Goal: Task Accomplishment & Management: Manage account settings

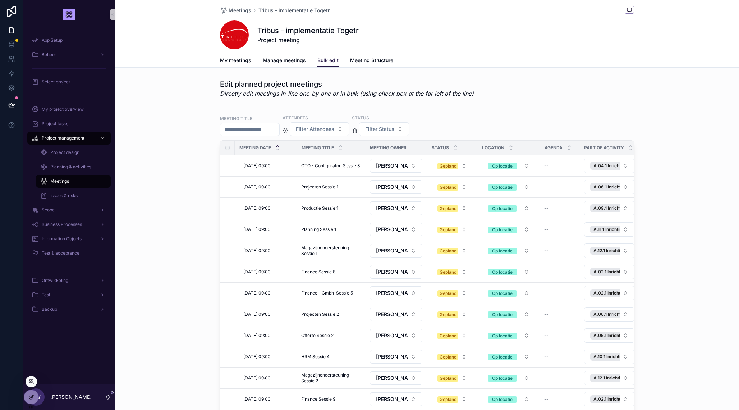
click at [31, 396] on icon at bounding box center [31, 397] width 6 height 6
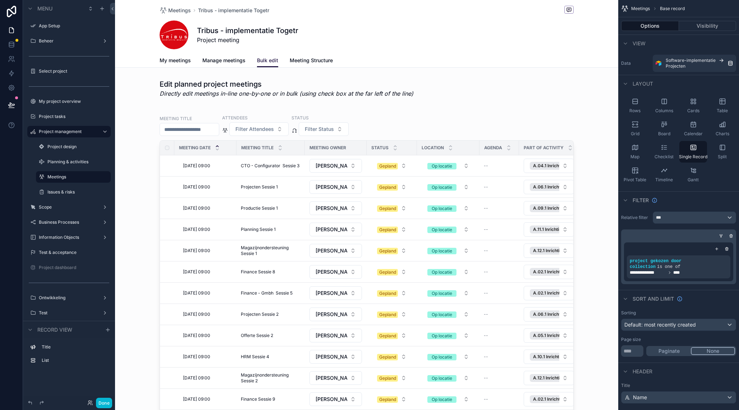
click at [470, 104] on div "scrollable content" at bounding box center [366, 388] width 503 height 776
drag, startPoint x: 470, startPoint y: 104, endPoint x: 560, endPoint y: 109, distance: 90.0
click at [480, 127] on div "scrollable content" at bounding box center [366, 278] width 503 height 345
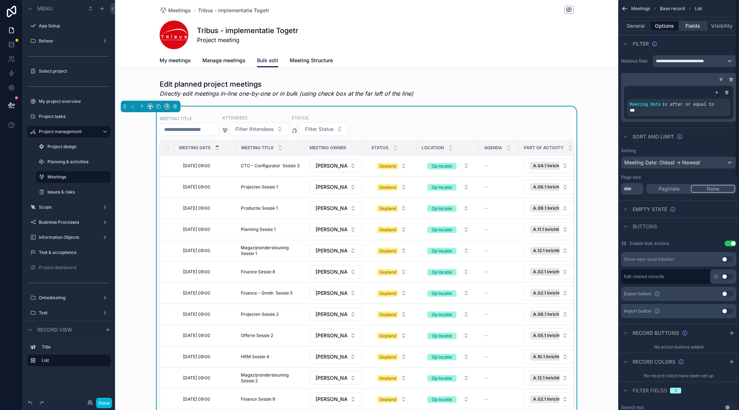
click at [693, 26] on button "Fields" at bounding box center [693, 26] width 29 height 10
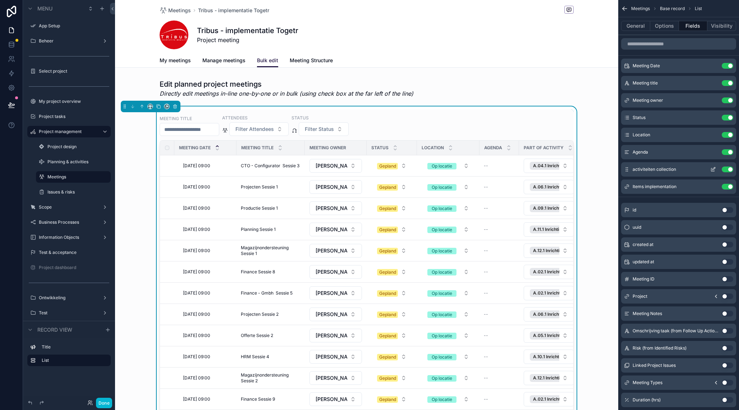
click at [728, 154] on button "Use setting" at bounding box center [728, 152] width 12 height 6
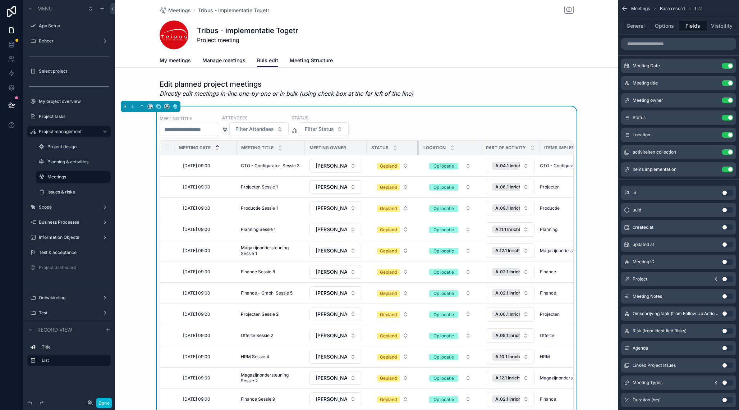
drag, startPoint x: 409, startPoint y: 147, endPoint x: 432, endPoint y: 147, distance: 22.6
click at [417, 146] on div "scrollable content" at bounding box center [418, 148] width 3 height 14
click at [478, 147] on div "scrollable content" at bounding box center [479, 148] width 3 height 14
click at [235, 147] on div "Meeting Date" at bounding box center [205, 148] width 61 height 14
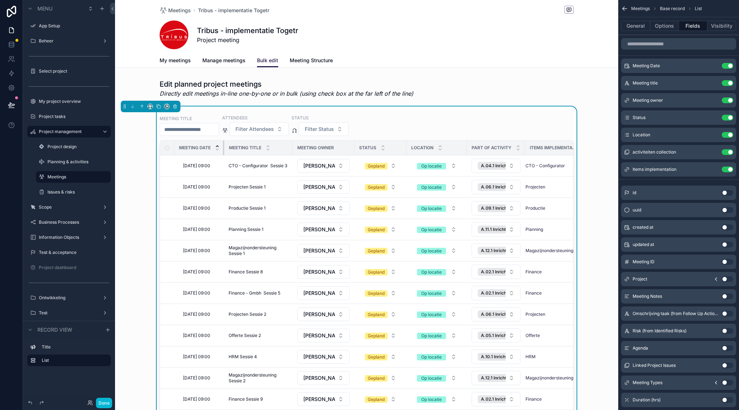
drag, startPoint x: 233, startPoint y: 147, endPoint x: 244, endPoint y: 142, distance: 11.4
click at [223, 147] on th "Meeting Date" at bounding box center [199, 148] width 50 height 15
click at [600, 82] on div "scrollable content" at bounding box center [366, 88] width 503 height 24
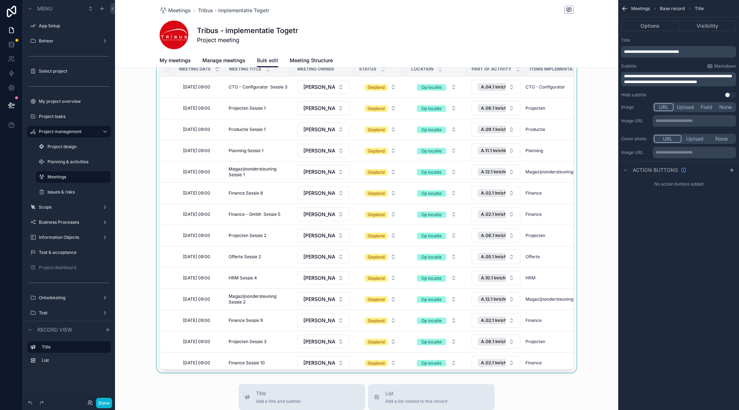
scroll to position [82, 0]
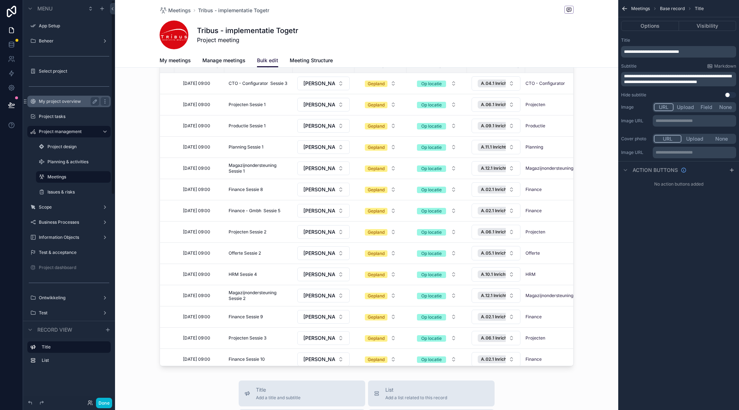
click at [69, 100] on label "My project overview" at bounding box center [68, 101] width 58 height 6
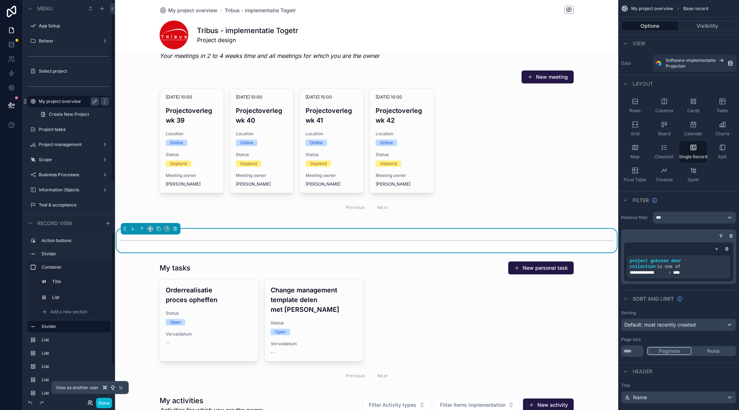
click at [88, 402] on icon at bounding box center [90, 403] width 6 height 6
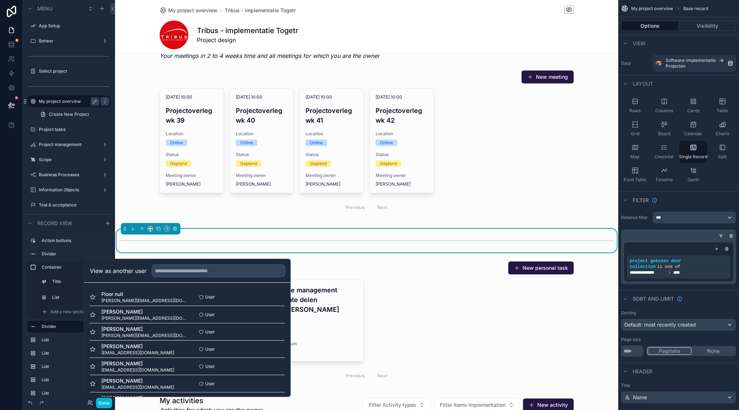
click at [178, 271] on input "text" at bounding box center [218, 271] width 132 height 12
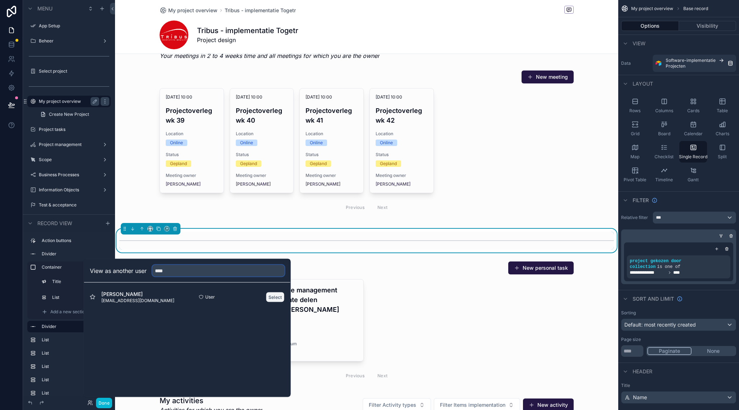
type input "****"
click at [275, 295] on button "Select" at bounding box center [275, 296] width 19 height 10
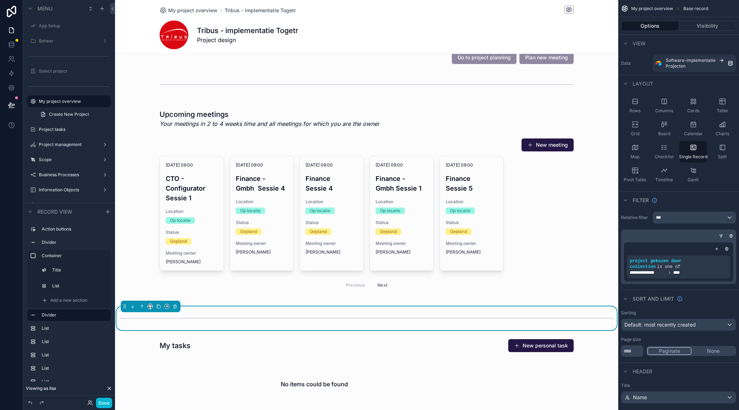
scroll to position [15, 0]
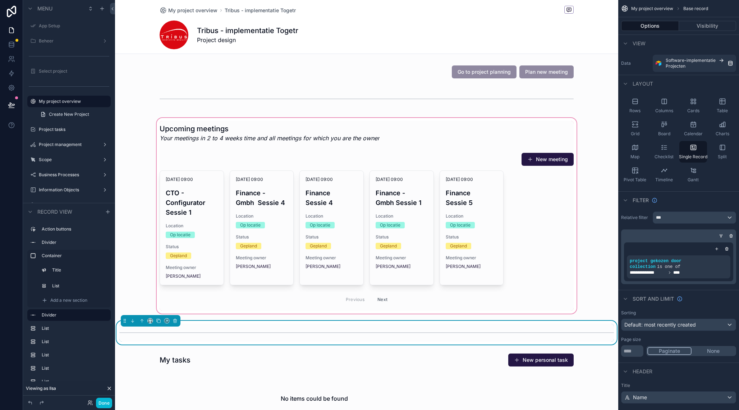
click at [436, 133] on div "scrollable content" at bounding box center [366, 215] width 503 height 198
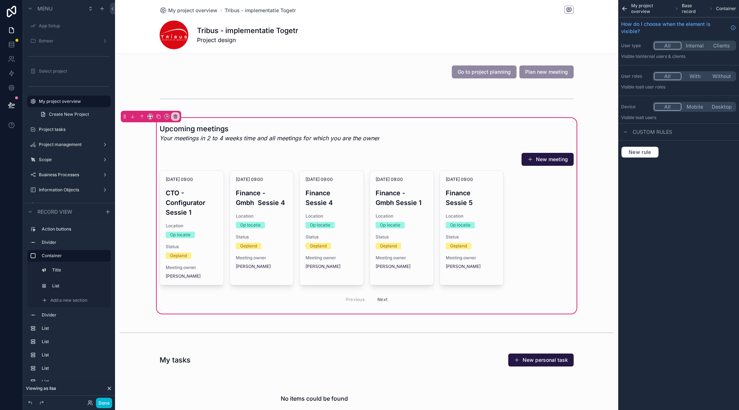
click at [574, 120] on div "Upcoming meetings Your meetings in 2 to 4 weeks time and all meetings for which…" at bounding box center [366, 215] width 503 height 198
click at [387, 298] on div "scrollable content" at bounding box center [366, 230] width 423 height 161
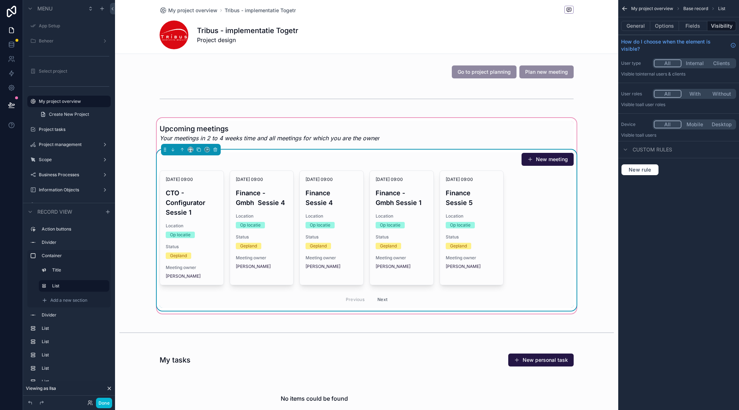
click at [384, 299] on button "Next" at bounding box center [382, 299] width 20 height 11
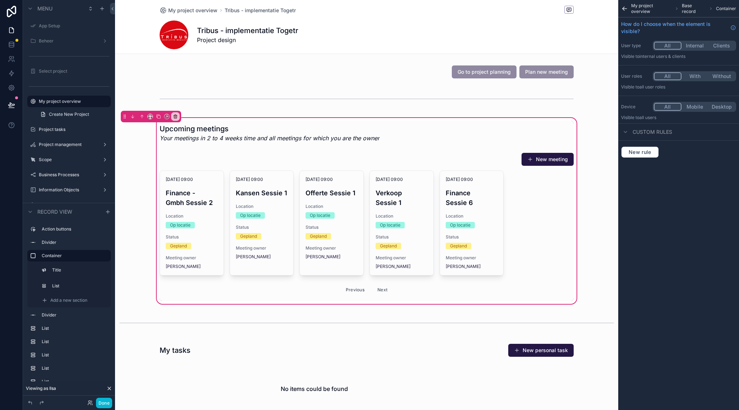
click at [352, 292] on div "scrollable content" at bounding box center [366, 225] width 423 height 151
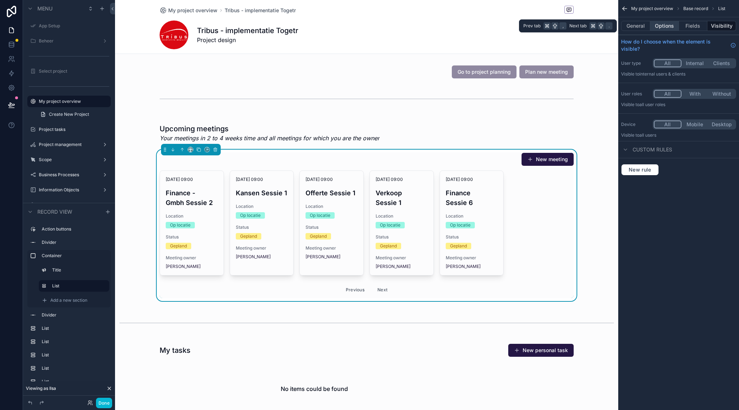
click at [664, 26] on button "Options" at bounding box center [664, 26] width 29 height 10
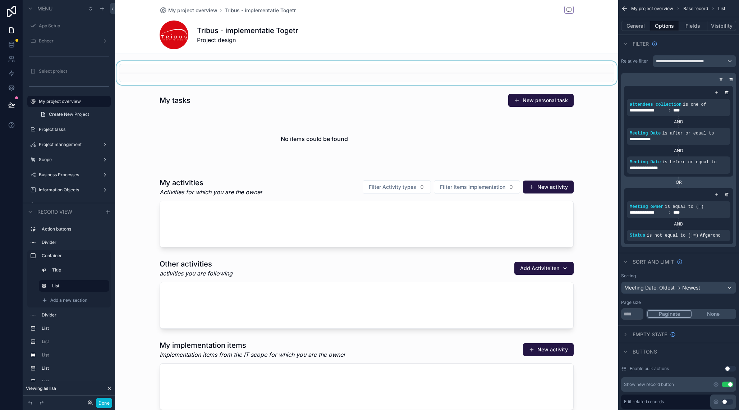
scroll to position [252, 0]
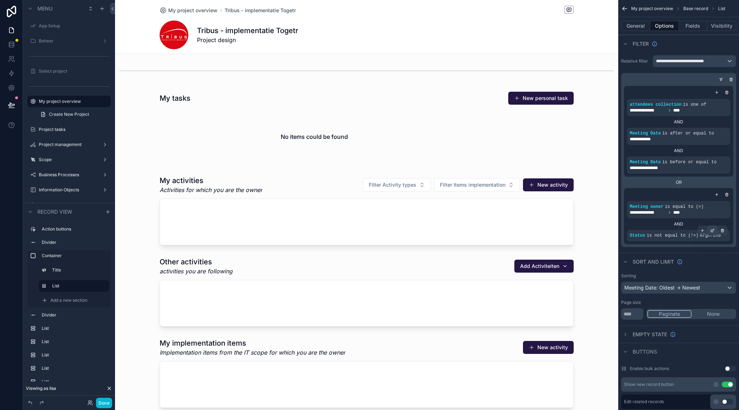
click at [715, 230] on div "scrollable content" at bounding box center [712, 230] width 10 height 10
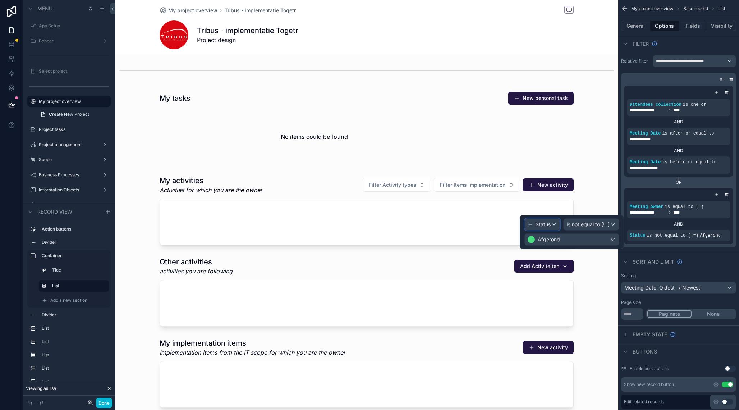
click at [557, 224] on div "Status" at bounding box center [542, 225] width 35 height 12
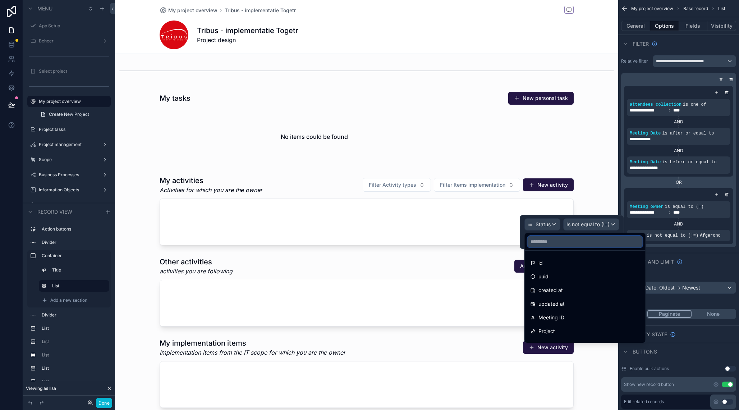
click at [555, 240] on input "text" at bounding box center [585, 242] width 115 height 12
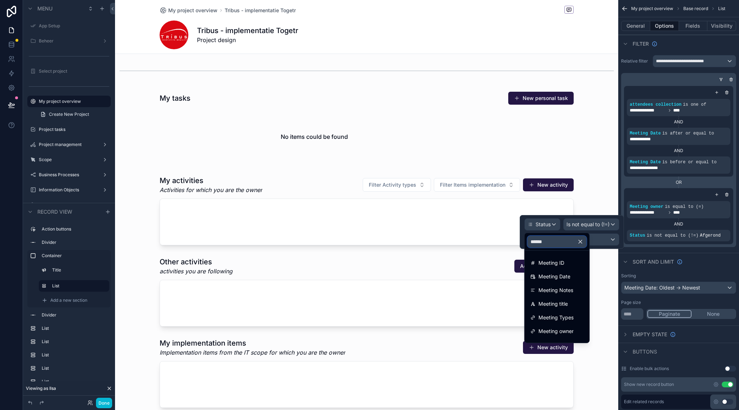
type input "*******"
click at [567, 277] on span "Meeting Date" at bounding box center [554, 276] width 32 height 9
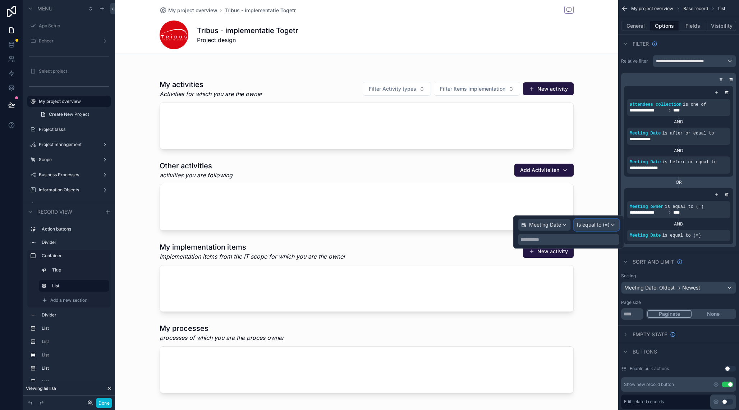
click at [593, 226] on span "Is equal to (=)" at bounding box center [593, 224] width 33 height 7
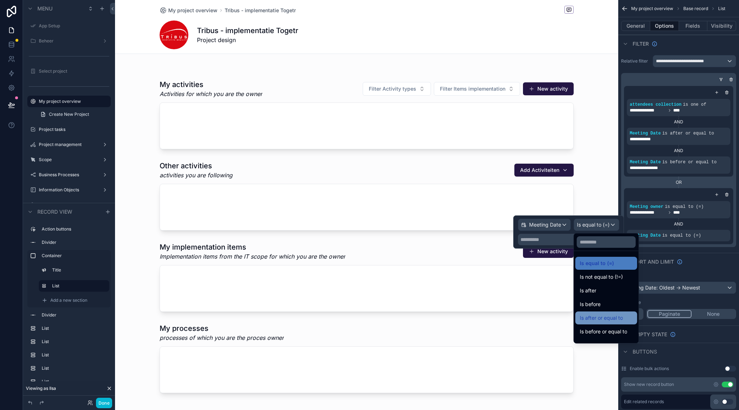
click at [599, 321] on span "Is after or equal to" at bounding box center [601, 317] width 43 height 9
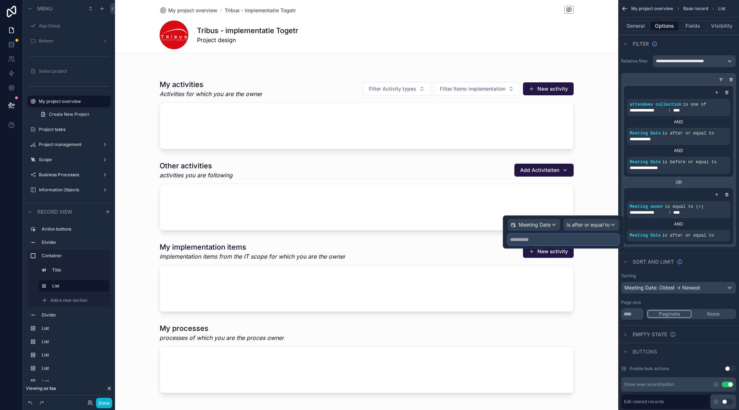
click at [540, 237] on input "text" at bounding box center [563, 240] width 112 height 12
select select "****"
select select "*"
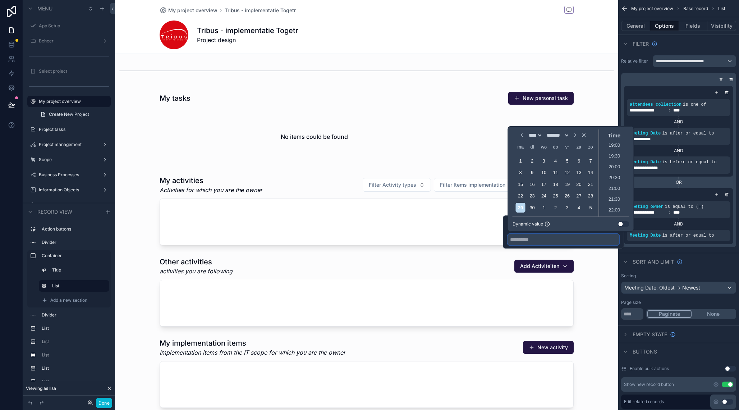
scroll to position [348, 0]
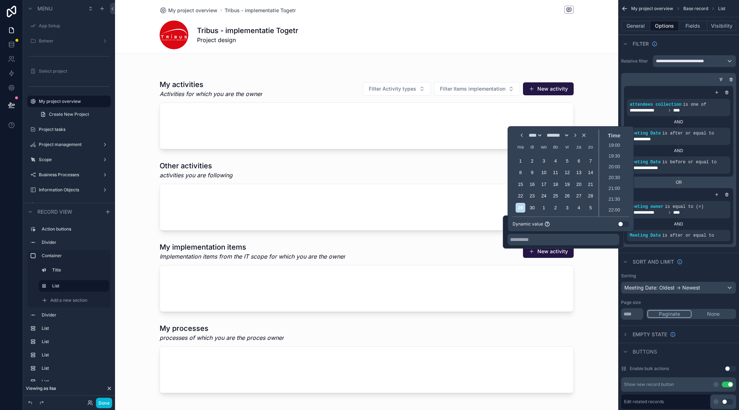
click at [534, 224] on span "Dynamic value" at bounding box center [527, 224] width 31 height 6
click at [623, 225] on button "Use setting" at bounding box center [624, 224] width 12 height 6
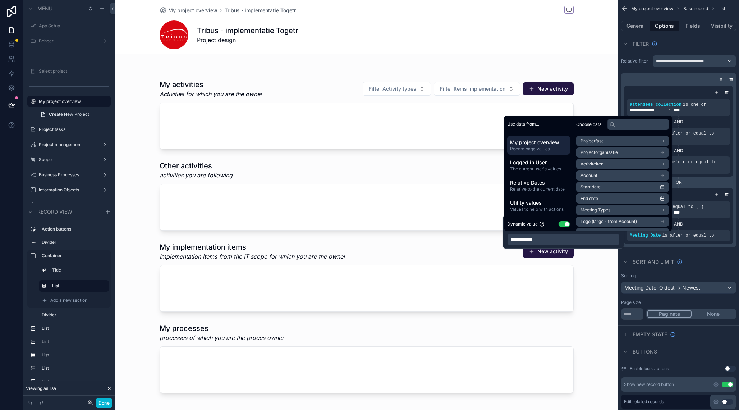
click at [623, 225] on li "Logo (large - from Account)" at bounding box center [622, 221] width 93 height 10
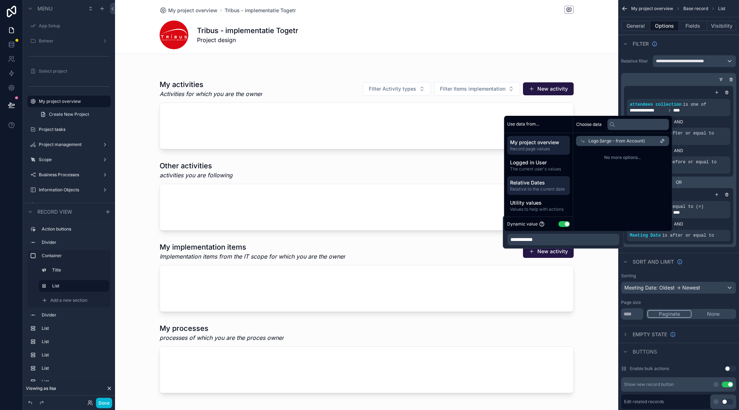
click at [551, 182] on span "Relative Dates" at bounding box center [538, 182] width 57 height 7
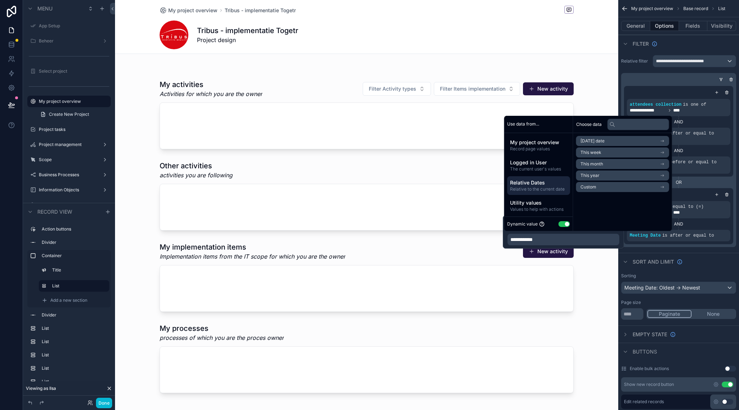
click at [604, 142] on span "[DATE] date" at bounding box center [592, 141] width 24 height 6
click at [603, 164] on span "Start of day" at bounding box center [592, 165] width 24 height 6
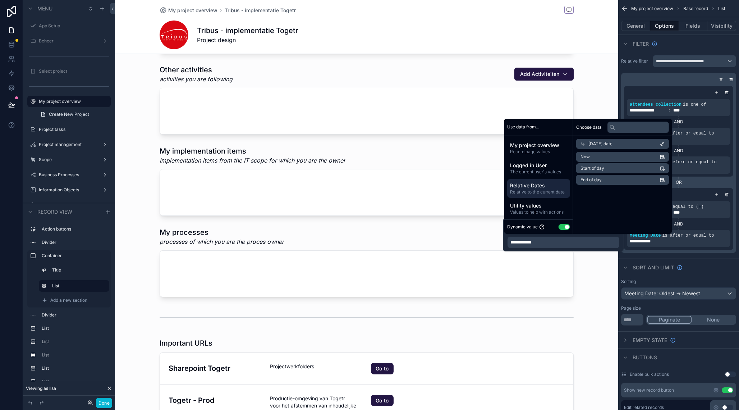
scroll to position [454, 0]
click at [679, 259] on div "Sort And Limit" at bounding box center [678, 266] width 121 height 17
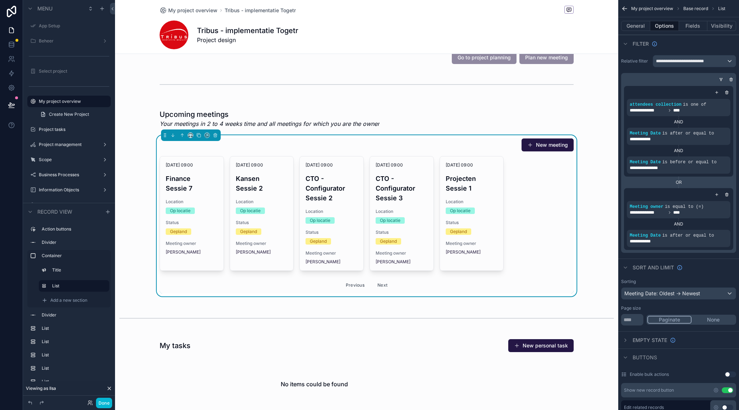
scroll to position [14, 0]
click at [313, 123] on div "scrollable content" at bounding box center [366, 119] width 423 height 24
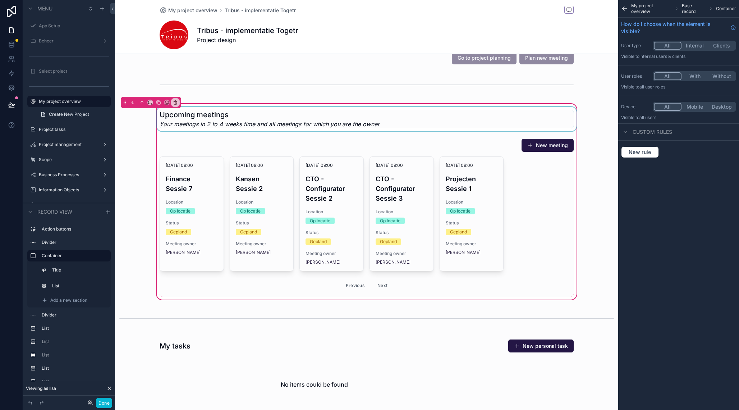
click at [256, 125] on div "scrollable content" at bounding box center [366, 119] width 423 height 24
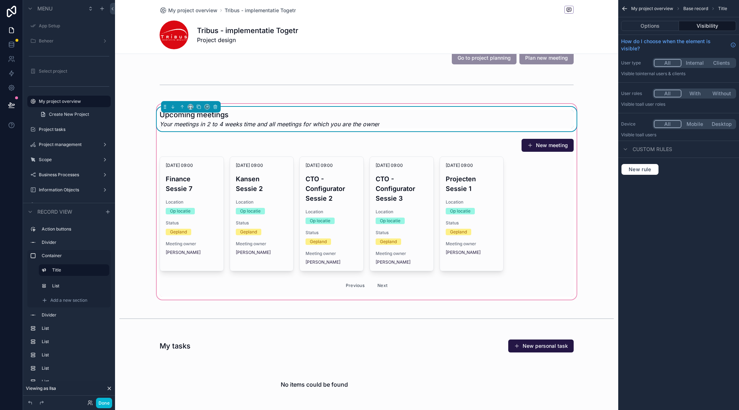
click at [211, 126] on em "Your meetings in 2 to 4 weeks time and all meetings for which you are the owner" at bounding box center [270, 124] width 220 height 9
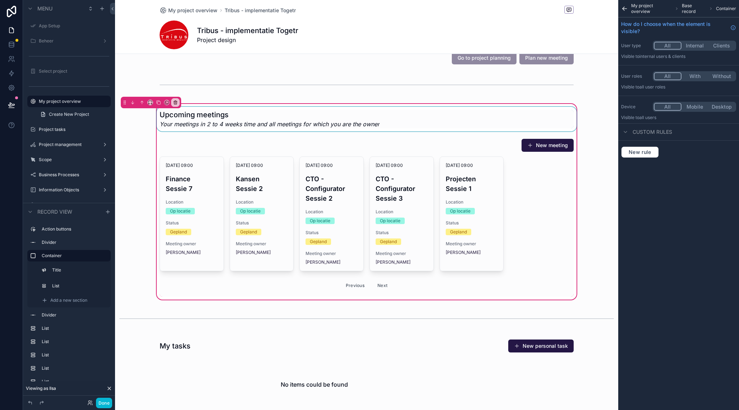
click at [215, 123] on div "scrollable content" at bounding box center [366, 119] width 423 height 24
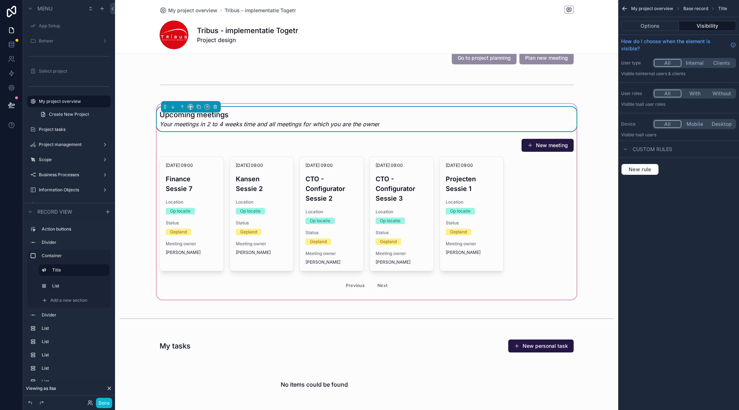
click at [216, 125] on em "Your meetings in 2 to 4 weeks time and all meetings for which you are the owner" at bounding box center [270, 124] width 220 height 9
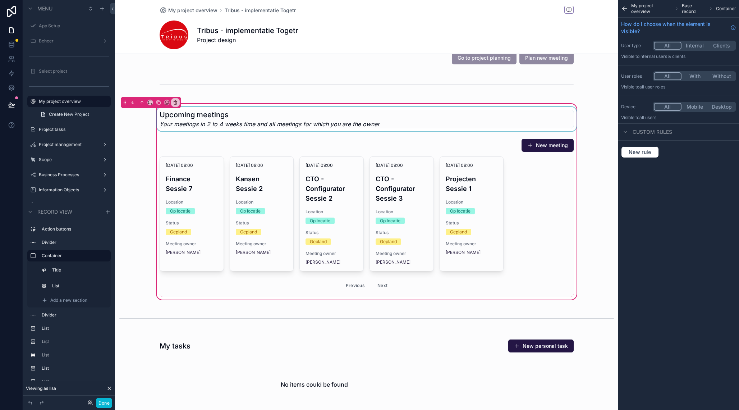
click at [213, 124] on div "scrollable content" at bounding box center [366, 119] width 423 height 24
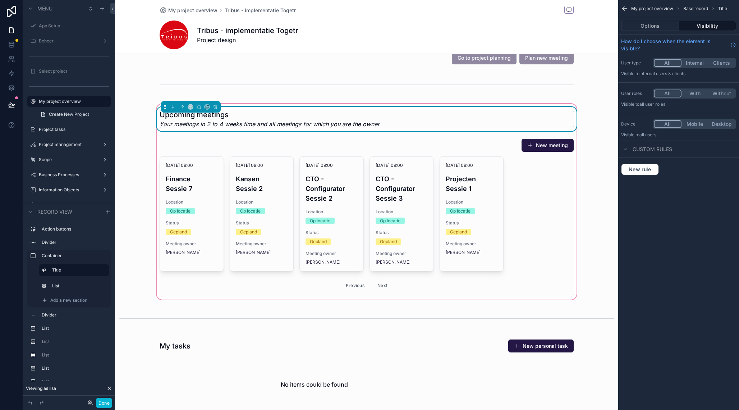
click at [207, 124] on em "Your meetings in 2 to 4 weeks time and all meetings for which you are the owner" at bounding box center [270, 124] width 220 height 9
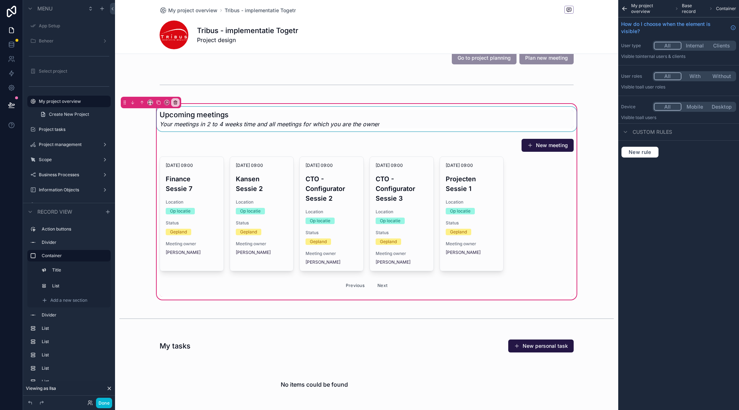
click at [217, 127] on div "scrollable content" at bounding box center [366, 119] width 423 height 24
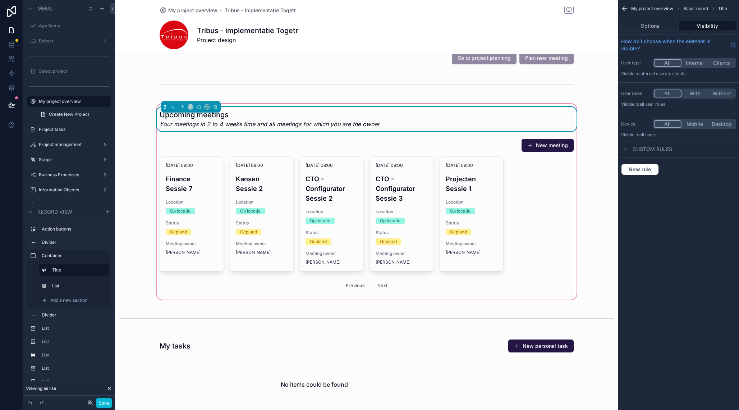
click at [209, 124] on em "Your meetings in 2 to 4 weeks time and all meetings for which you are the owner" at bounding box center [270, 124] width 220 height 9
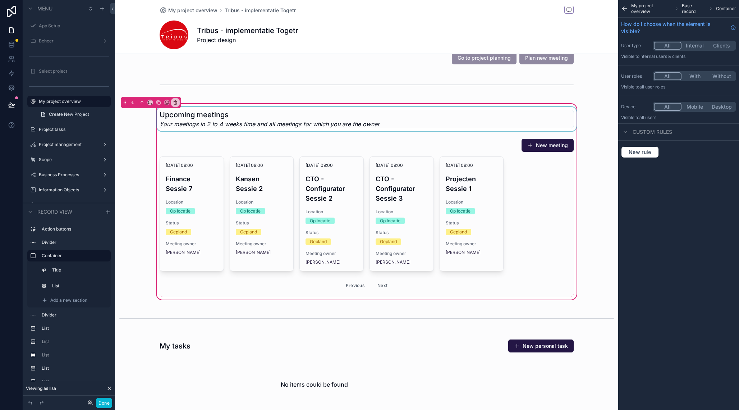
click at [208, 124] on div "scrollable content" at bounding box center [366, 119] width 423 height 24
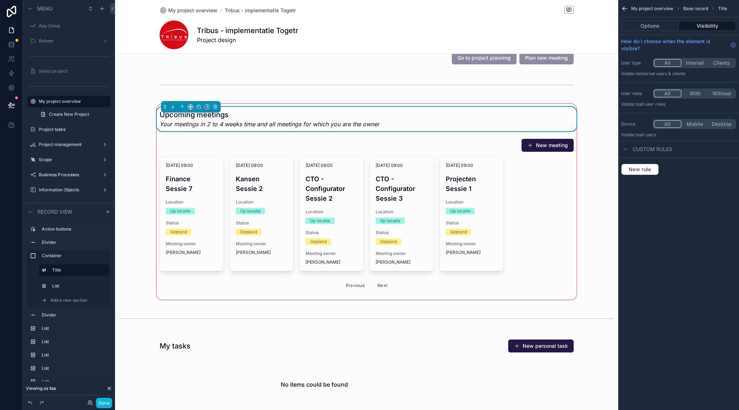
click at [208, 124] on em "Your meetings in 2 to 4 weeks time and all meetings for which you are the owner" at bounding box center [270, 124] width 220 height 9
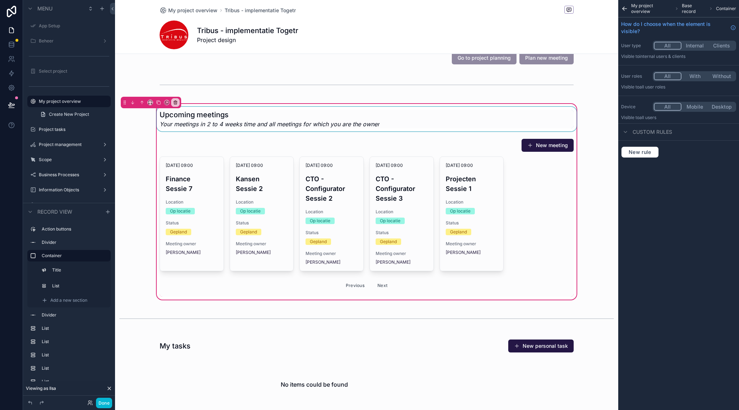
click at [626, 9] on icon "scrollable content" at bounding box center [624, 9] width 4 height 0
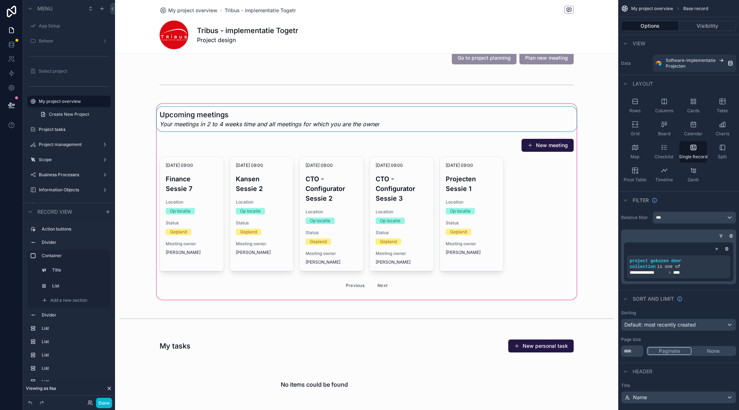
click at [477, 104] on div "scrollable content" at bounding box center [366, 201] width 503 height 198
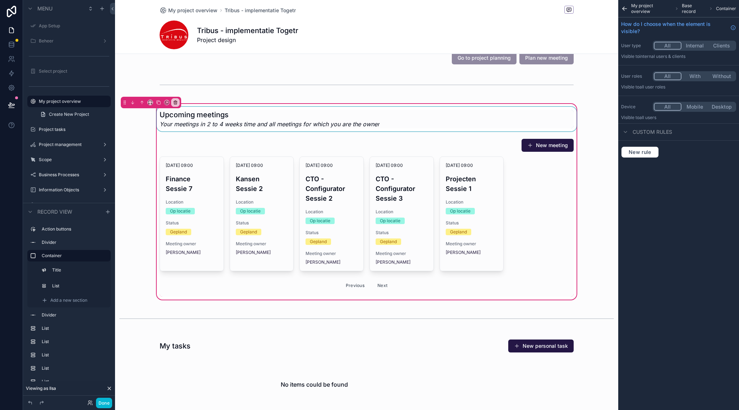
click at [496, 116] on div "scrollable content" at bounding box center [366, 119] width 423 height 24
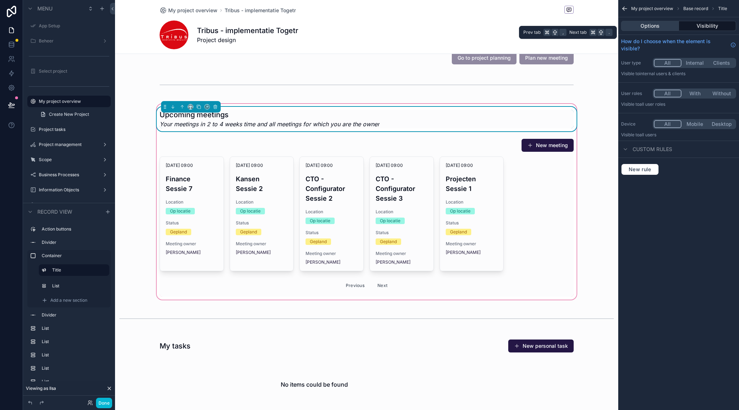
click at [655, 24] on button "Options" at bounding box center [650, 26] width 58 height 10
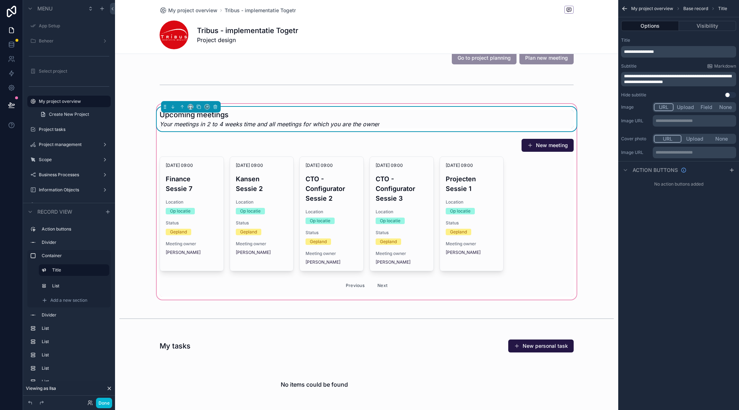
click at [637, 83] on span "**********" at bounding box center [677, 79] width 107 height 10
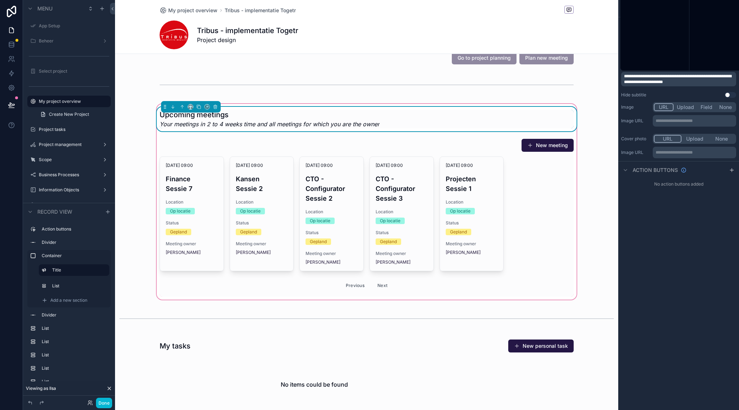
click at [637, 83] on span "**********" at bounding box center [677, 79] width 107 height 10
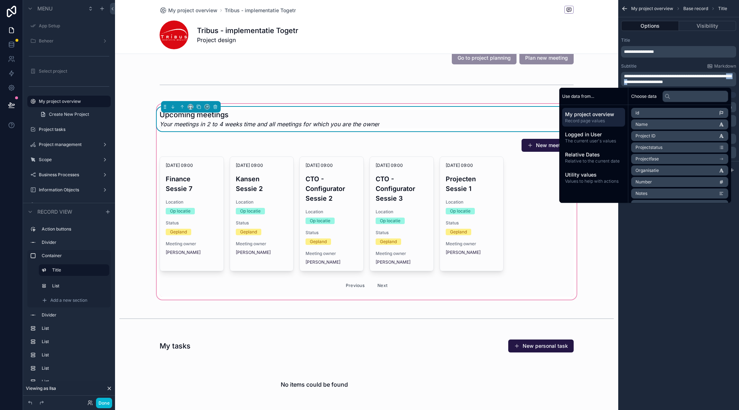
click at [637, 83] on span "**********" at bounding box center [677, 79] width 107 height 10
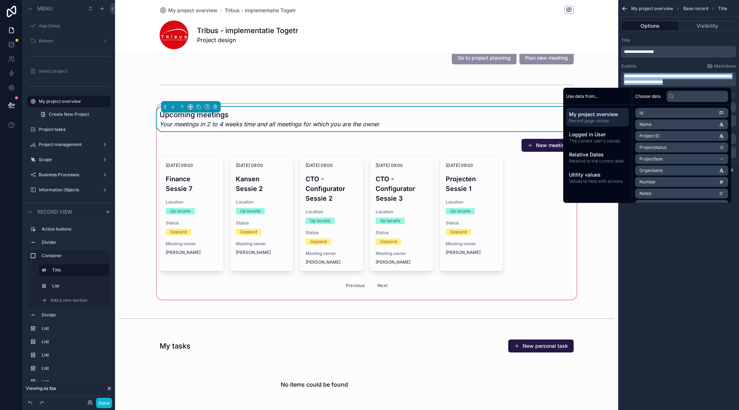
click at [631, 77] on span "**********" at bounding box center [677, 79] width 107 height 10
click at [641, 77] on span "**********" at bounding box center [677, 79] width 107 height 10
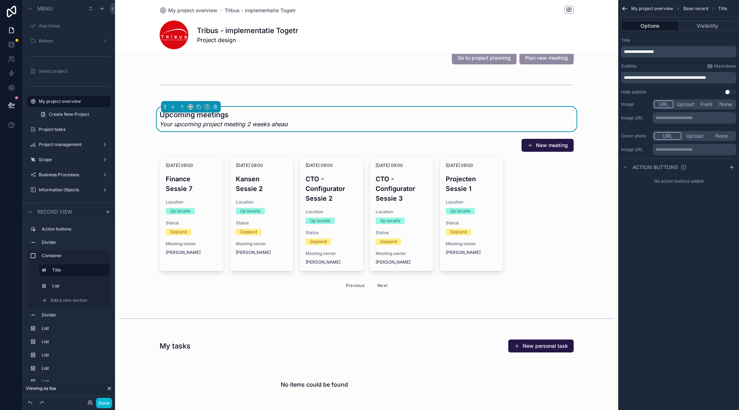
click at [691, 77] on span "**********" at bounding box center [665, 77] width 82 height 4
click at [695, 79] on span "**********" at bounding box center [666, 77] width 84 height 4
click at [667, 257] on div "**********" at bounding box center [678, 205] width 121 height 410
click at [651, 78] on span "**********" at bounding box center [674, 77] width 100 height 4
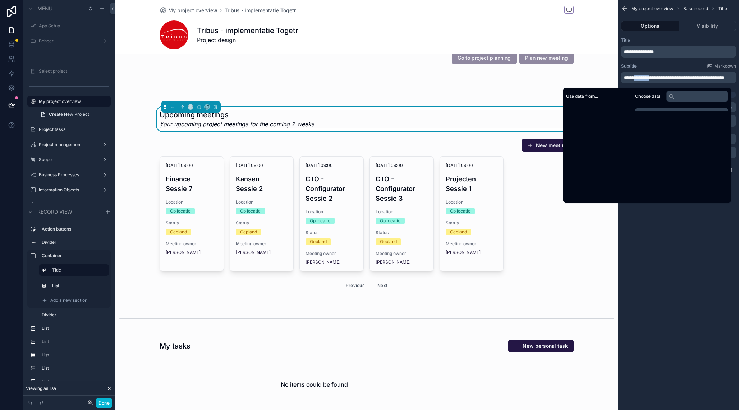
click at [650, 78] on span "**********" at bounding box center [674, 77] width 100 height 4
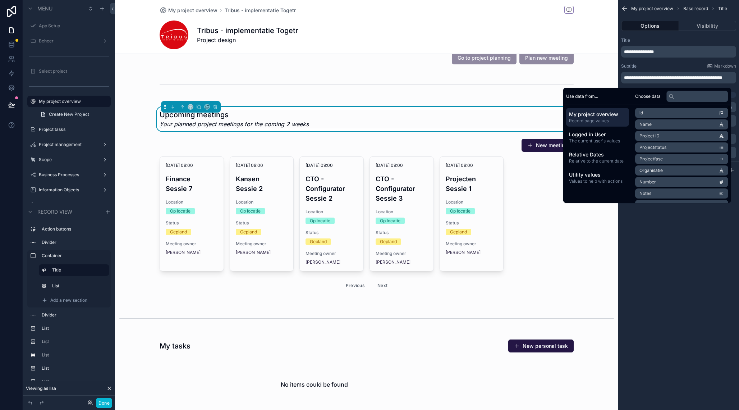
click at [688, 256] on div "**********" at bounding box center [678, 205] width 121 height 410
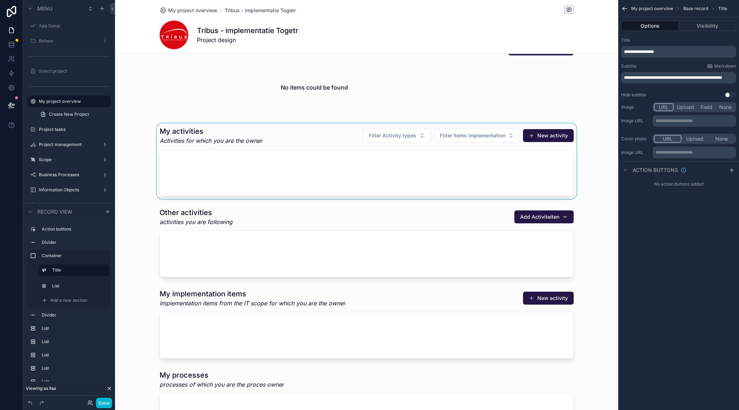
scroll to position [314, 0]
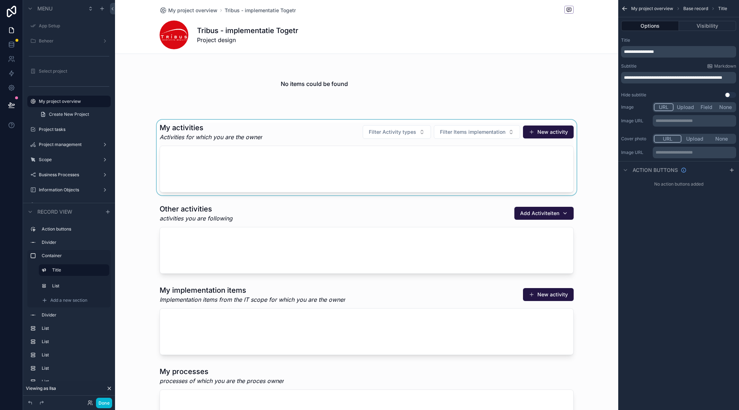
click at [336, 125] on div "scrollable content" at bounding box center [366, 157] width 503 height 75
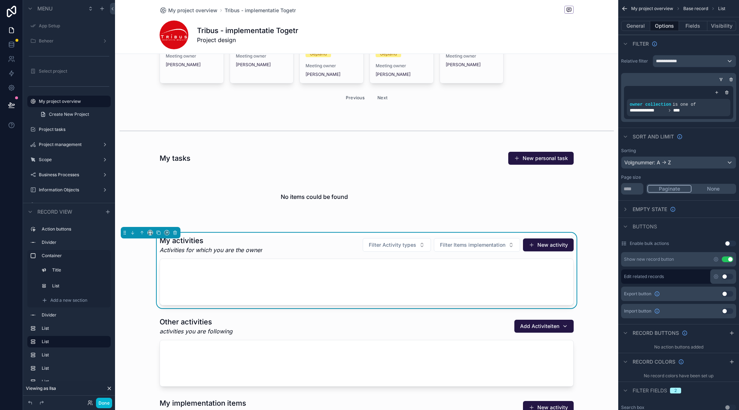
scroll to position [220, 0]
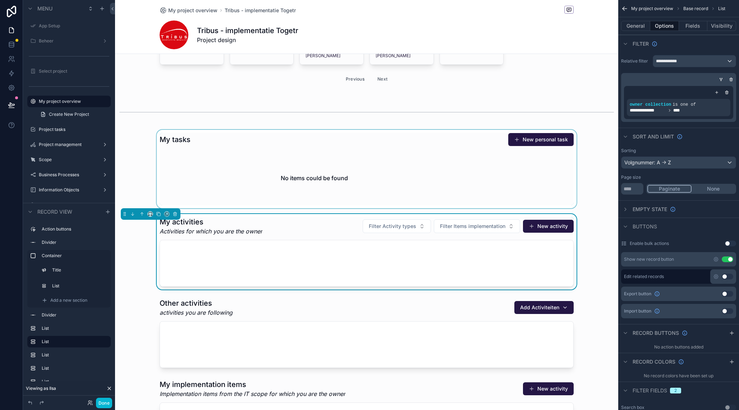
click at [393, 146] on div "scrollable content" at bounding box center [366, 169] width 503 height 78
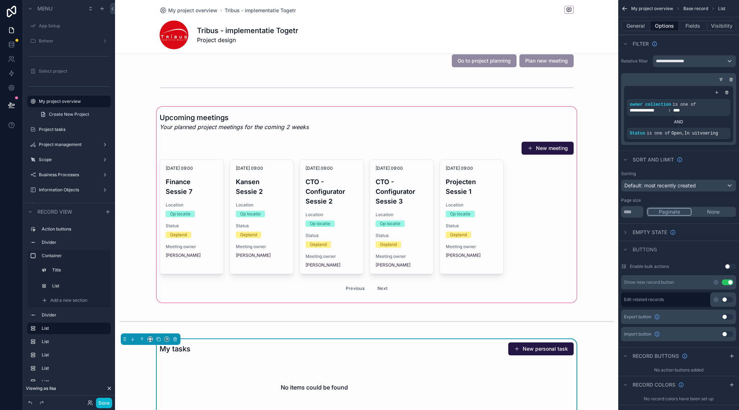
scroll to position [0, 0]
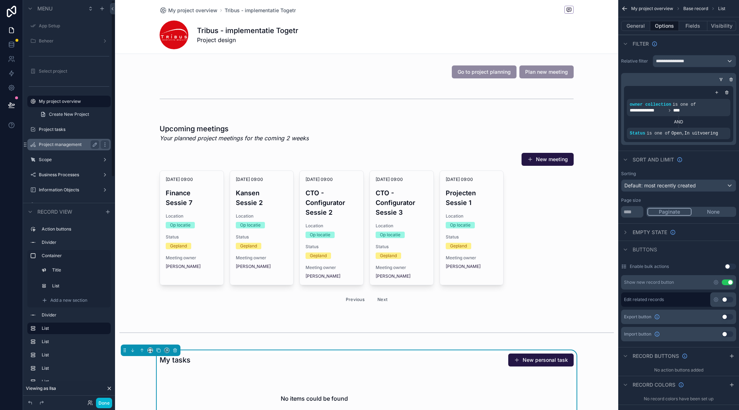
click at [73, 146] on label "Project management" at bounding box center [68, 145] width 58 height 6
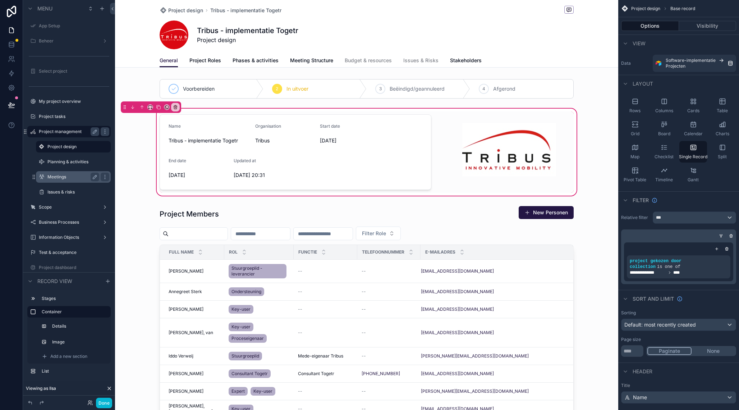
click at [73, 177] on label "Meetings" at bounding box center [71, 177] width 49 height 6
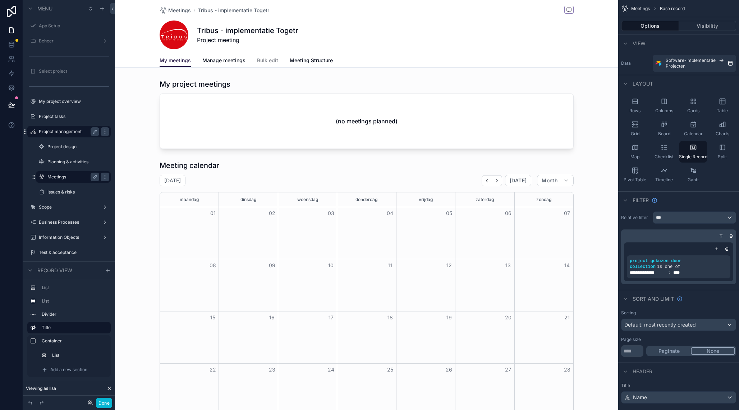
click at [460, 117] on div "scrollable content" at bounding box center [366, 113] width 503 height 75
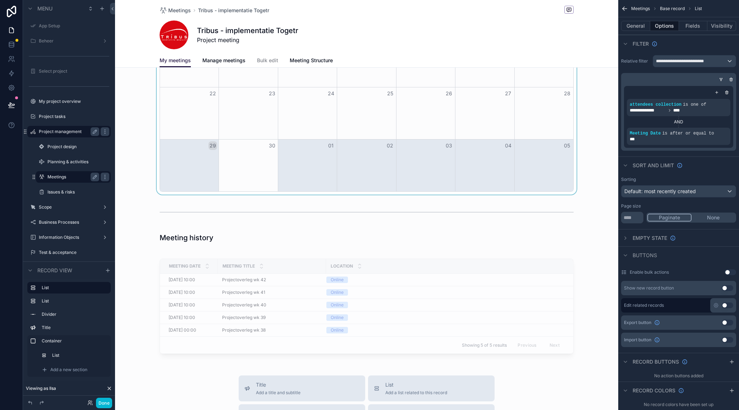
scroll to position [277, 0]
click at [415, 266] on div "Location" at bounding box center [449, 265] width 246 height 14
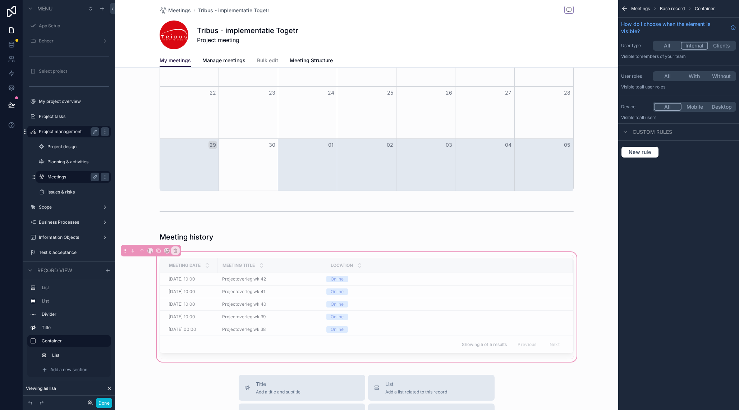
click at [664, 77] on button "All" at bounding box center [667, 76] width 27 height 8
click at [290, 228] on div "My project meetings (no meetings planned) Meeting calendar [DATE] [DATE] Month …" at bounding box center [366, 81] width 503 height 564
click at [277, 237] on div "scrollable content" at bounding box center [366, 237] width 503 height 16
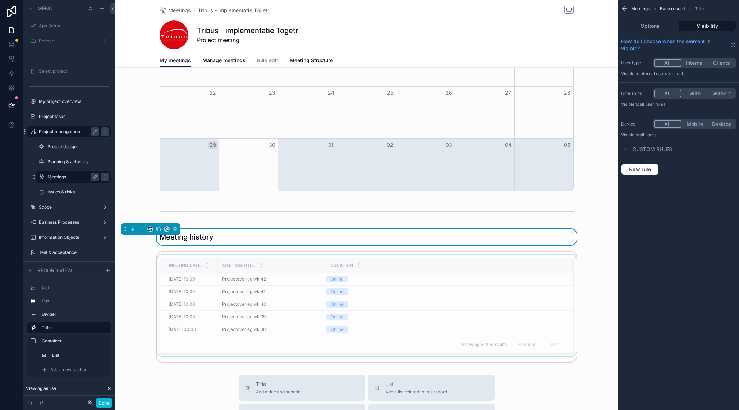
click at [543, 256] on div "scrollable content" at bounding box center [366, 306] width 503 height 112
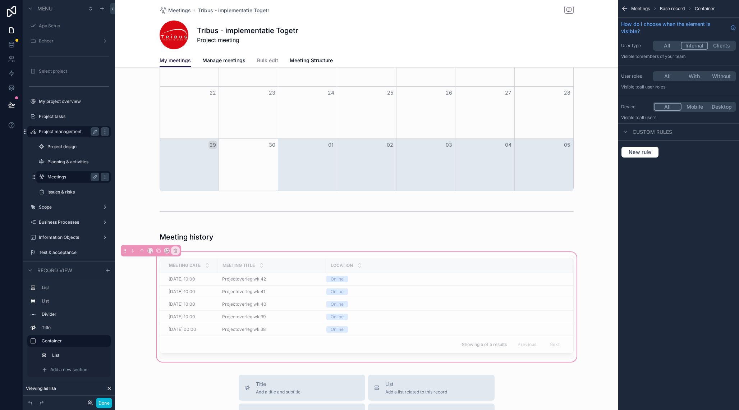
click at [669, 46] on button "All" at bounding box center [667, 46] width 27 height 8
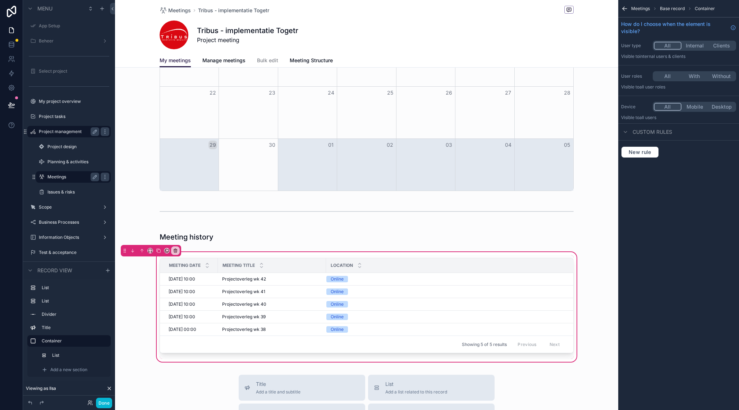
click at [667, 79] on button "All" at bounding box center [667, 76] width 27 height 8
click at [547, 253] on div "Meeting Date Meeting title Location [DATE] 10:00 [DATE] 10:00 Projectoverleg wk…" at bounding box center [366, 306] width 503 height 112
click at [546, 254] on div "Meeting Date Meeting title Location [DATE] 10:00 [DATE] 10:00 Projectoverleg wk…" at bounding box center [366, 306] width 503 height 112
click at [519, 308] on div "scrollable content" at bounding box center [366, 307] width 423 height 104
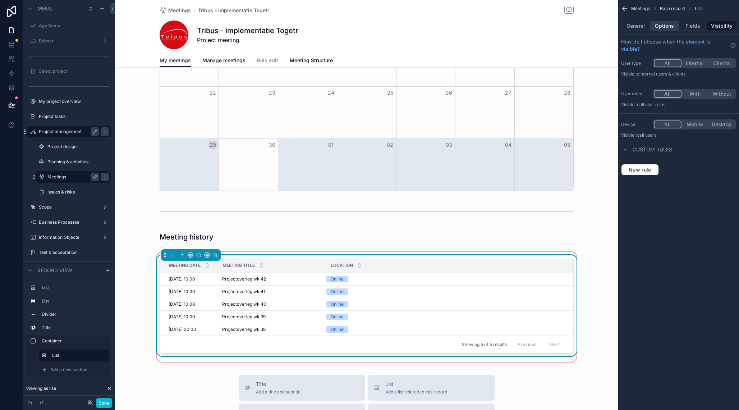
click at [666, 27] on button "Options" at bounding box center [664, 26] width 29 height 10
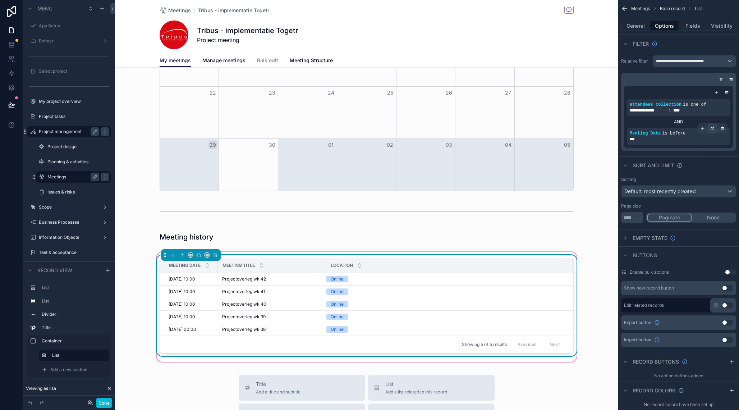
scroll to position [0, 0]
click at [692, 26] on button "Fields" at bounding box center [693, 26] width 29 height 10
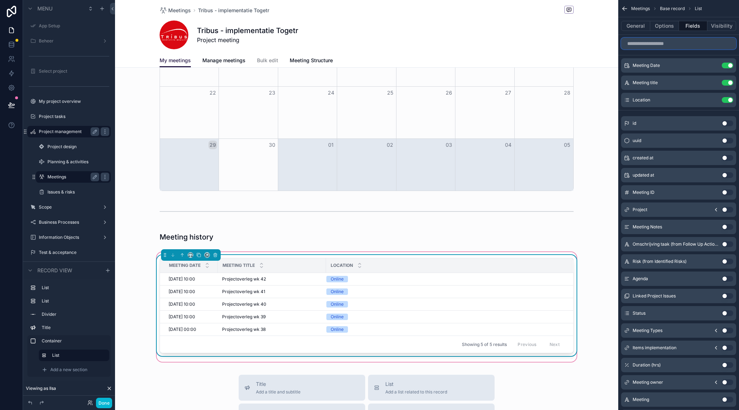
click at [676, 45] on input "scrollable content" at bounding box center [678, 44] width 115 height 12
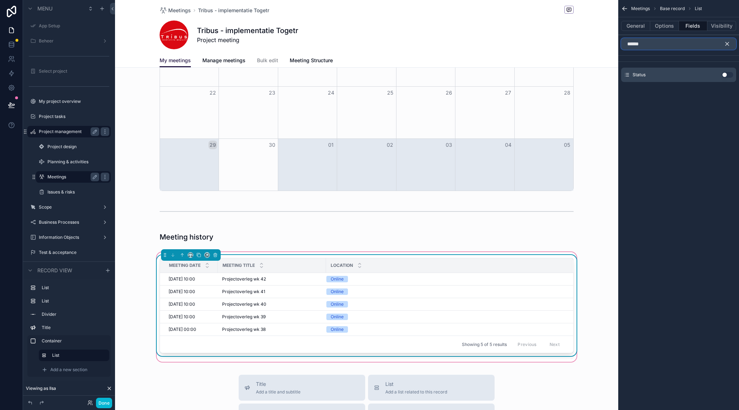
type input "******"
click at [730, 75] on button "Use setting" at bounding box center [728, 75] width 12 height 6
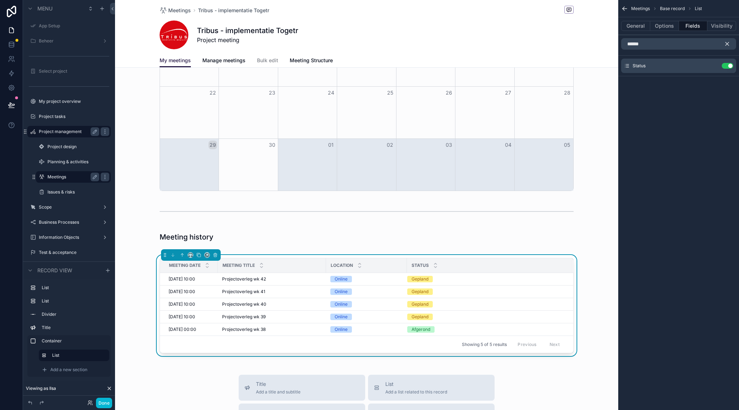
scroll to position [300, 0]
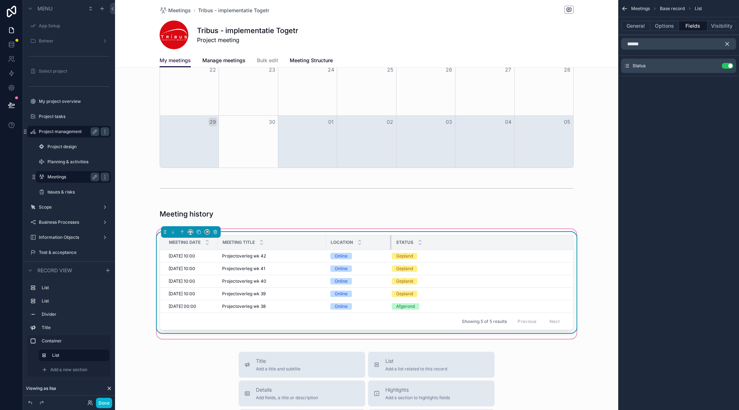
drag, startPoint x: 406, startPoint y: 242, endPoint x: 336, endPoint y: 243, distance: 70.5
click at [385, 242] on th "Location" at bounding box center [358, 242] width 65 height 15
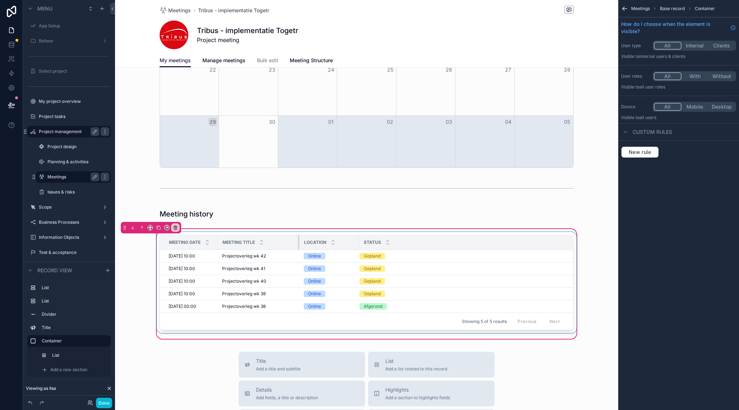
drag, startPoint x: 323, startPoint y: 242, endPoint x: 305, endPoint y: 240, distance: 18.7
click at [299, 242] on div "scrollable content" at bounding box center [299, 242] width 3 height 14
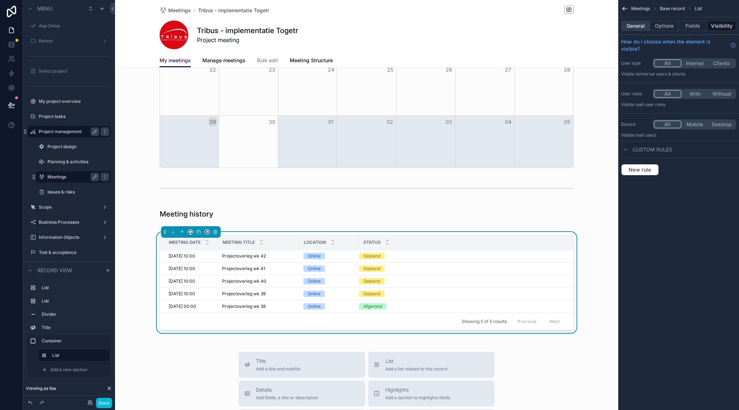
click at [640, 24] on button "General" at bounding box center [635, 26] width 29 height 10
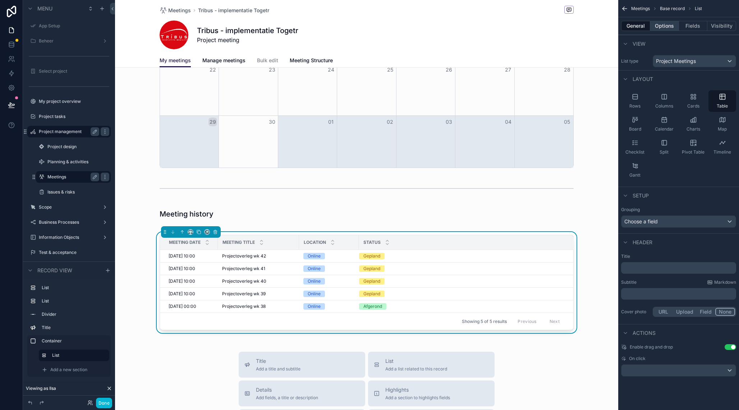
click at [669, 26] on button "Options" at bounding box center [664, 26] width 29 height 10
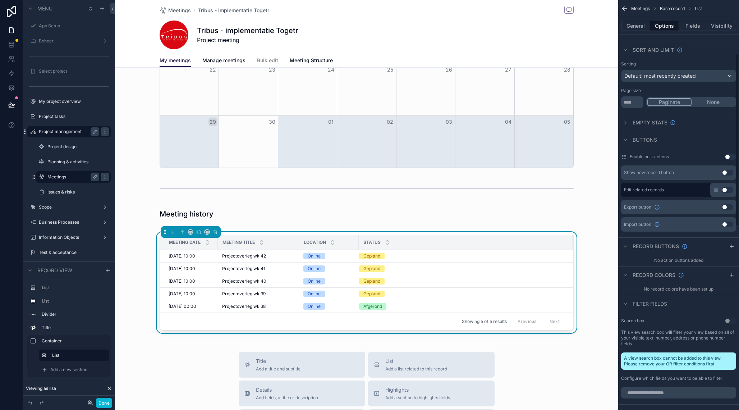
scroll to position [145, 0]
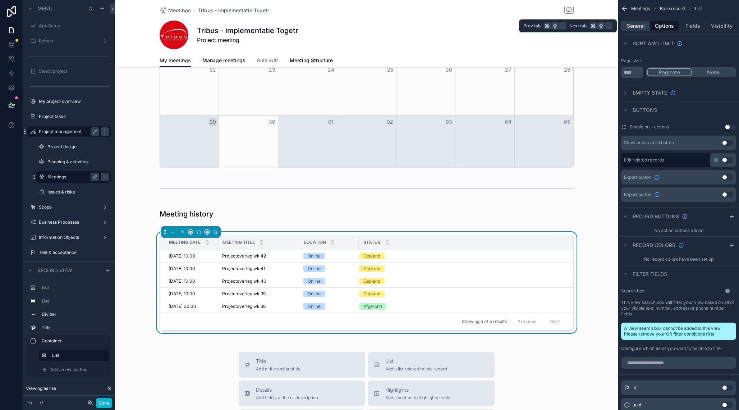
click at [639, 23] on button "General" at bounding box center [635, 26] width 29 height 10
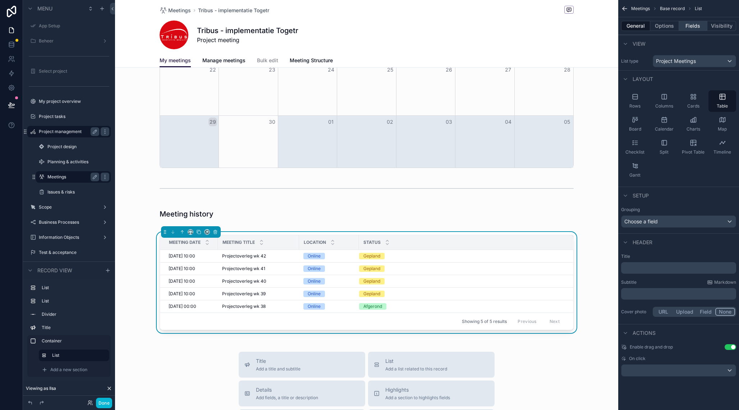
click at [693, 26] on button "Fields" at bounding box center [693, 26] width 29 height 10
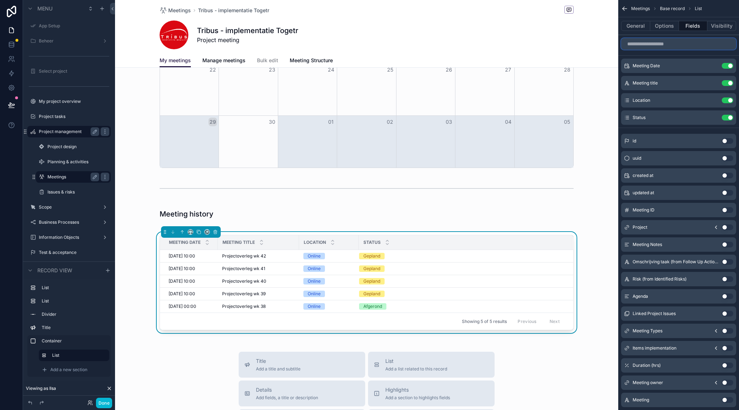
click at [675, 47] on input "scrollable content" at bounding box center [678, 44] width 115 height 12
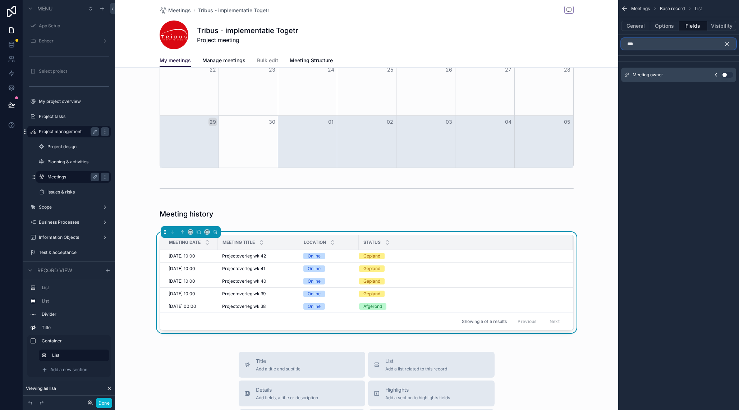
type input "***"
drag, startPoint x: 728, startPoint y: 77, endPoint x: 705, endPoint y: 104, distance: 36.2
click at [728, 76] on button "Use setting" at bounding box center [728, 75] width 12 height 6
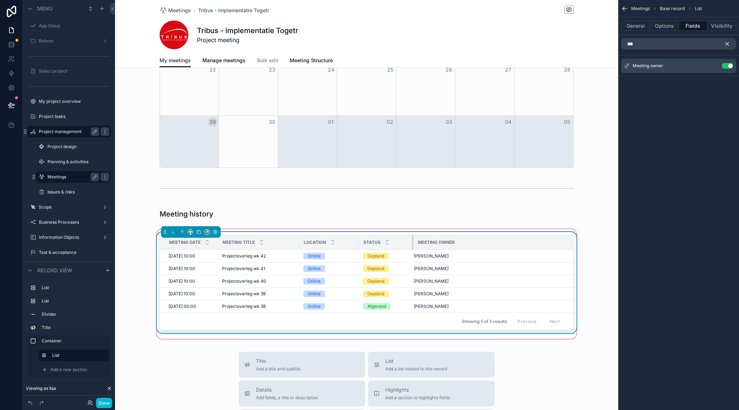
drag, startPoint x: 472, startPoint y: 242, endPoint x: 410, endPoint y: 245, distance: 61.9
click at [413, 244] on div "scrollable content" at bounding box center [413, 242] width 3 height 14
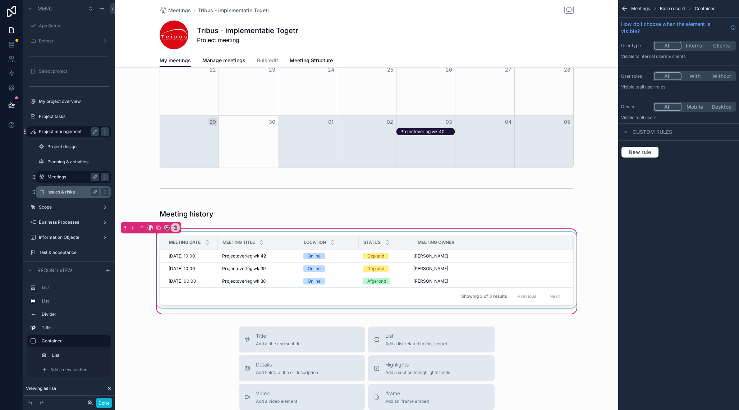
scroll to position [302, 0]
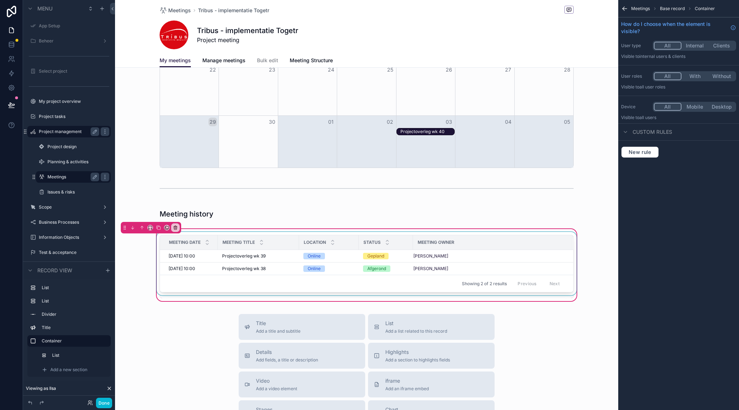
click at [391, 256] on div "scrollable content" at bounding box center [366, 265] width 423 height 66
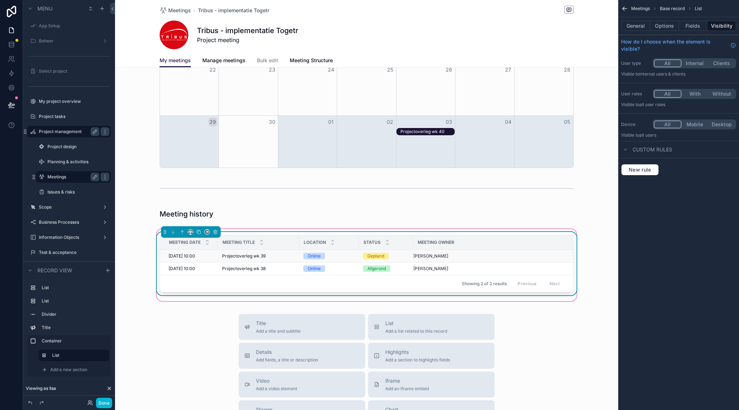
click at [393, 256] on div "Gepland" at bounding box center [386, 256] width 46 height 6
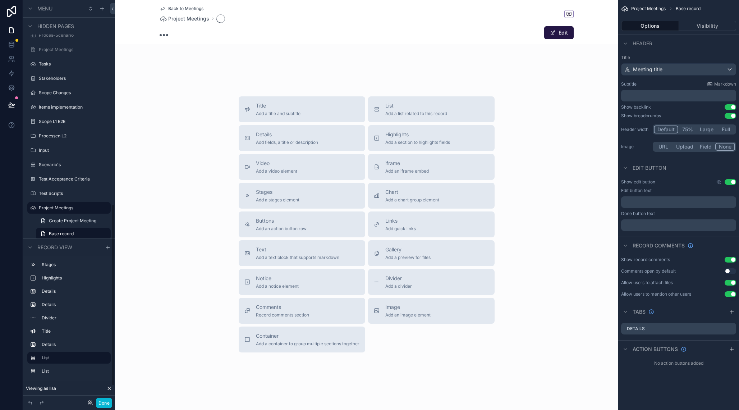
scroll to position [80, 0]
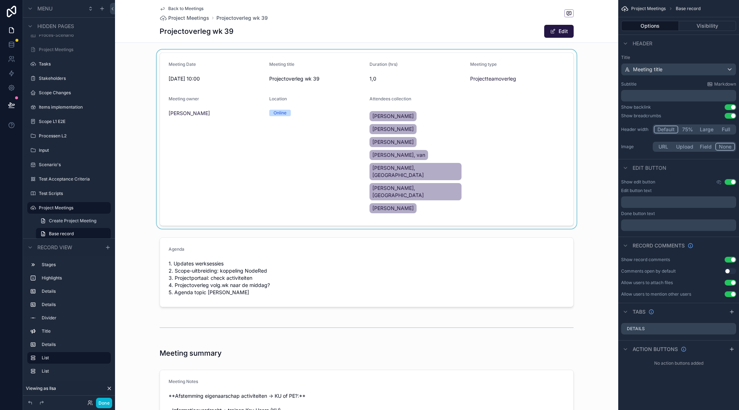
click at [567, 82] on div "scrollable content" at bounding box center [366, 139] width 503 height 179
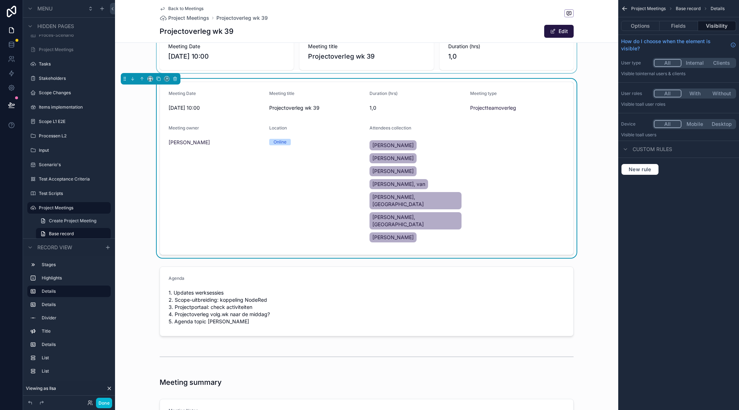
scroll to position [0, 0]
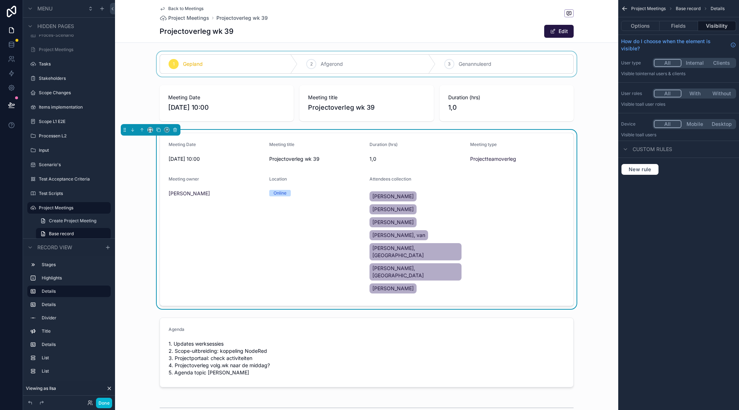
click at [327, 66] on div "scrollable content" at bounding box center [366, 63] width 503 height 25
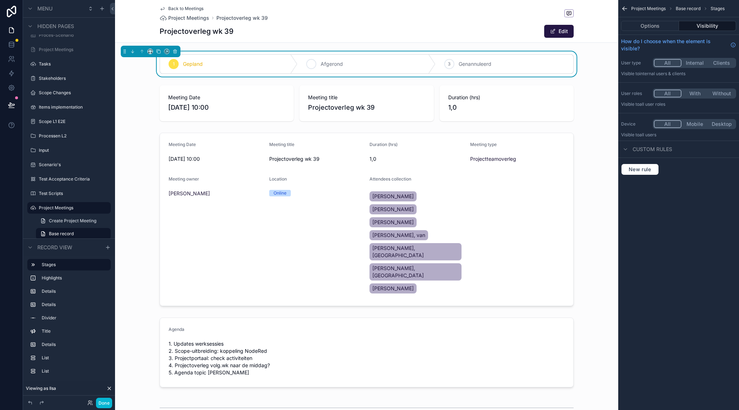
click at [311, 63] on icon "scrollable content" at bounding box center [311, 64] width 6 height 6
click at [175, 8] on span "Back to Meetings" at bounding box center [185, 9] width 35 height 6
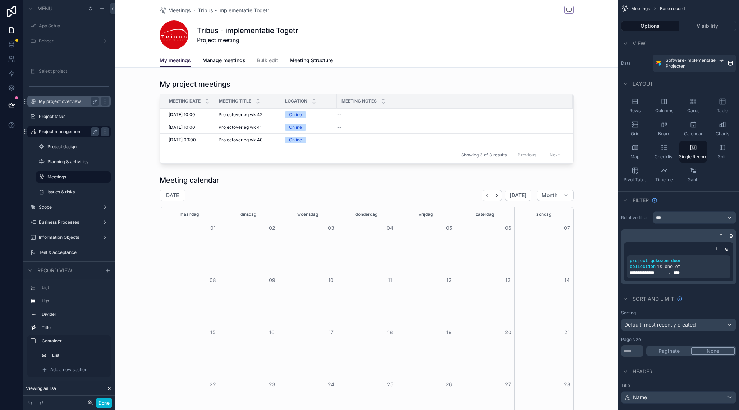
click at [79, 101] on label "My project overview" at bounding box center [68, 101] width 58 height 6
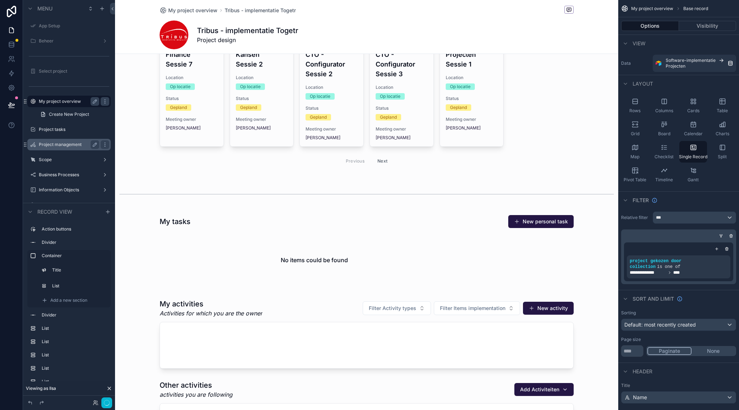
scroll to position [220, 0]
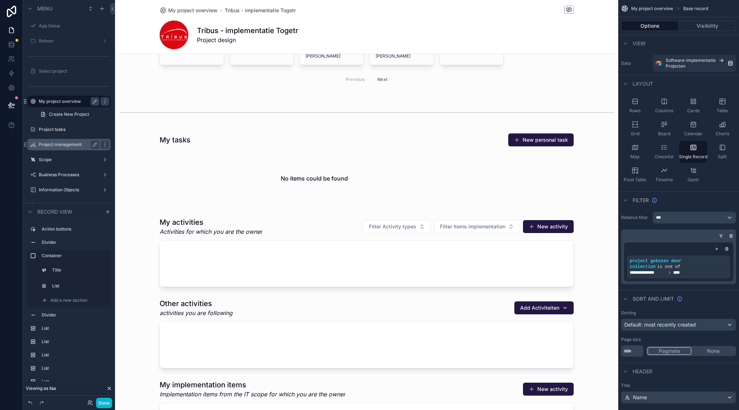
click at [323, 222] on div "scrollable content" at bounding box center [366, 410] width 503 height 1260
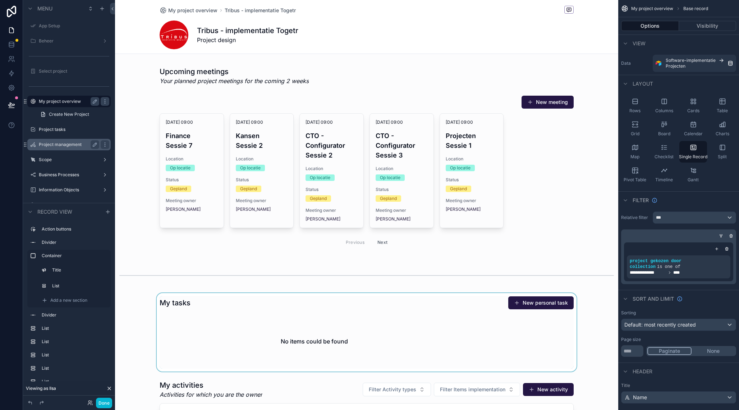
scroll to position [0, 0]
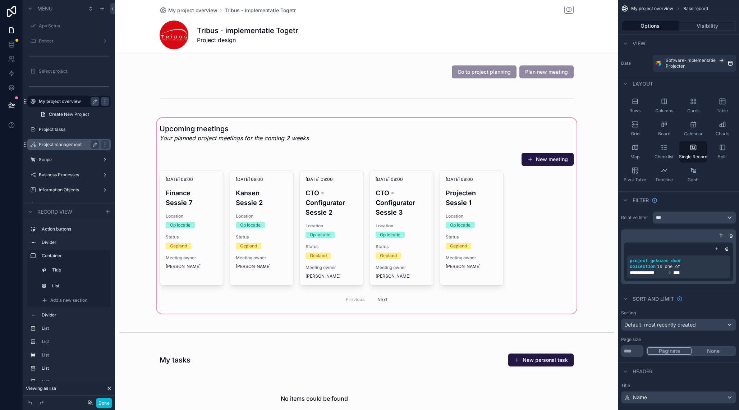
click at [441, 135] on div "scrollable content" at bounding box center [366, 215] width 503 height 198
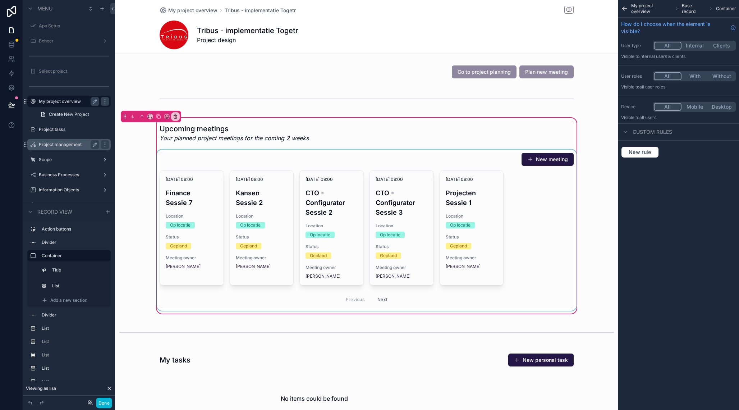
click at [178, 155] on div "scrollable content" at bounding box center [366, 230] width 423 height 161
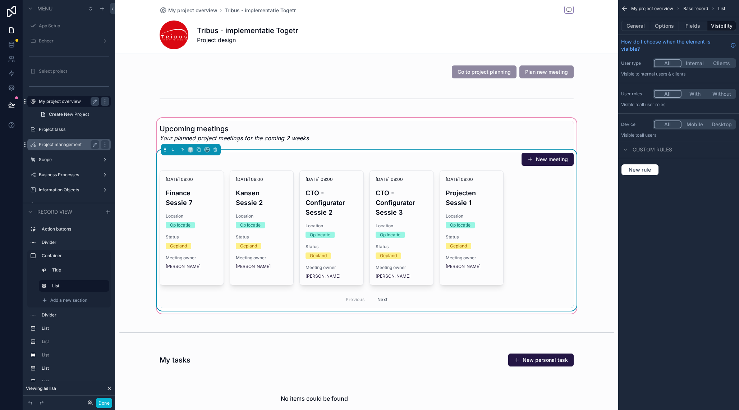
click at [204, 120] on div "Upcoming meetings Your planned project meetings for the coming 2 weeks New meet…" at bounding box center [366, 215] width 503 height 198
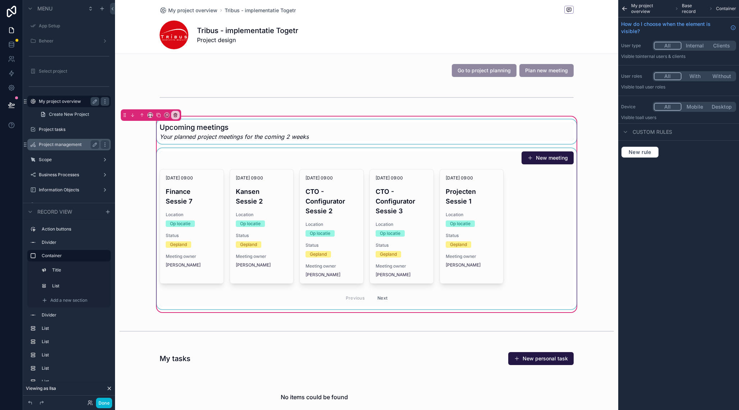
scroll to position [3, 0]
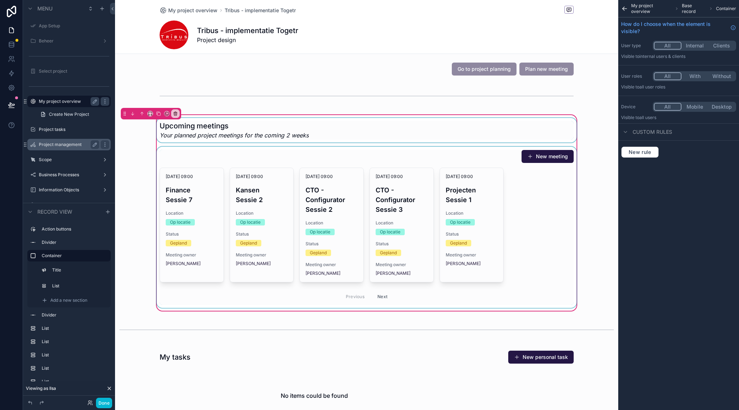
click at [437, 124] on div "scrollable content" at bounding box center [366, 130] width 423 height 24
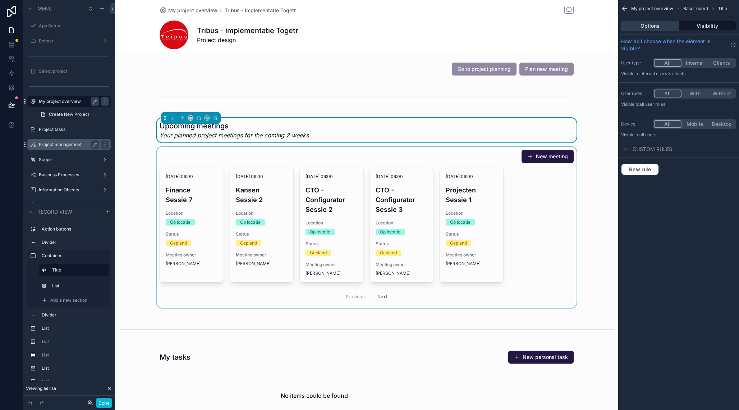
click at [650, 24] on button "Options" at bounding box center [650, 26] width 58 height 10
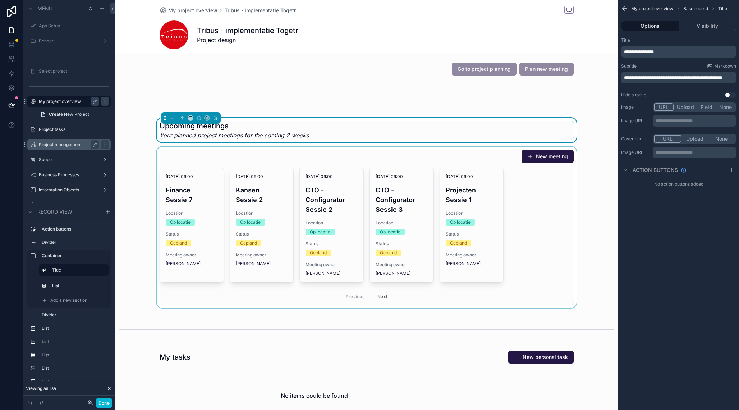
click at [503, 151] on div "scrollable content" at bounding box center [366, 227] width 423 height 161
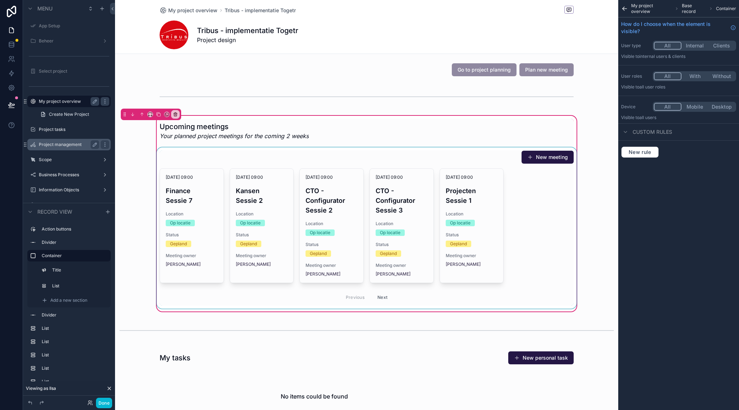
scroll to position [4, 0]
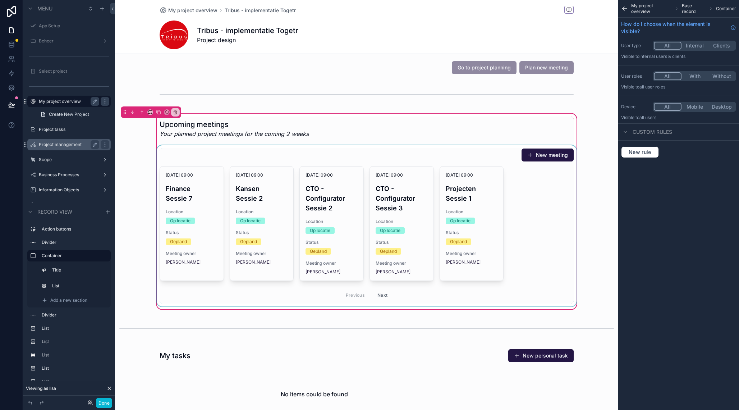
click at [507, 150] on div "scrollable content" at bounding box center [366, 225] width 423 height 161
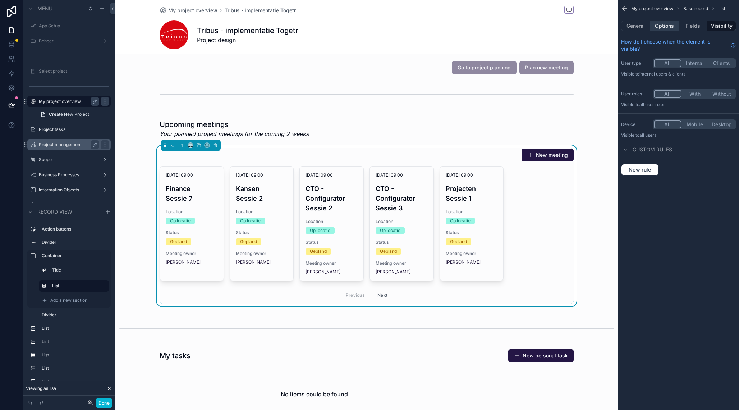
click at [663, 27] on button "Options" at bounding box center [664, 26] width 29 height 10
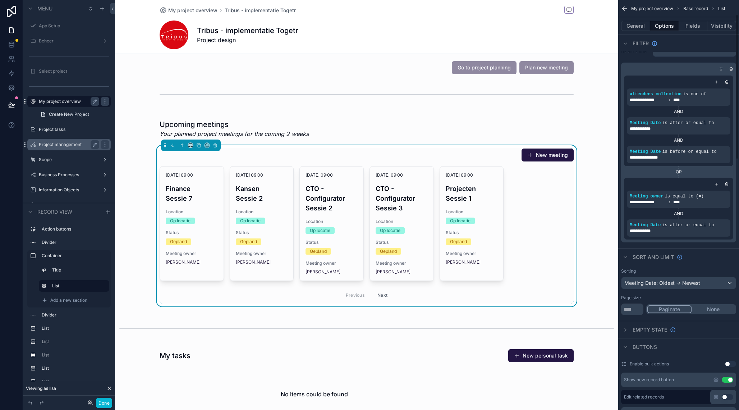
scroll to position [0, 0]
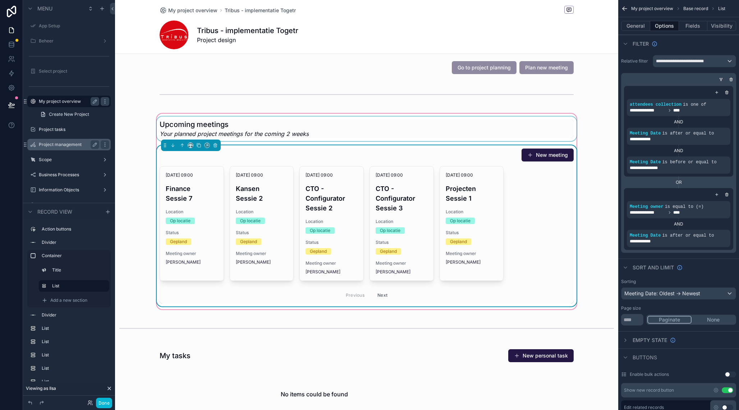
click at [254, 127] on div "scrollable content" at bounding box center [366, 128] width 423 height 24
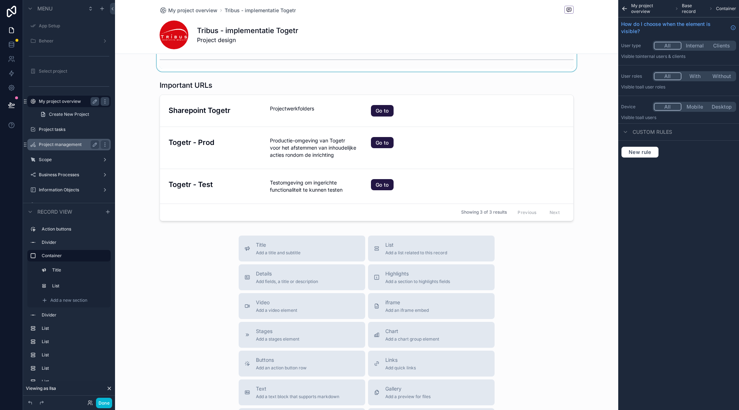
scroll to position [712, 0]
click at [291, 358] on span "Buttons" at bounding box center [281, 358] width 51 height 7
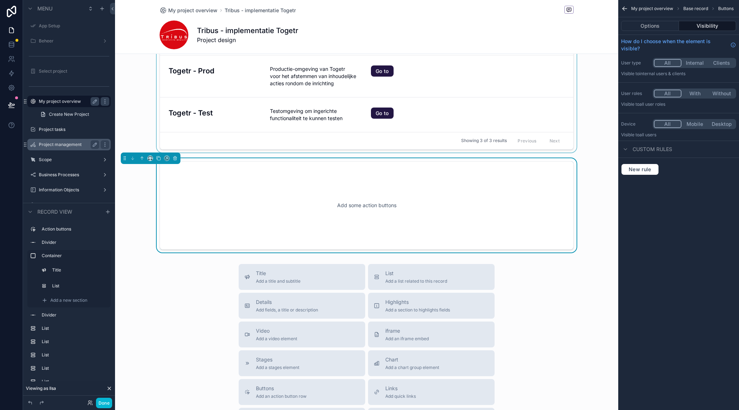
scroll to position [783, 0]
click at [143, 159] on icon "scrollable content" at bounding box center [141, 157] width 5 height 5
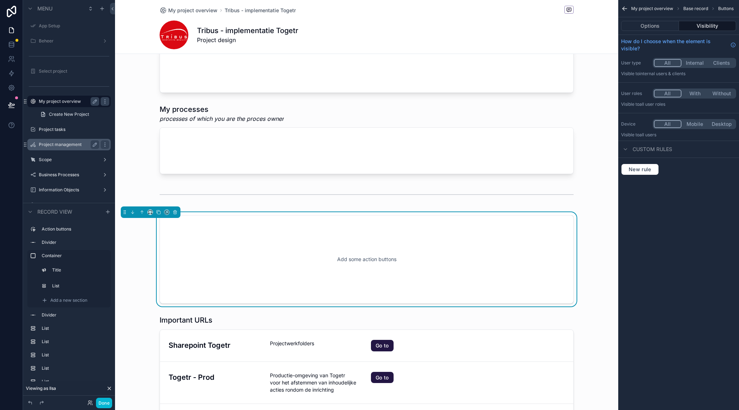
scroll to position [570, 0]
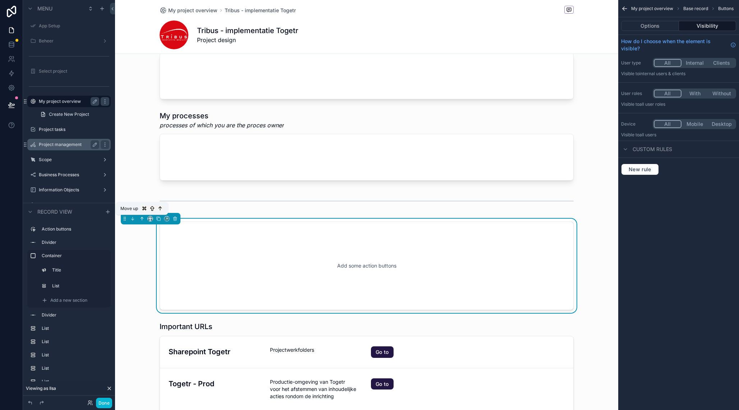
click at [146, 219] on button "scrollable content" at bounding box center [142, 219] width 8 height 8
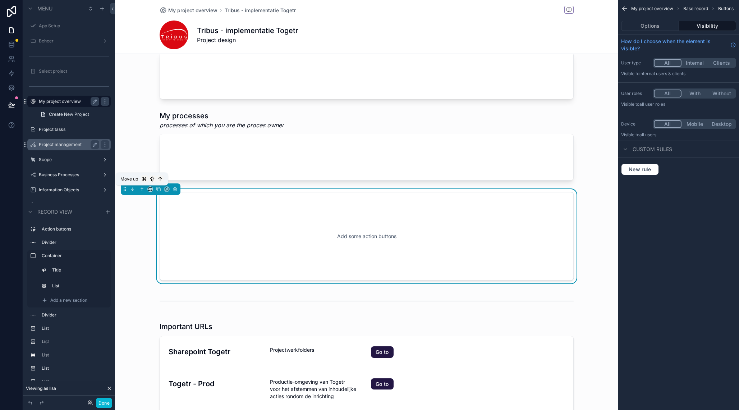
click at [142, 188] on icon "scrollable content" at bounding box center [141, 189] width 5 height 5
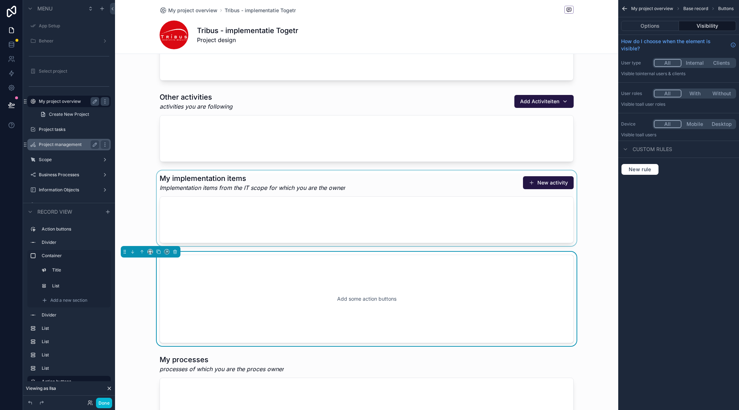
scroll to position [423, 0]
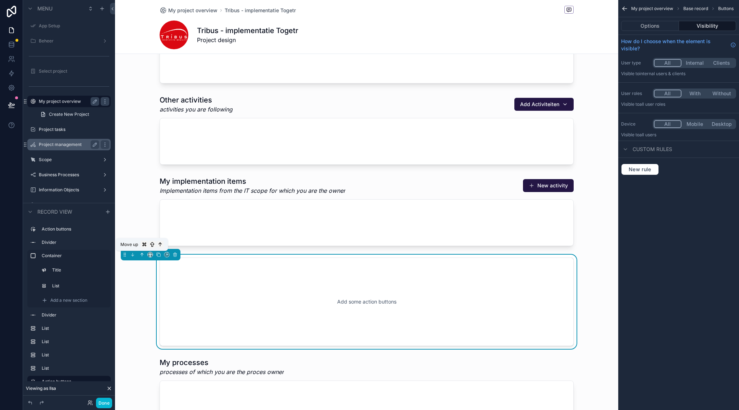
click at [141, 254] on icon "scrollable content" at bounding box center [141, 253] width 1 height 1
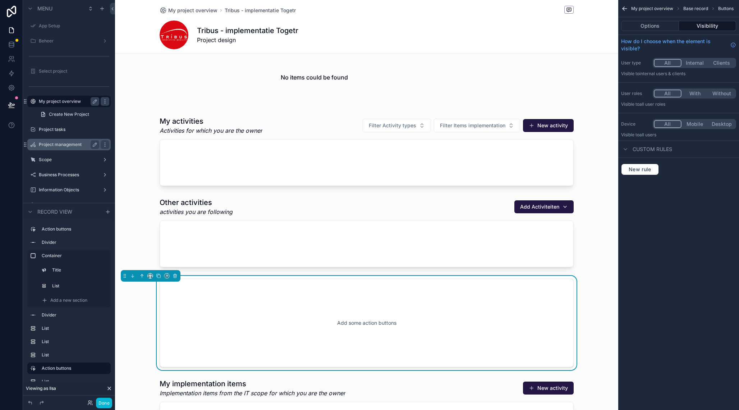
scroll to position [315, 0]
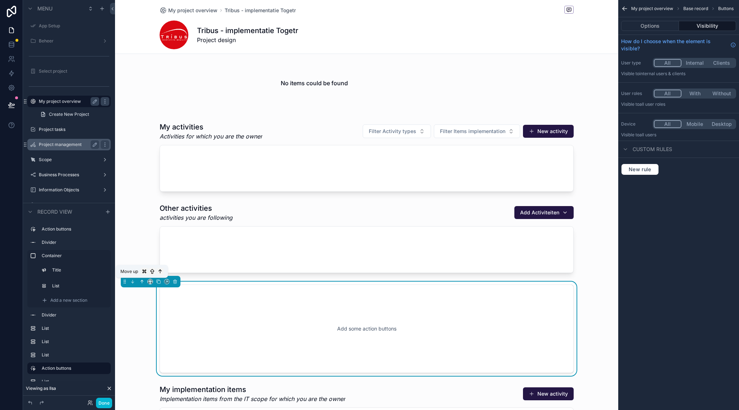
click at [143, 281] on icon "scrollable content" at bounding box center [142, 280] width 1 height 1
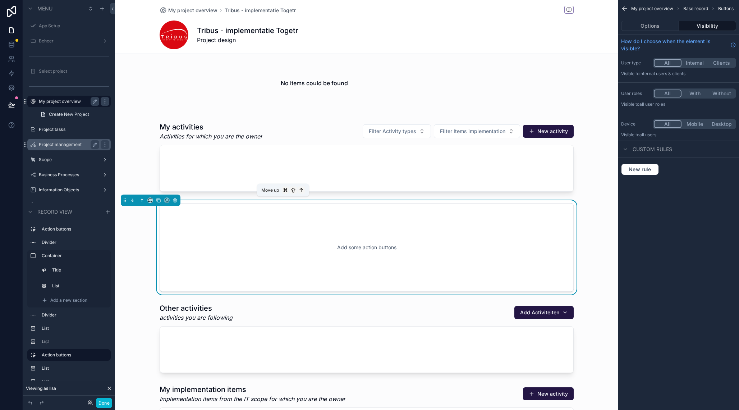
click at [143, 200] on icon "scrollable content" at bounding box center [141, 200] width 5 height 5
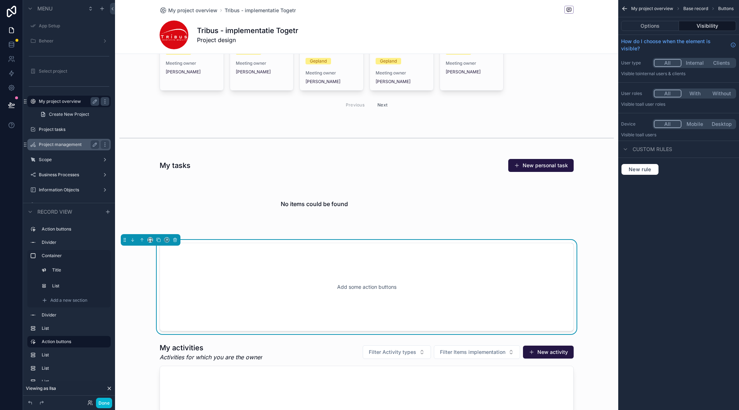
scroll to position [189, 0]
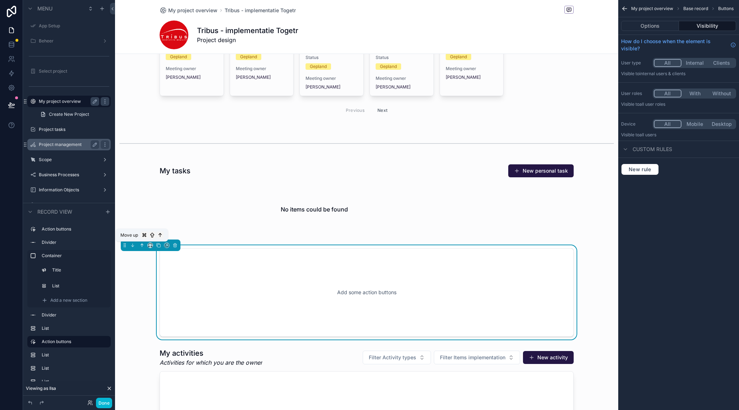
click at [142, 247] on icon "scrollable content" at bounding box center [141, 245] width 5 height 5
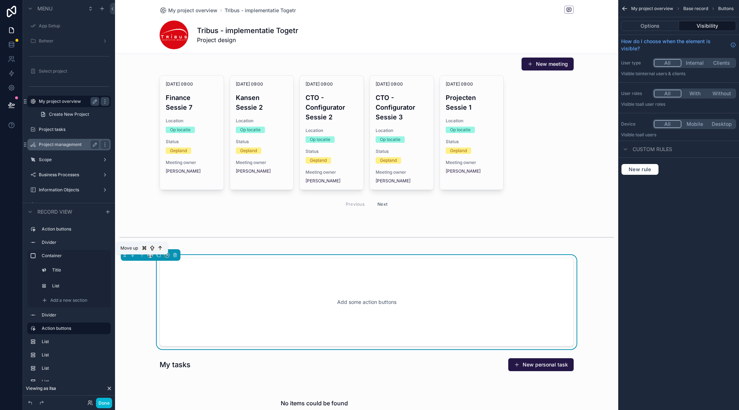
scroll to position [92, 0]
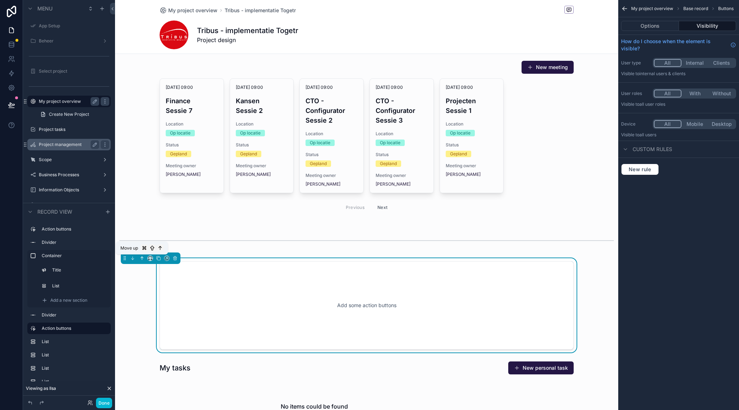
click at [142, 257] on icon "scrollable content" at bounding box center [142, 257] width 1 height 1
click at [143, 256] on icon "scrollable content" at bounding box center [141, 258] width 5 height 5
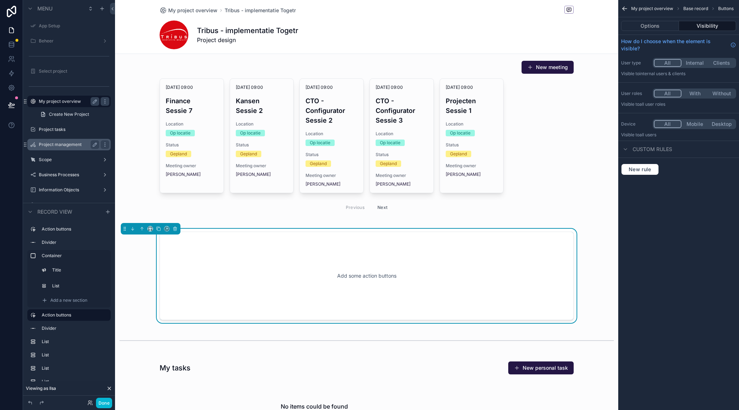
scroll to position [53, 0]
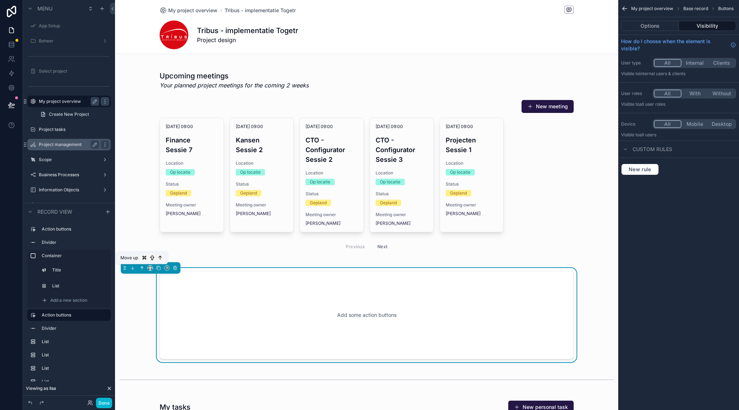
click at [143, 267] on icon "scrollable content" at bounding box center [141, 267] width 5 height 5
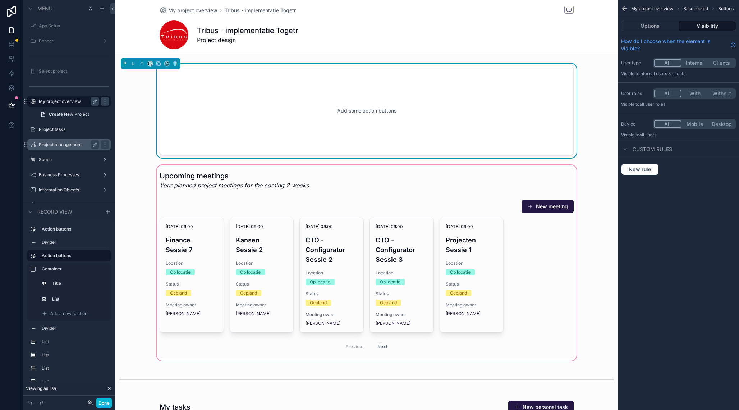
click at [329, 180] on div "scrollable content" at bounding box center [366, 263] width 503 height 198
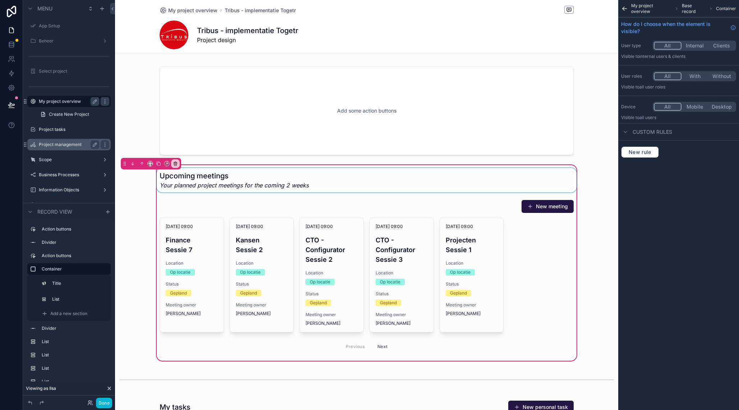
click at [347, 183] on div "scrollable content" at bounding box center [366, 180] width 423 height 24
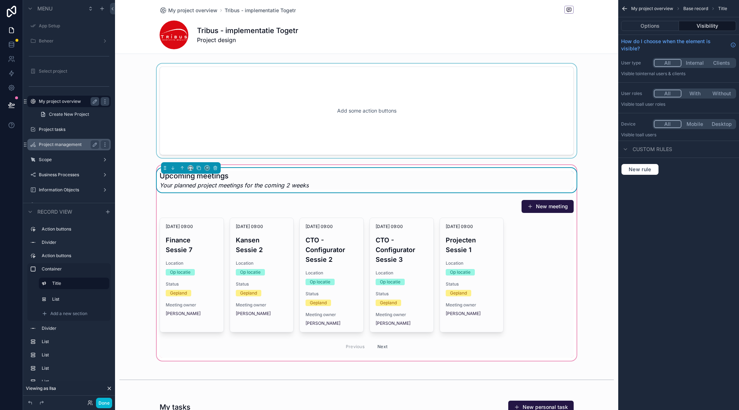
click at [480, 104] on div "scrollable content" at bounding box center [366, 111] width 503 height 94
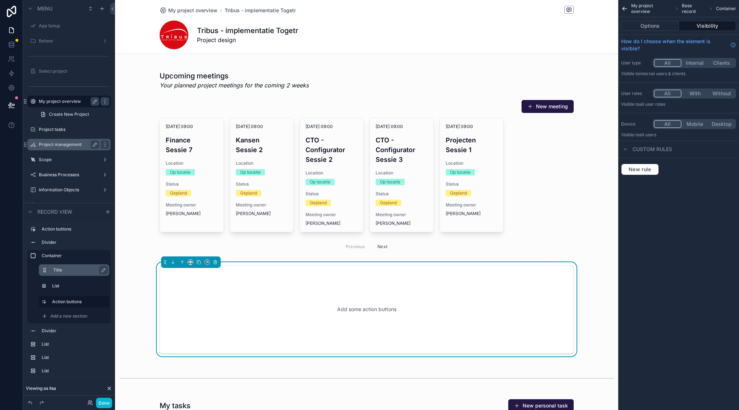
click at [65, 271] on label "Title" at bounding box center [78, 270] width 50 height 6
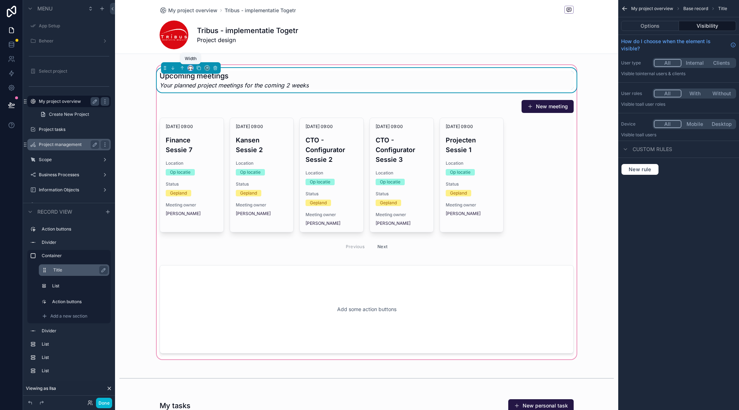
click at [192, 67] on icon "scrollable content" at bounding box center [190, 67] width 5 height 5
click at [204, 120] on span "50%" at bounding box center [199, 122] width 11 height 9
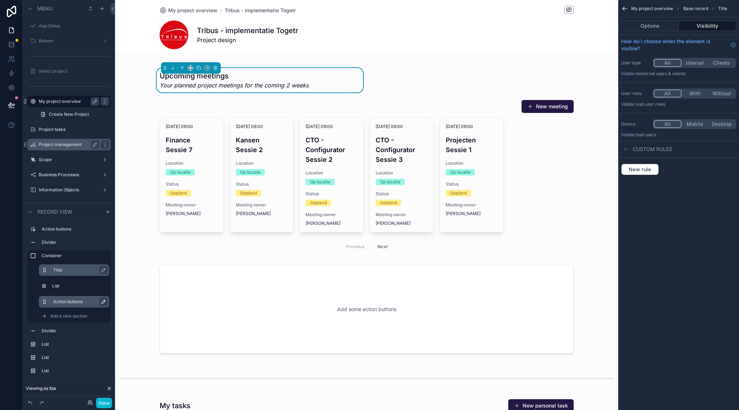
click at [105, 301] on icon "scrollable content" at bounding box center [104, 300] width 1 height 1
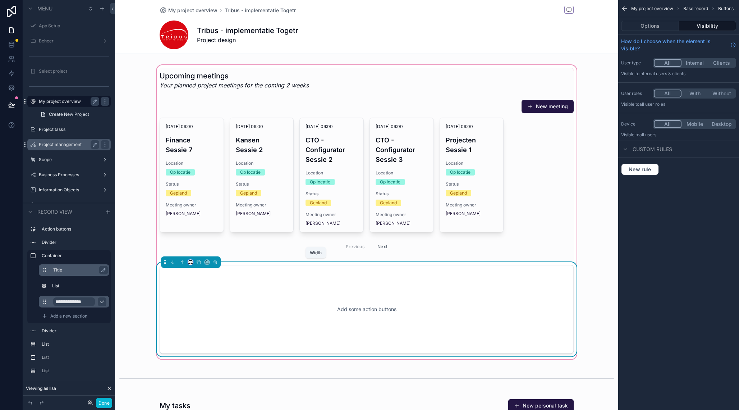
click at [191, 261] on icon "scrollable content" at bounding box center [190, 261] width 5 height 5
click at [203, 317] on span "50%" at bounding box center [199, 316] width 11 height 9
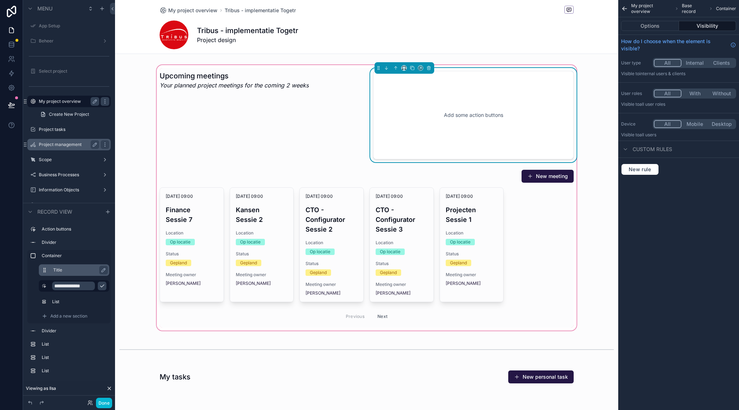
click at [410, 115] on div "Add some action buttons" at bounding box center [473, 115] width 177 height 65
click at [661, 22] on button "Options" at bounding box center [650, 26] width 58 height 10
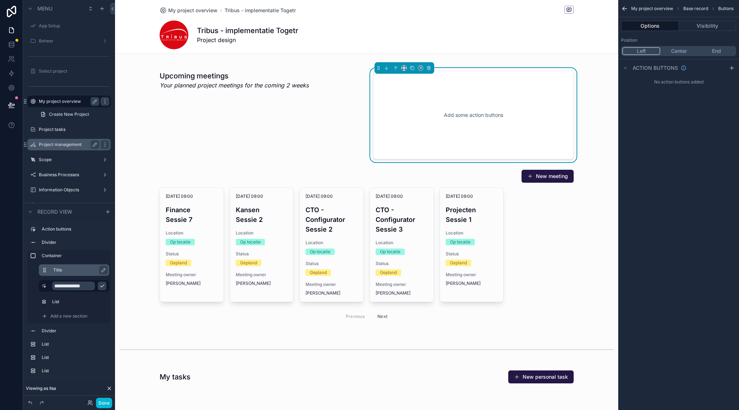
click at [715, 50] on button "End" at bounding box center [716, 51] width 37 height 8
click at [733, 67] on icon "scrollable content" at bounding box center [732, 68] width 6 height 6
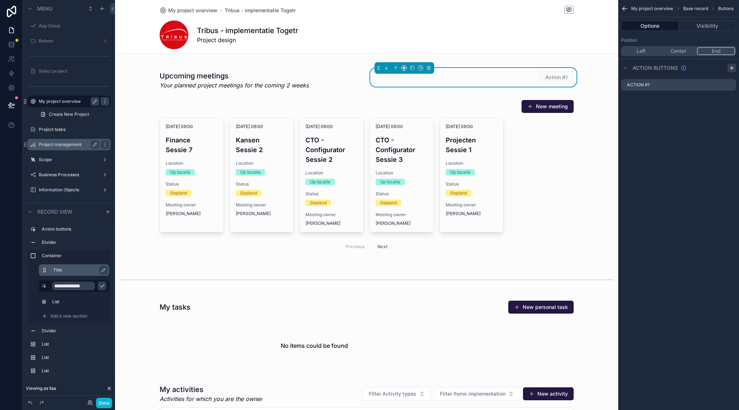
click at [733, 67] on icon "scrollable content" at bounding box center [732, 68] width 6 height 6
click at [731, 83] on icon "scrollable content" at bounding box center [731, 84] width 3 height 3
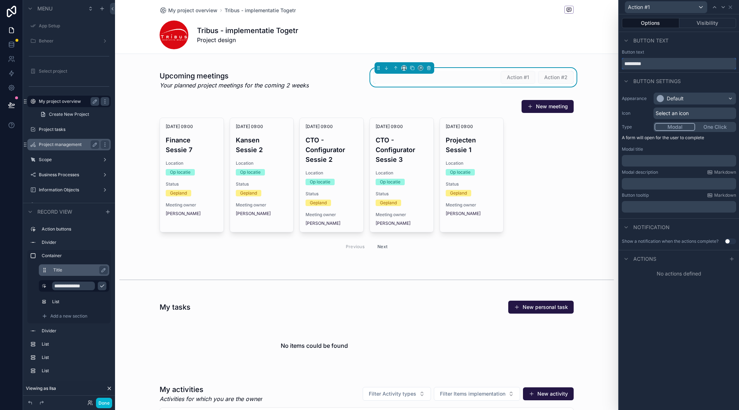
click at [654, 61] on input "*********" at bounding box center [679, 64] width 114 height 12
click at [654, 62] on input "*********" at bounding box center [679, 64] width 114 height 12
drag, startPoint x: 642, startPoint y: 64, endPoint x: 658, endPoint y: 71, distance: 17.2
click at [642, 64] on input "**********" at bounding box center [679, 64] width 114 height 12
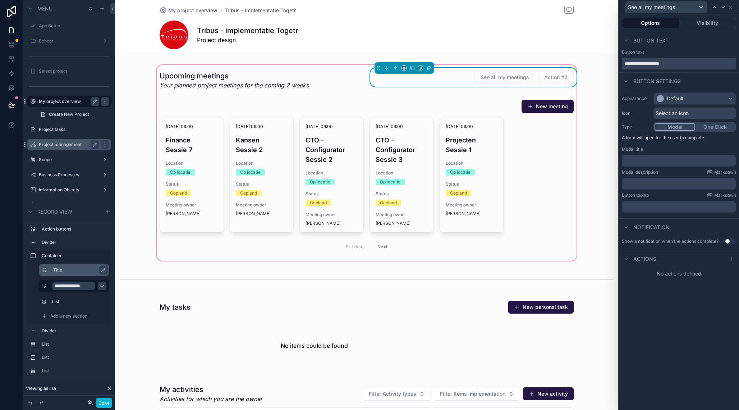
type input "**********"
click at [462, 71] on div "See all my meetings Action #2" at bounding box center [473, 80] width 209 height 24
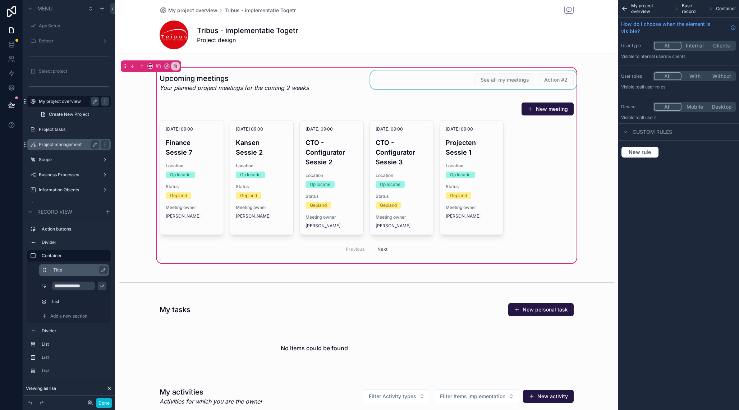
click at [464, 73] on div "scrollable content" at bounding box center [473, 82] width 209 height 24
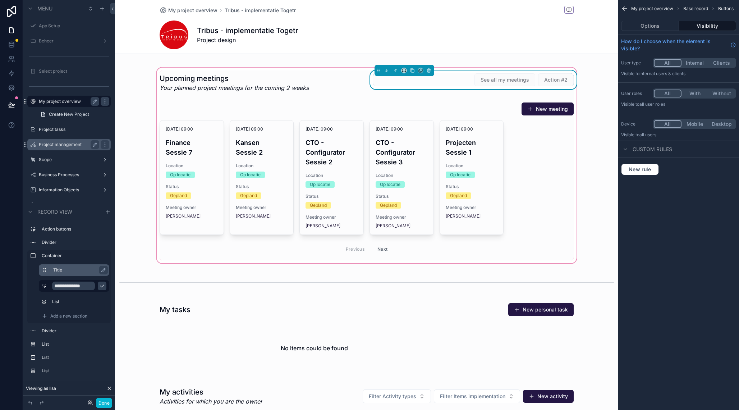
scroll to position [50, 0]
click at [62, 146] on label "Project management" at bounding box center [68, 145] width 58 height 6
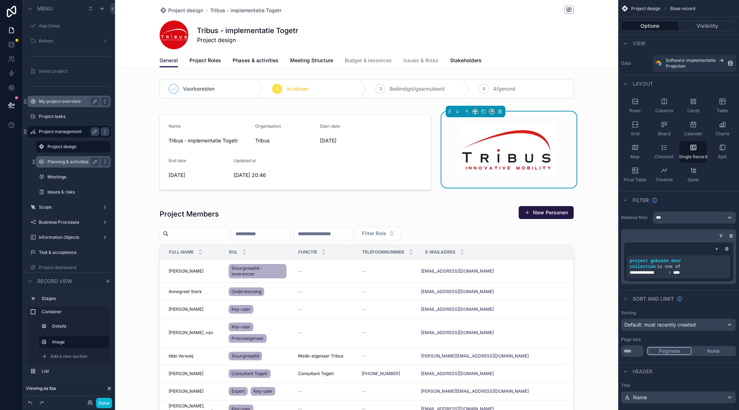
click at [69, 164] on label "Planning & activities" at bounding box center [71, 162] width 49 height 6
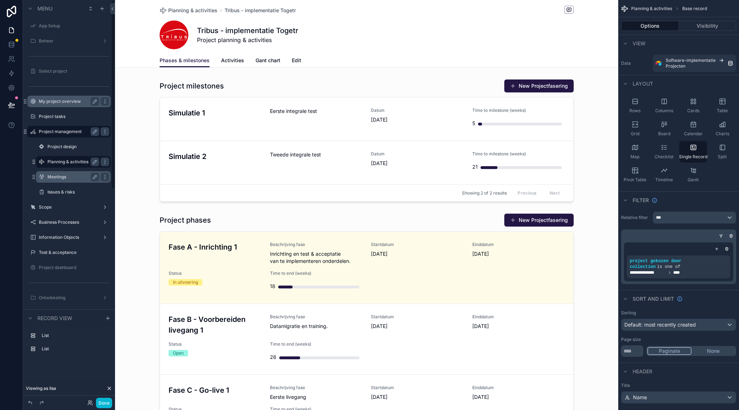
click at [74, 178] on label "Meetings" at bounding box center [71, 177] width 49 height 6
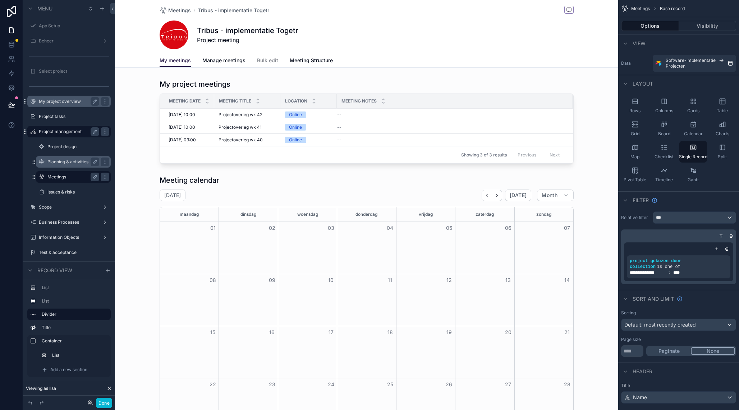
click at [62, 105] on div "My project overview" at bounding box center [69, 101] width 60 height 9
click at [78, 102] on label "My project overview" at bounding box center [68, 101] width 58 height 6
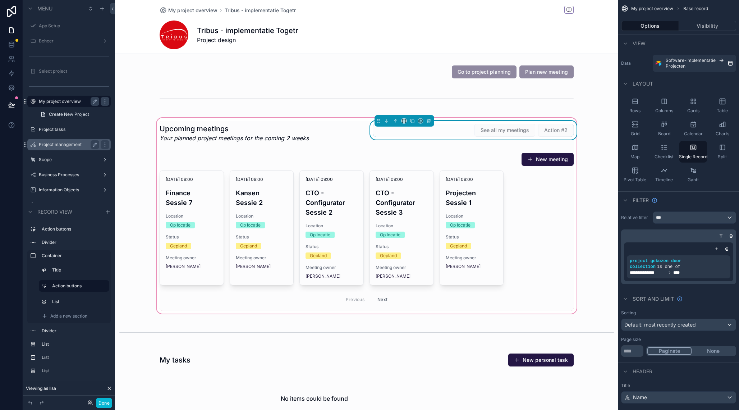
click at [463, 134] on div "See all my meetings Action #2" at bounding box center [473, 130] width 201 height 13
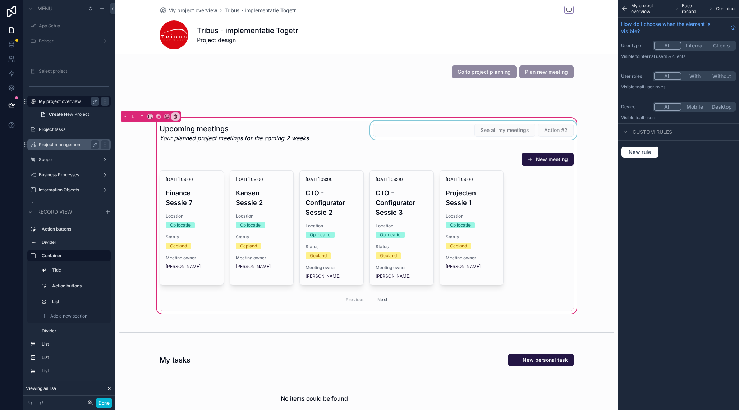
click at [476, 134] on div "scrollable content" at bounding box center [473, 133] width 209 height 24
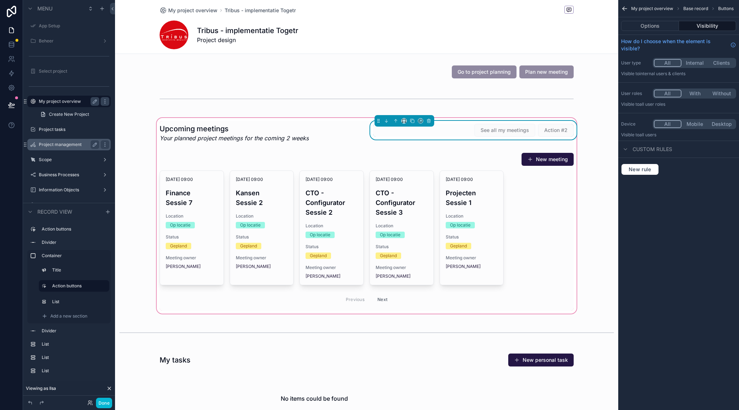
click at [468, 133] on div "See all my meetings Action #2" at bounding box center [473, 130] width 201 height 13
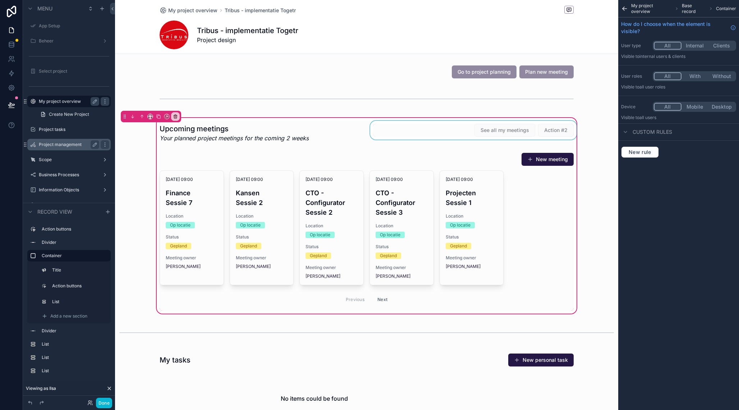
click at [461, 133] on div "scrollable content" at bounding box center [473, 133] width 209 height 24
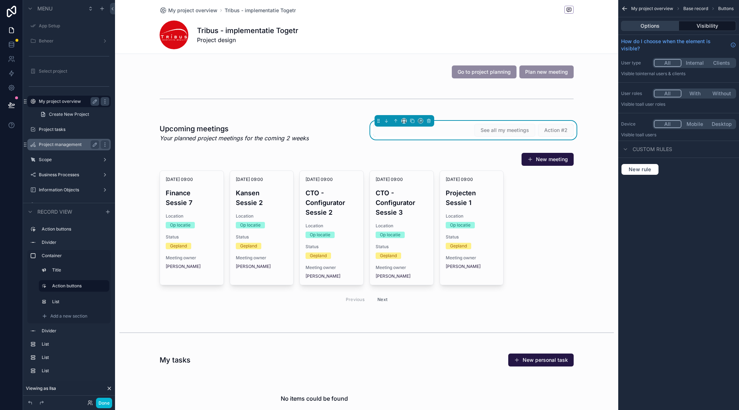
click at [642, 25] on button "Options" at bounding box center [650, 26] width 58 height 10
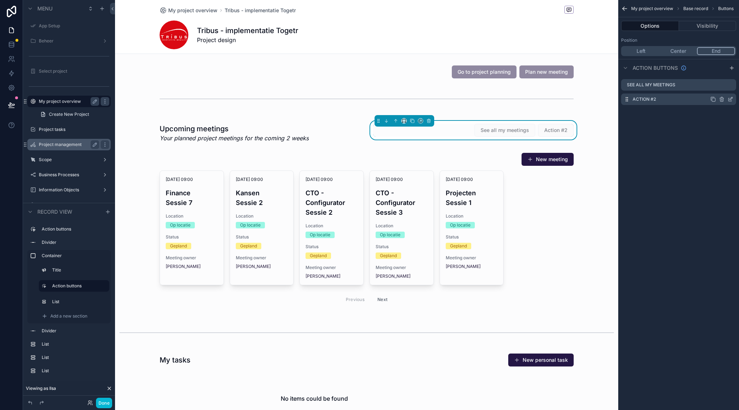
click at [723, 100] on icon "scrollable content" at bounding box center [722, 99] width 6 height 6
click at [722, 88] on icon at bounding box center [719, 88] width 6 height 6
click at [731, 83] on icon "scrollable content" at bounding box center [730, 85] width 6 height 6
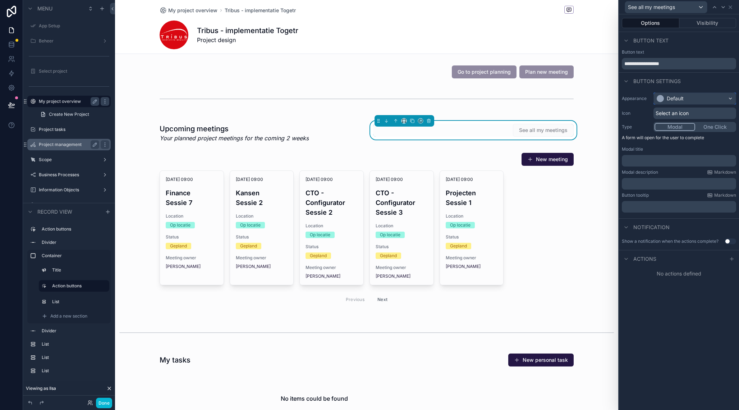
click at [690, 102] on div "Default" at bounding box center [695, 99] width 82 height 12
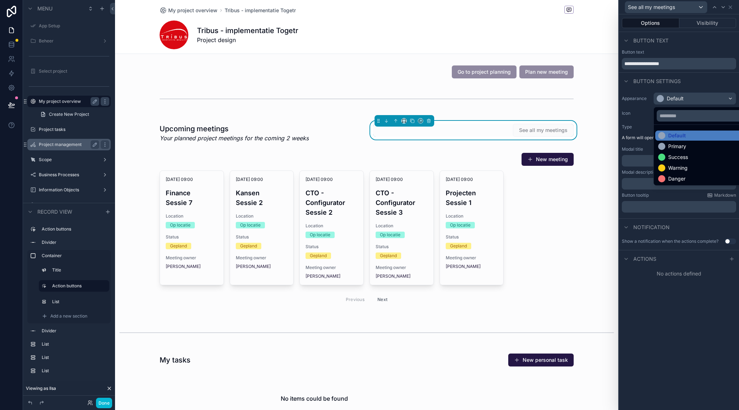
click at [682, 148] on div "Primary" at bounding box center [677, 146] width 18 height 7
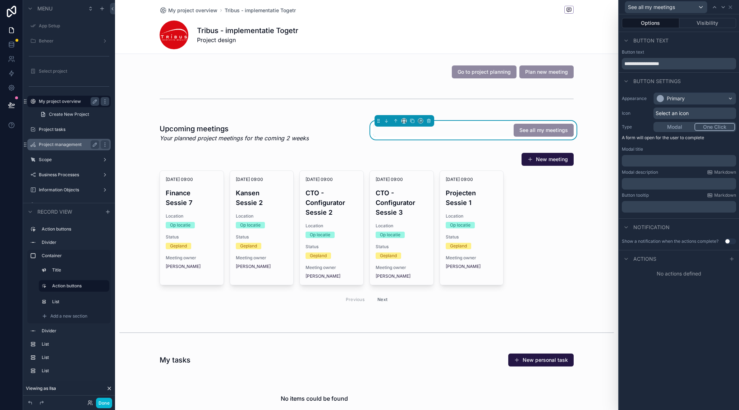
click at [705, 129] on button "One Click" at bounding box center [714, 127] width 41 height 8
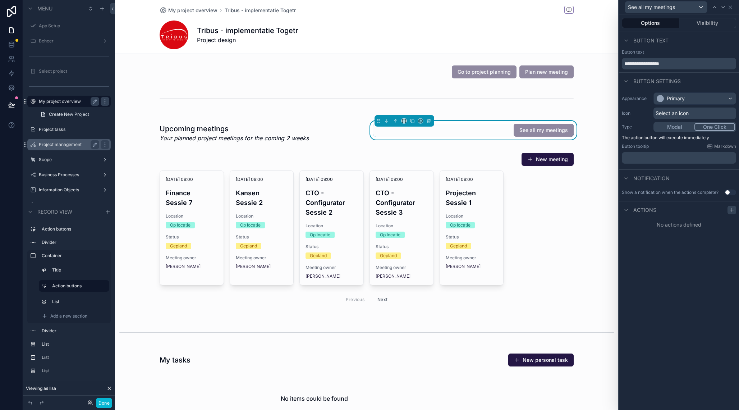
click at [732, 208] on icon at bounding box center [732, 209] width 0 height 3
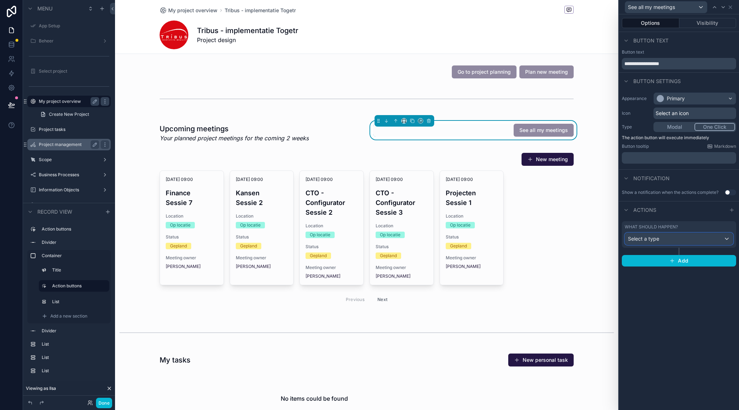
click at [664, 237] on div "Select a type" at bounding box center [679, 239] width 108 height 12
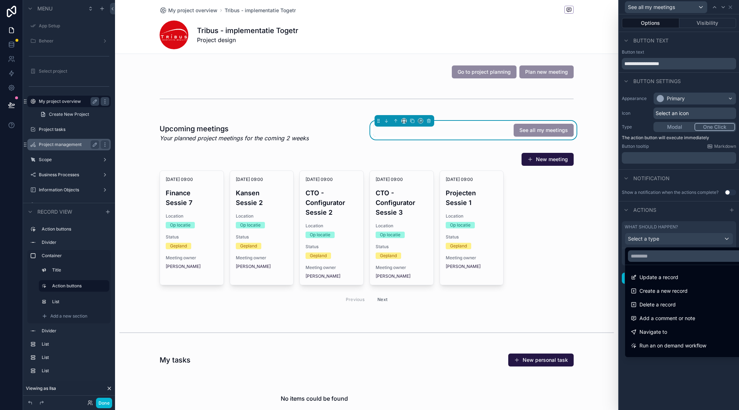
click at [659, 330] on span "Navigate to" at bounding box center [653, 331] width 28 height 9
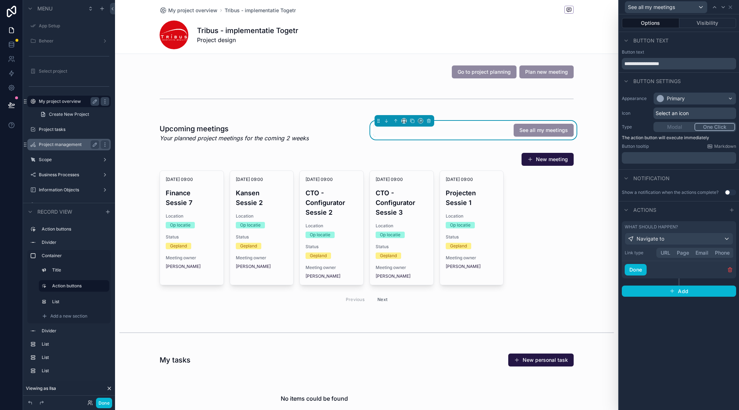
click at [682, 252] on button "Page" at bounding box center [682, 253] width 19 height 8
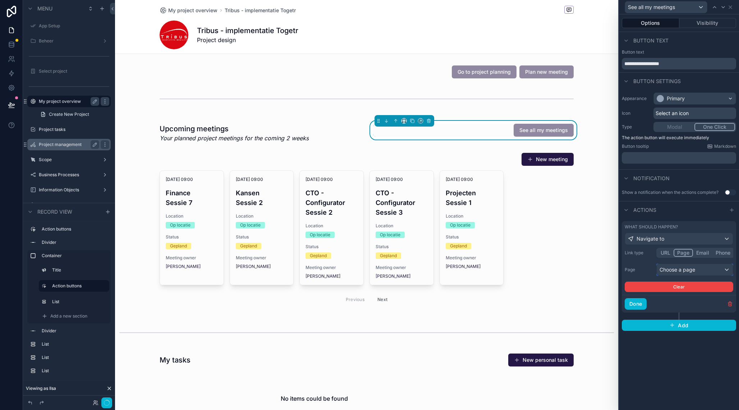
click at [681, 269] on div "Choose a page" at bounding box center [695, 270] width 76 height 12
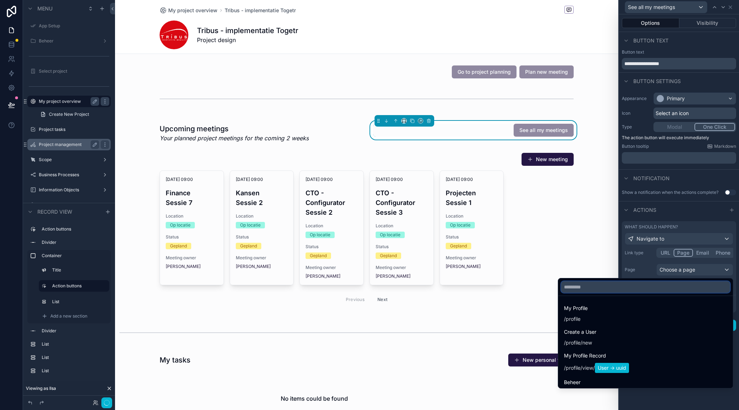
click at [620, 288] on input "text" at bounding box center [645, 287] width 169 height 12
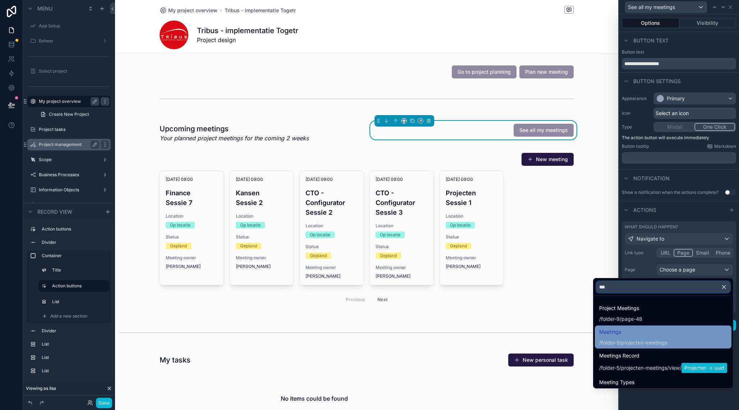
type input "***"
click span "Meetings"
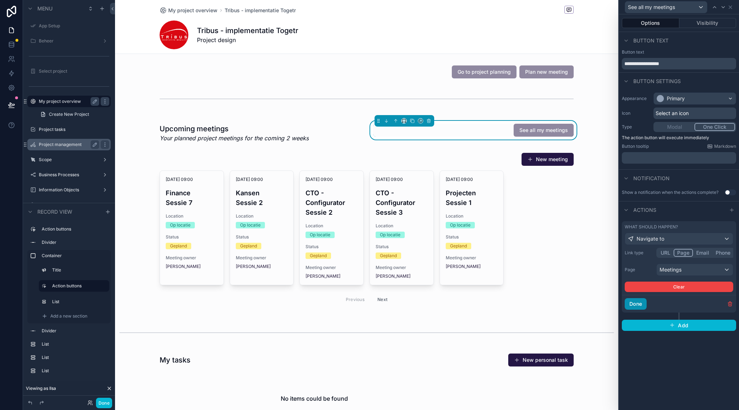
click button "Done"
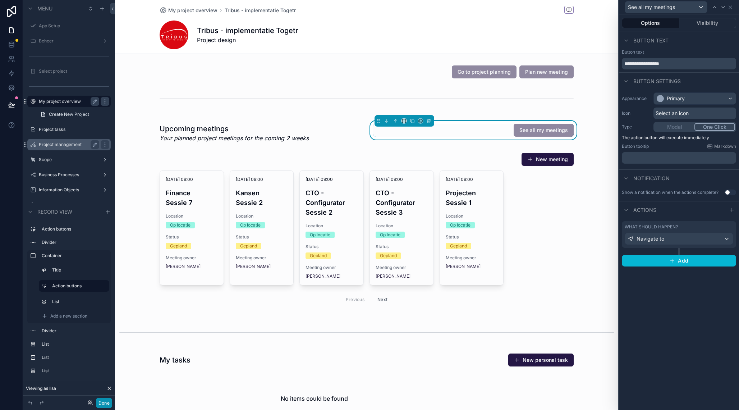
click button "Done"
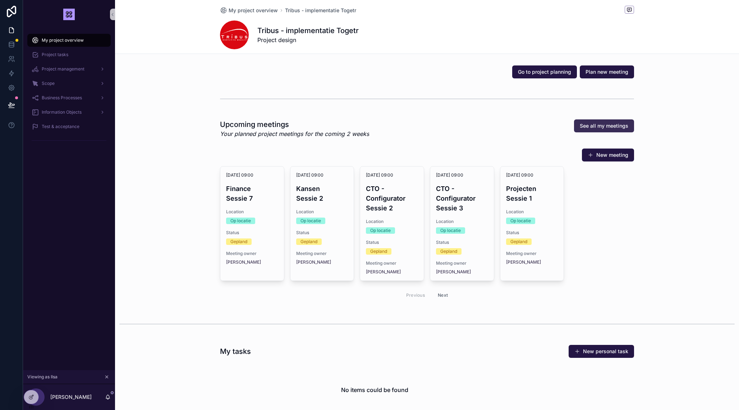
click span "See all my meetings"
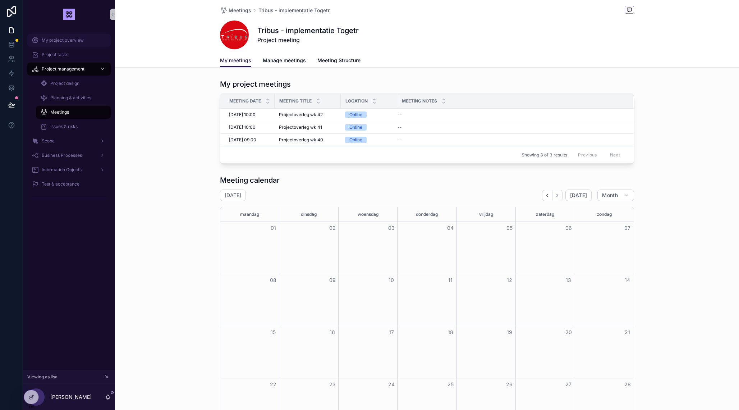
click span "My project overview"
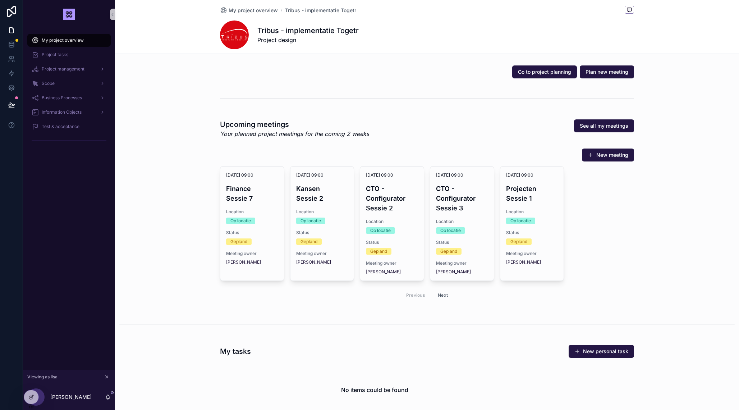
click icon "scrollable content"
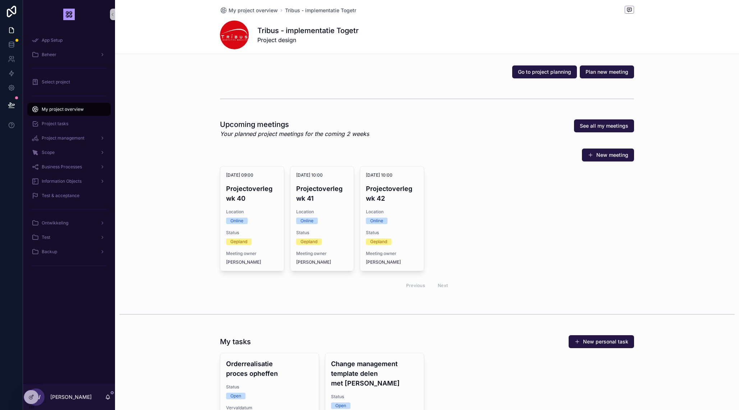
click at [380, 153] on div "New meeting" at bounding box center [427, 155] width 414 height 14
drag, startPoint x: 643, startPoint y: 76, endPoint x: 634, endPoint y: 74, distance: 8.5
click at [643, 76] on div "Go to project planning Plan new meeting" at bounding box center [427, 72] width 624 height 19
click at [621, 72] on span "Plan new meeting" at bounding box center [606, 71] width 43 height 7
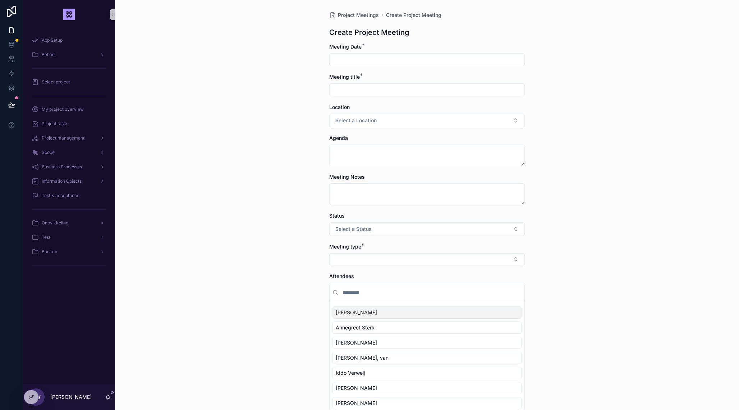
scroll to position [102, 0]
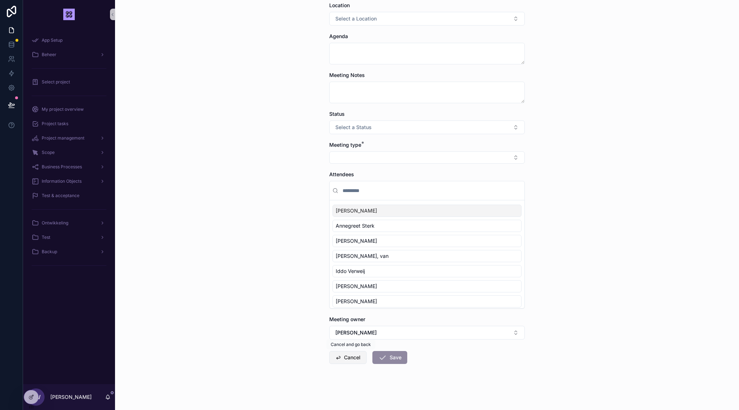
click at [348, 357] on button "Cancel" at bounding box center [347, 357] width 37 height 13
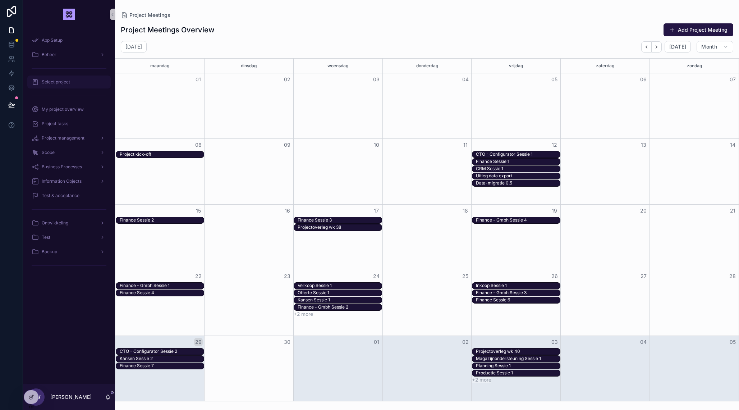
click at [56, 84] on span "Select project" at bounding box center [56, 82] width 28 height 6
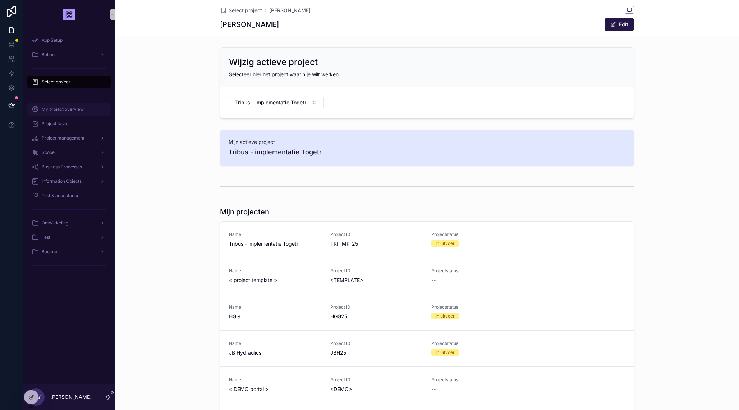
click at [69, 110] on span "My project overview" at bounding box center [63, 109] width 42 height 6
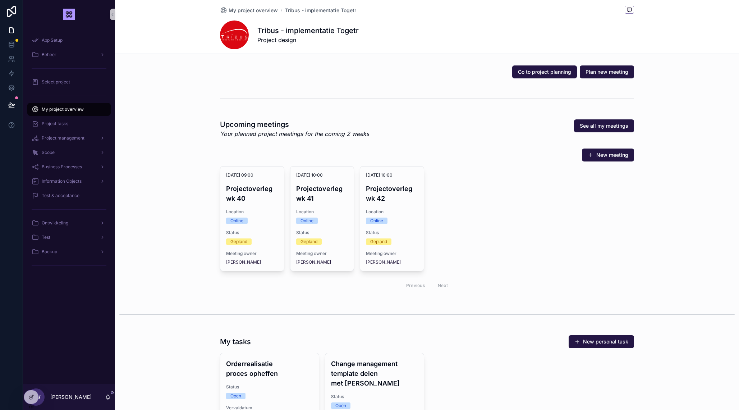
click at [616, 157] on button "New meeting" at bounding box center [608, 154] width 52 height 13
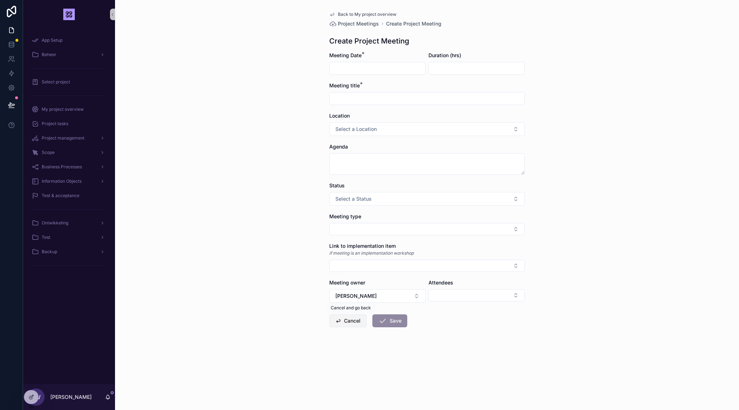
click at [355, 317] on button "Cancel" at bounding box center [347, 320] width 37 height 13
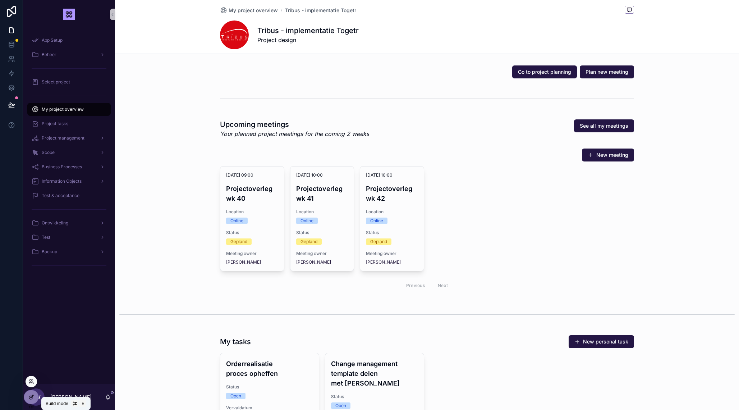
click at [32, 398] on icon at bounding box center [30, 397] width 3 height 3
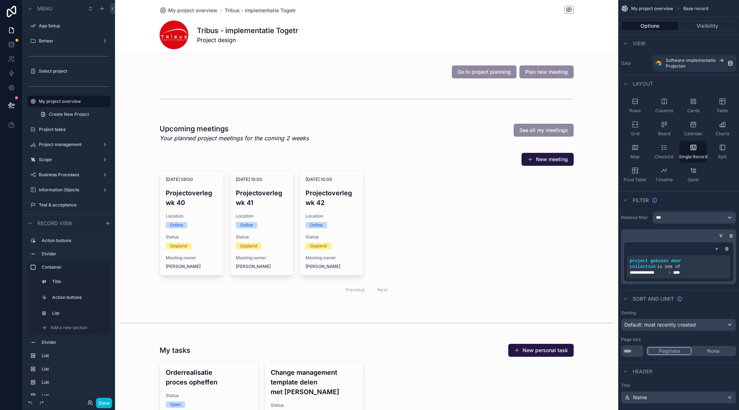
click at [574, 66] on div "scrollable content" at bounding box center [366, 72] width 503 height 19
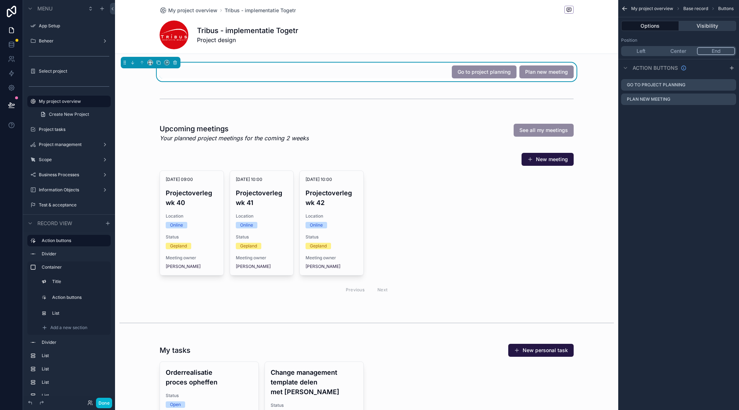
click at [706, 24] on button "Visibility" at bounding box center [708, 26] width 58 height 10
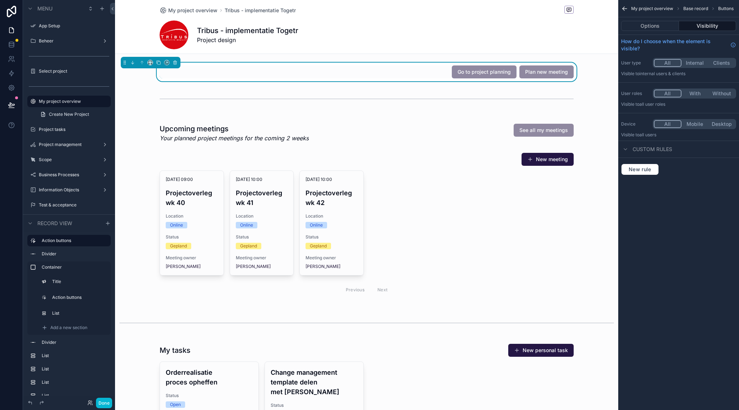
click at [696, 64] on button "Internal" at bounding box center [694, 63] width 27 height 8
click at [474, 129] on div "scrollable content" at bounding box center [366, 210] width 503 height 189
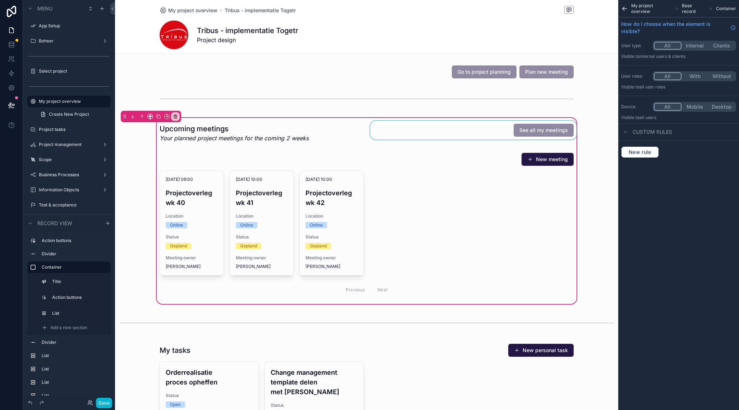
click at [470, 129] on div "scrollable content" at bounding box center [473, 133] width 209 height 24
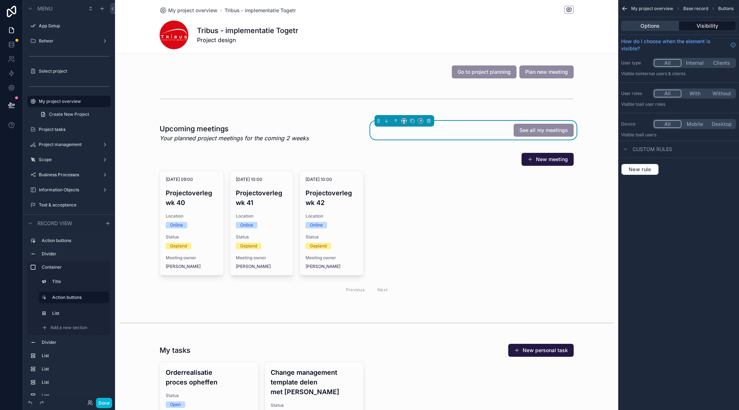
click at [665, 24] on button "Options" at bounding box center [650, 26] width 58 height 10
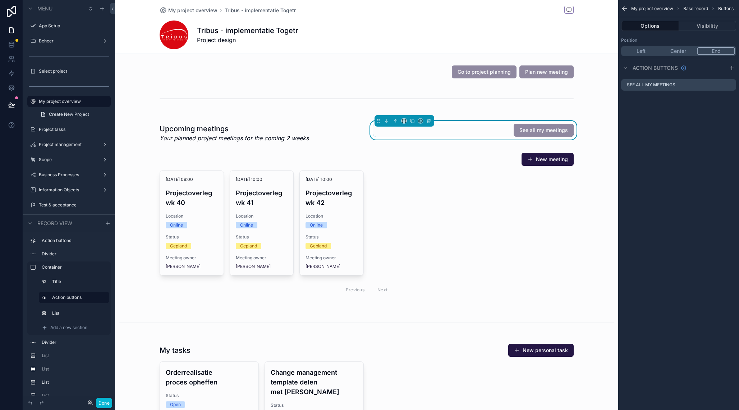
drag, startPoint x: 729, startPoint y: 67, endPoint x: 718, endPoint y: 74, distance: 13.6
click at [729, 67] on icon "scrollable content" at bounding box center [732, 68] width 6 height 6
click at [730, 99] on icon "scrollable content" at bounding box center [730, 99] width 6 height 6
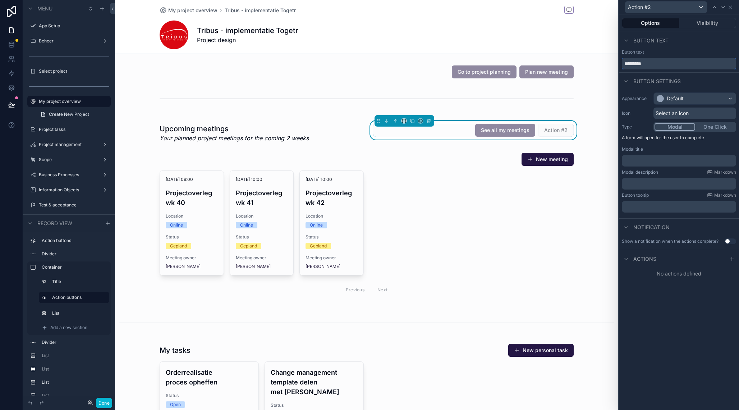
click at [647, 65] on input "*********" at bounding box center [679, 64] width 114 height 12
type input "**********"
click at [678, 96] on div "Default" at bounding box center [675, 98] width 17 height 7
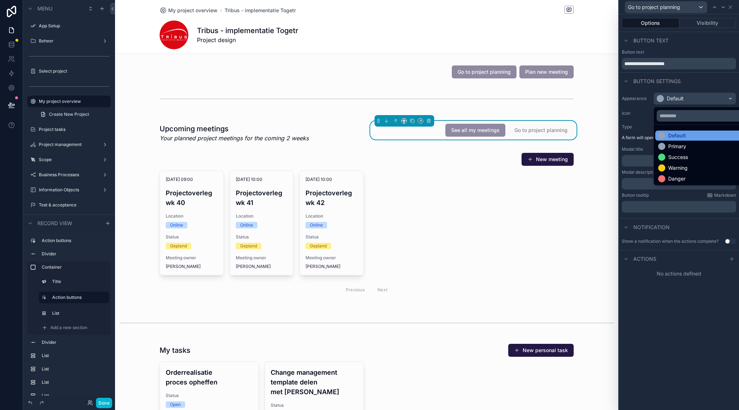
click at [680, 133] on div "Default" at bounding box center [677, 135] width 18 height 7
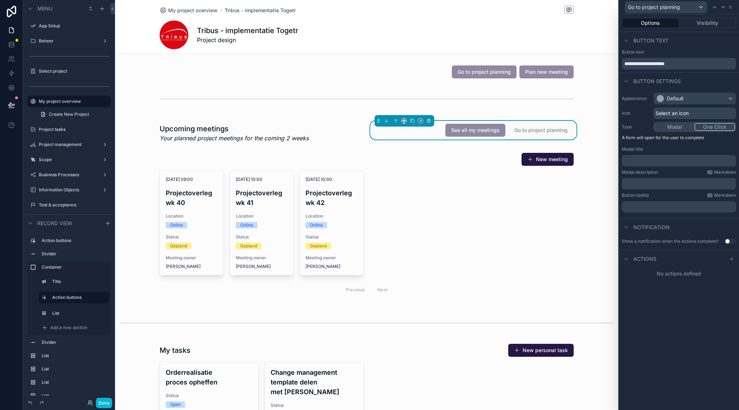
click at [705, 128] on button "One Click" at bounding box center [714, 127] width 41 height 8
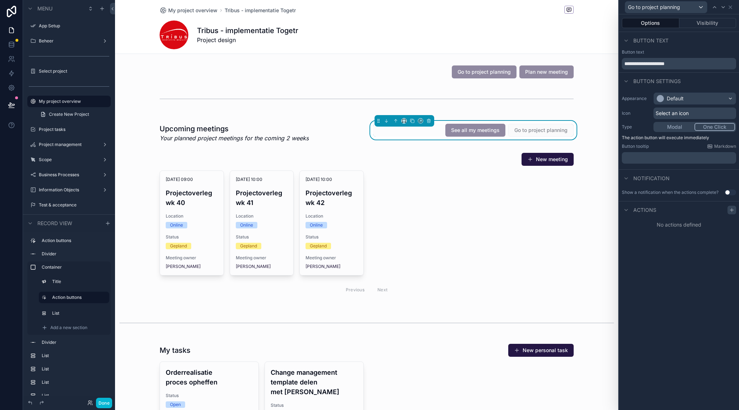
click at [736, 211] on div "Actions" at bounding box center [679, 209] width 120 height 17
click at [734, 211] on icon at bounding box center [732, 210] width 6 height 6
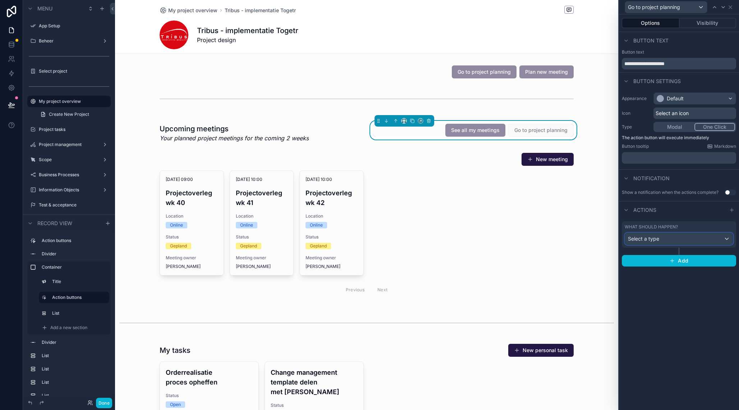
click at [647, 236] on span "Select a type" at bounding box center [643, 238] width 31 height 6
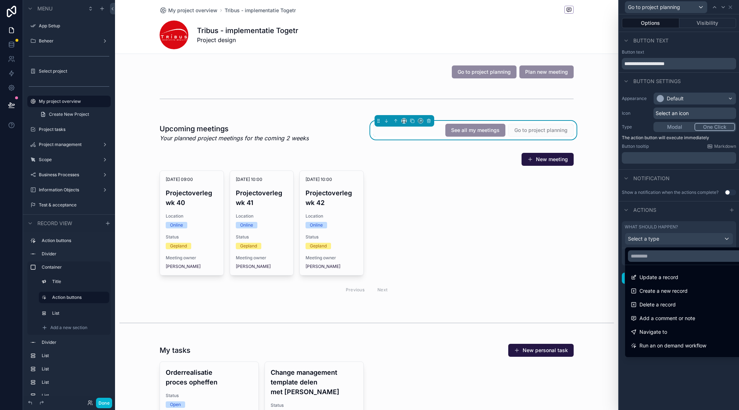
click at [658, 331] on span "Navigate to" at bounding box center [653, 331] width 28 height 9
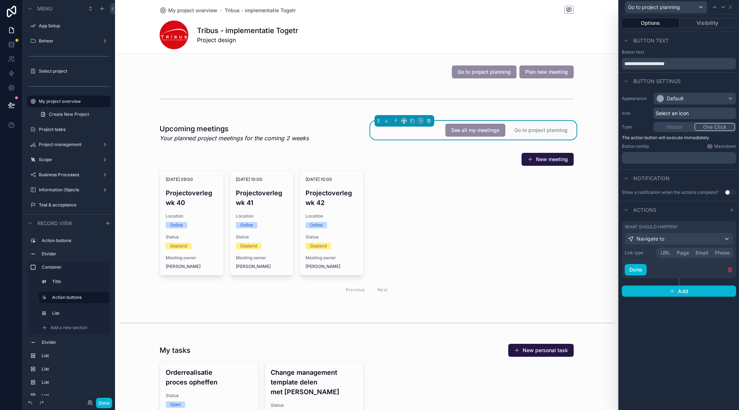
click at [681, 252] on button "Page" at bounding box center [682, 253] width 19 height 8
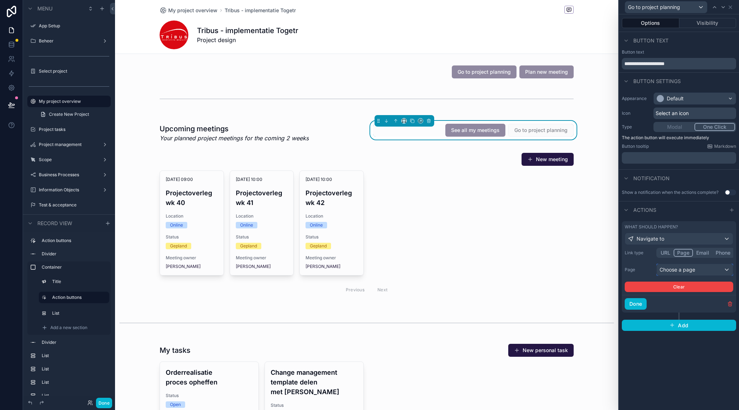
click at [682, 270] on div "Choose a page" at bounding box center [695, 270] width 76 height 12
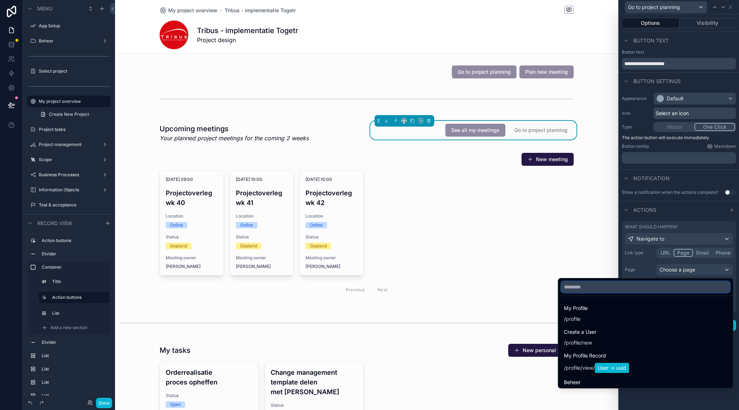
click at [635, 287] on input "text" at bounding box center [645, 287] width 169 height 12
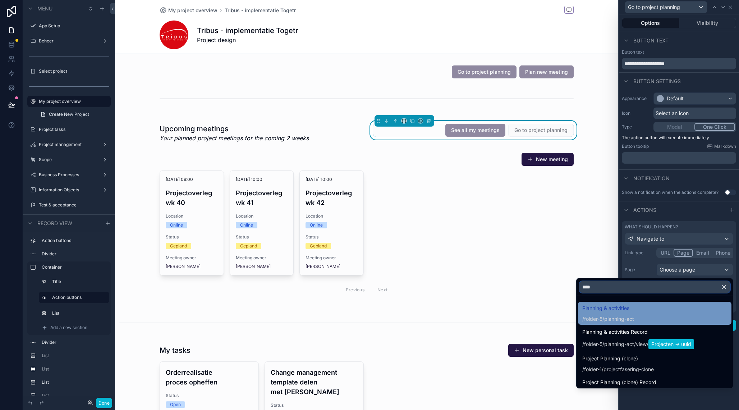
type input "****"
click at [624, 308] on span "Planning & activities" at bounding box center [608, 308] width 52 height 9
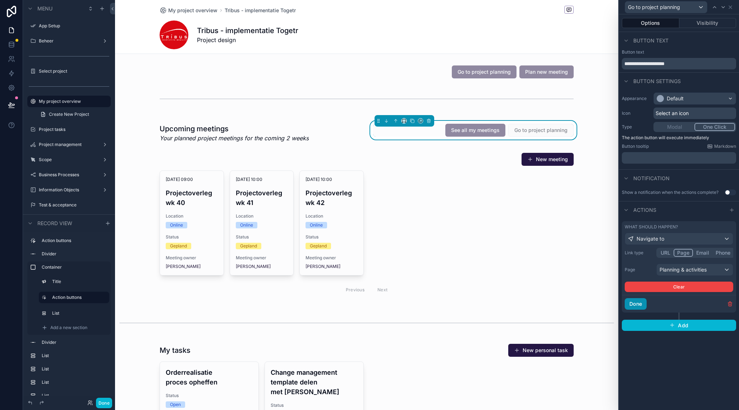
click at [639, 305] on button "Done" at bounding box center [636, 304] width 22 height 12
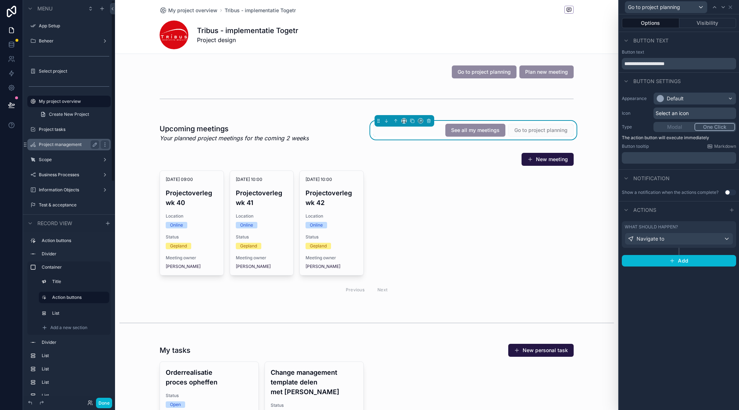
click at [59, 146] on label "Project management" at bounding box center [68, 145] width 58 height 6
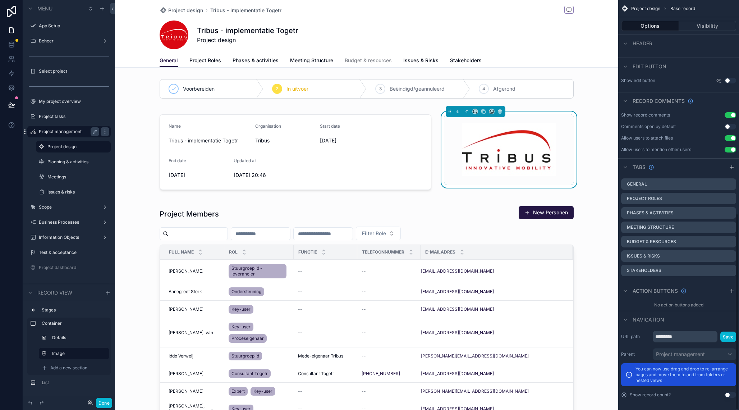
scroll to position [446, 0]
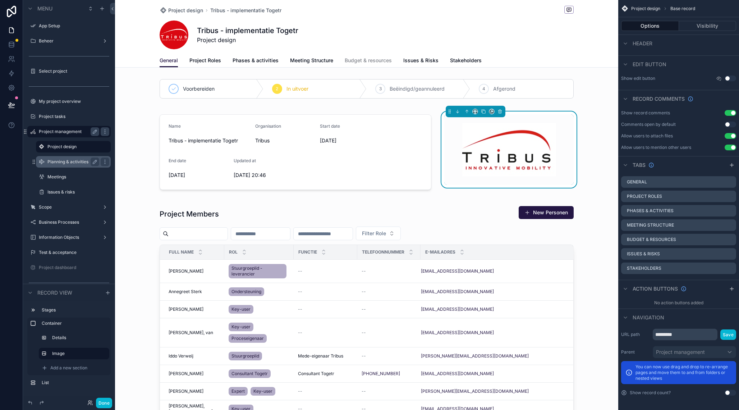
click at [68, 164] on label "Planning & activities" at bounding box center [71, 162] width 49 height 6
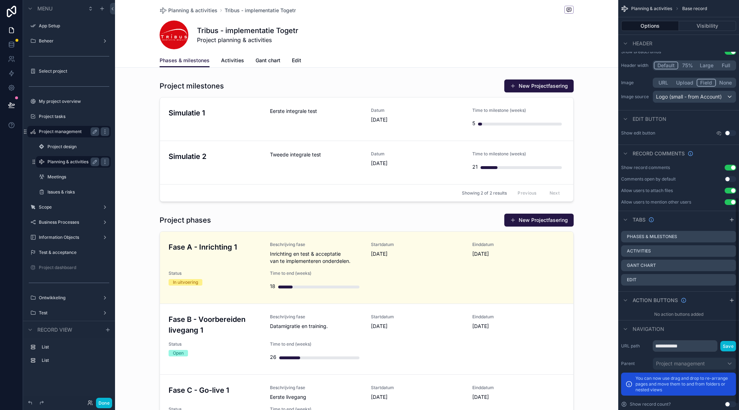
scroll to position [403, 0]
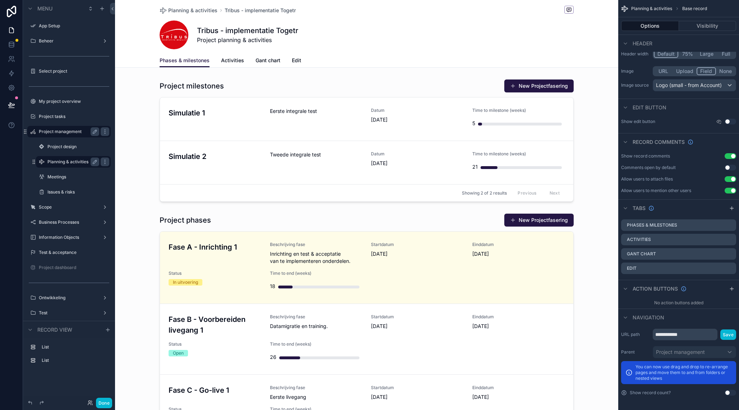
click at [71, 132] on label "Project management" at bounding box center [68, 132] width 58 height 6
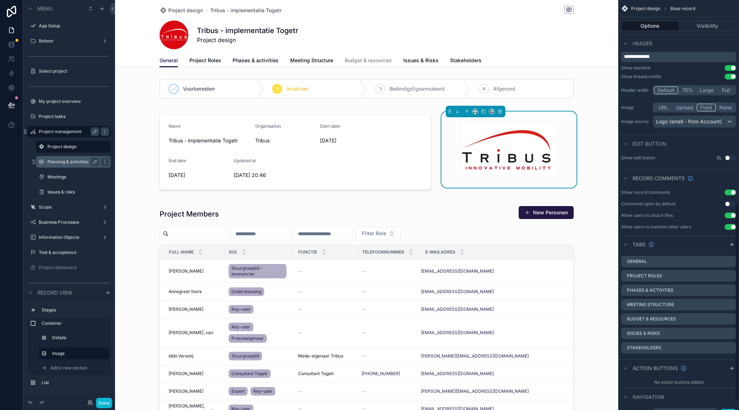
scroll to position [446, 0]
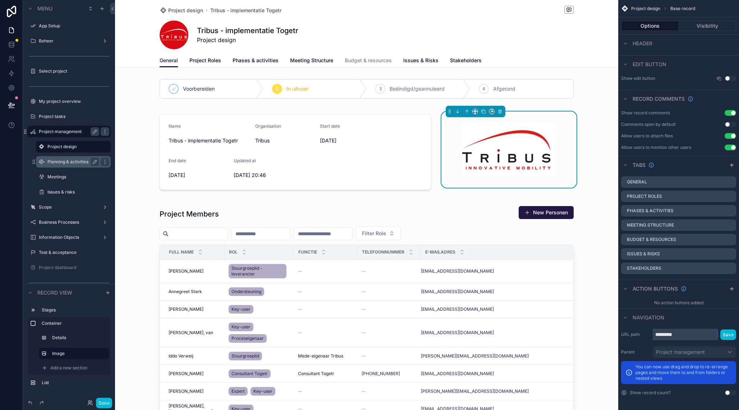
click at [708, 335] on input "*********" at bounding box center [685, 334] width 65 height 12
click at [74, 161] on label "Planning & activities" at bounding box center [71, 162] width 49 height 6
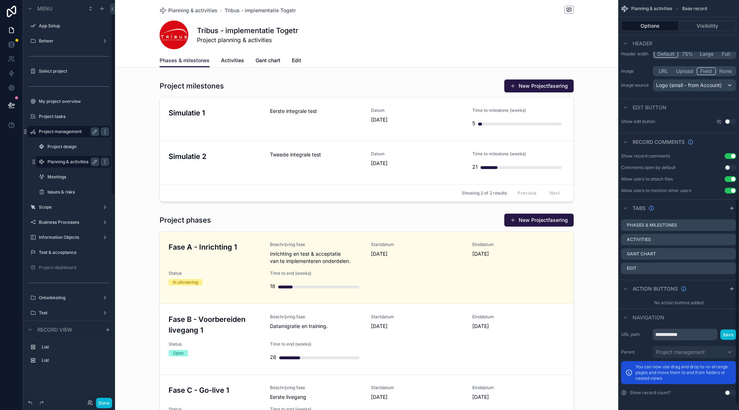
scroll to position [392, 0]
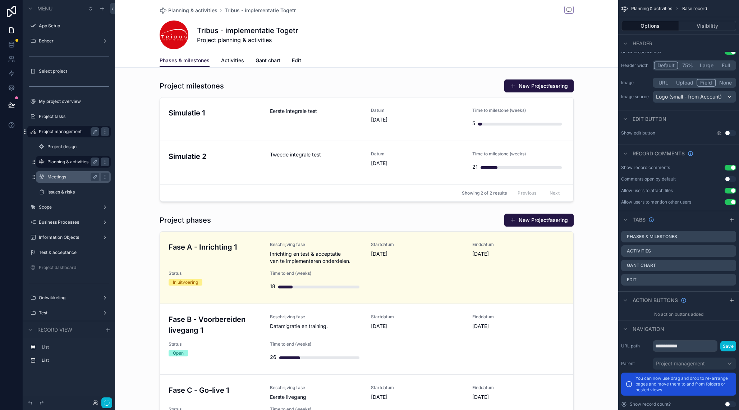
click at [69, 181] on div "Meetings" at bounding box center [73, 177] width 52 height 9
click at [59, 178] on label "Meetings" at bounding box center [71, 177] width 49 height 6
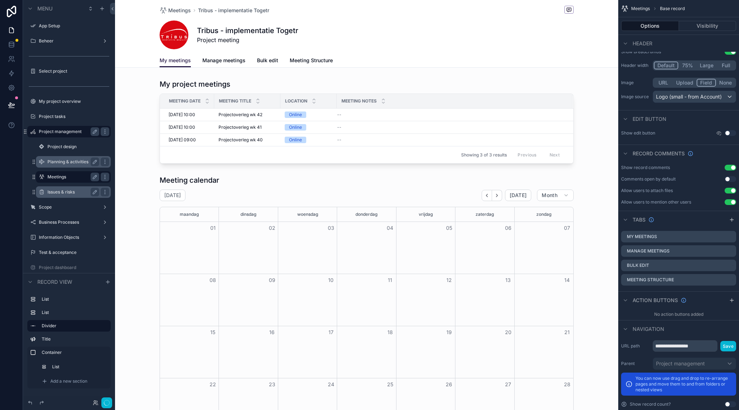
click at [69, 195] on div "Issues & risks" at bounding box center [73, 192] width 52 height 9
click at [70, 193] on label "Issues & risks" at bounding box center [71, 192] width 49 height 6
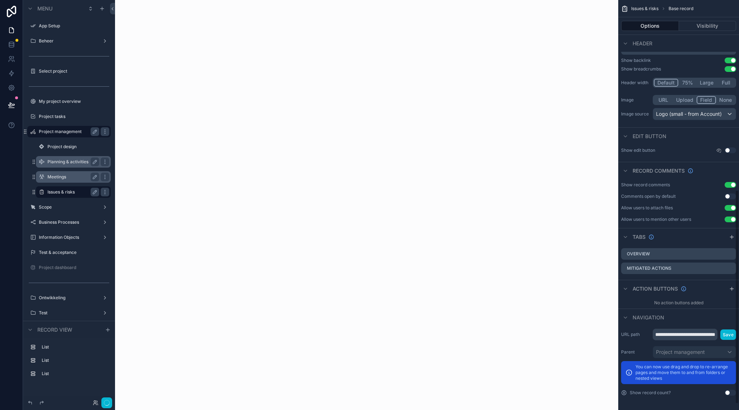
scroll to position [363, 0]
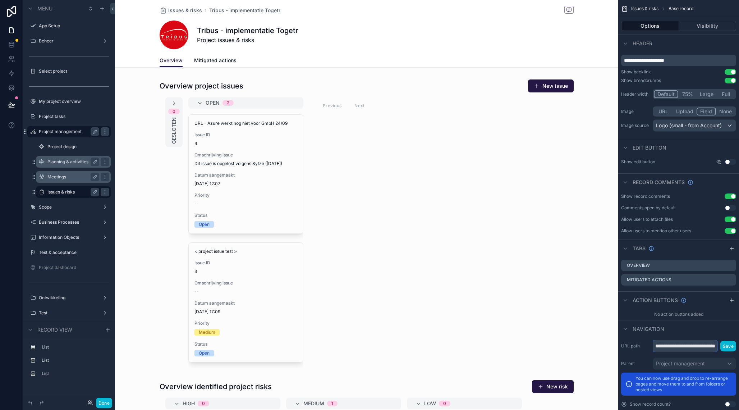
click at [694, 346] on input "**********" at bounding box center [685, 346] width 65 height 12
type input "**********"
click at [727, 347] on button "Save" at bounding box center [728, 346] width 16 height 10
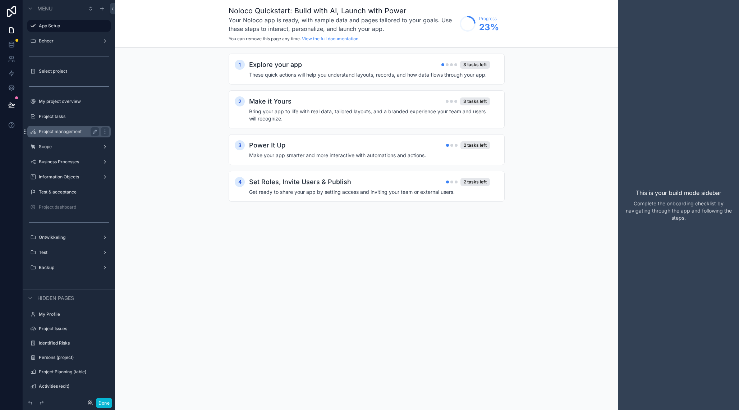
click at [206, 133] on div "1 Explore your app 3 tasks left These quick actions will help you understand la…" at bounding box center [366, 135] width 503 height 174
click at [70, 101] on label "My project overview" at bounding box center [68, 101] width 58 height 6
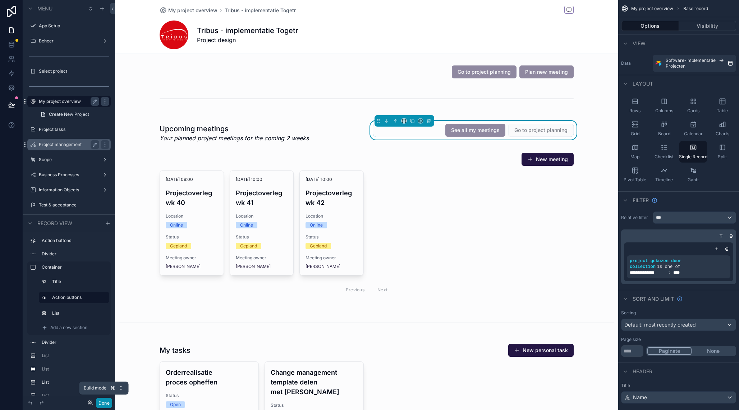
click at [106, 400] on button "Done" at bounding box center [104, 402] width 16 height 10
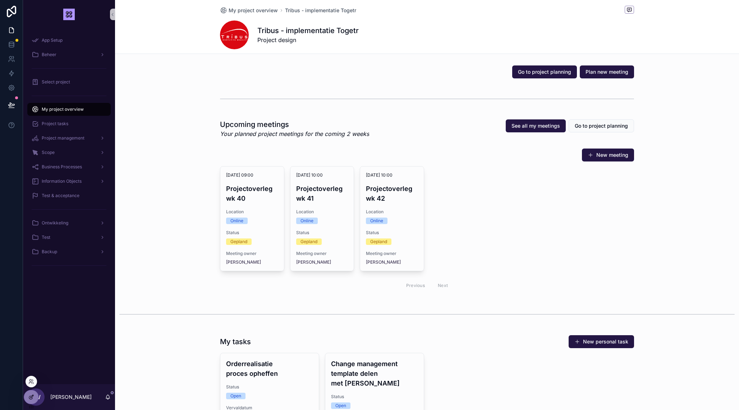
click at [36, 398] on div at bounding box center [31, 397] width 14 height 14
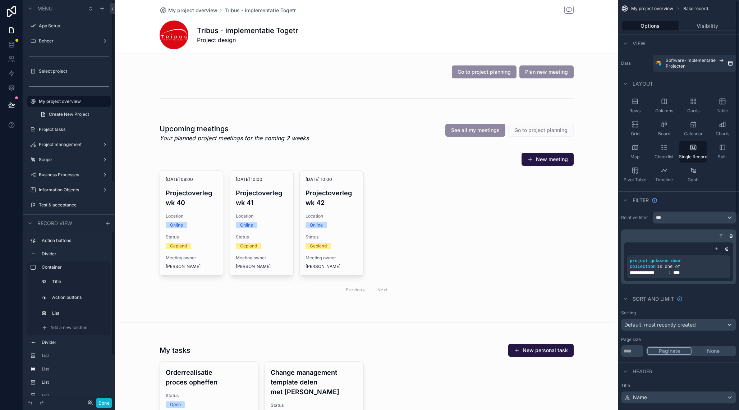
click at [409, 72] on div "scrollable content" at bounding box center [366, 72] width 503 height 19
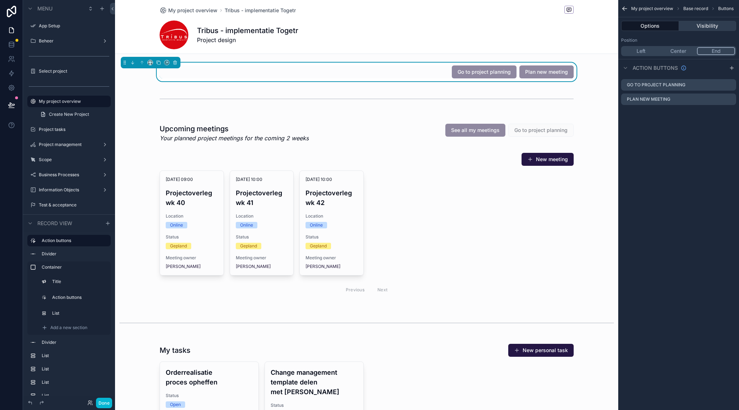
click at [717, 27] on button "Visibility" at bounding box center [708, 26] width 58 height 10
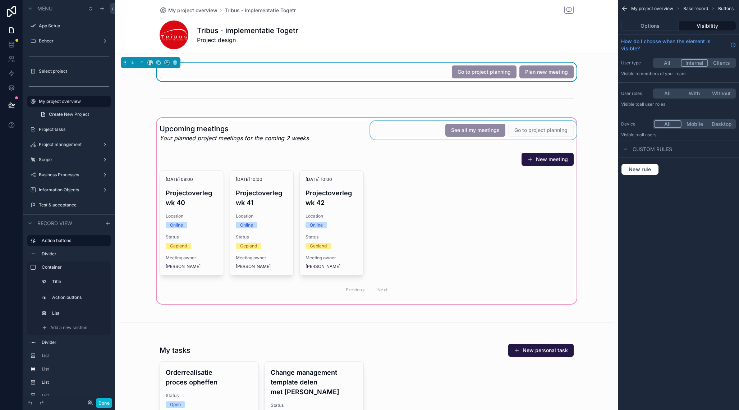
click at [420, 129] on div "scrollable content" at bounding box center [366, 210] width 503 height 189
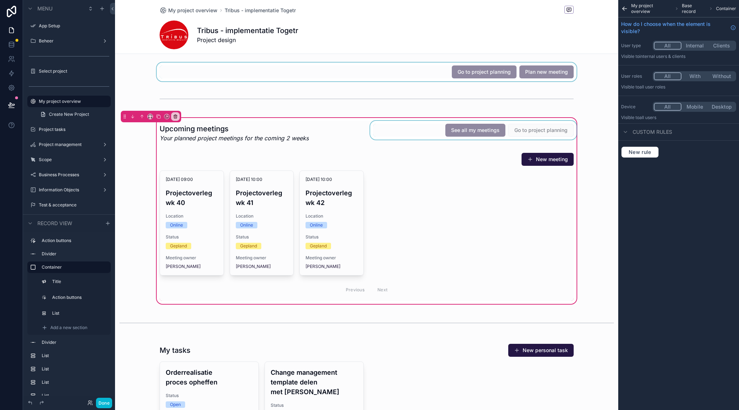
click at [419, 129] on div "scrollable content" at bounding box center [473, 133] width 209 height 24
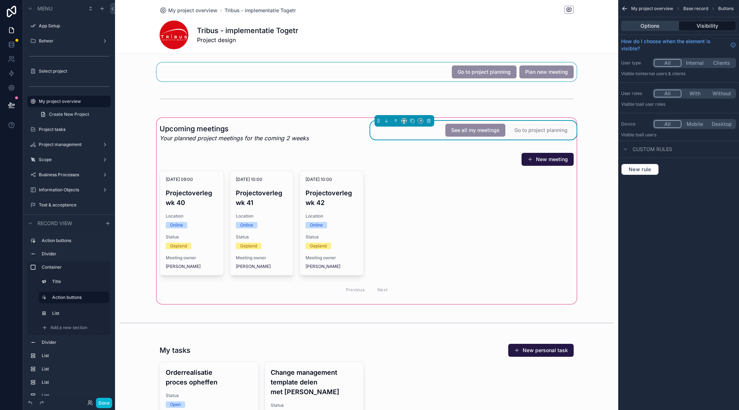
click at [659, 27] on button "Options" at bounding box center [650, 26] width 58 height 10
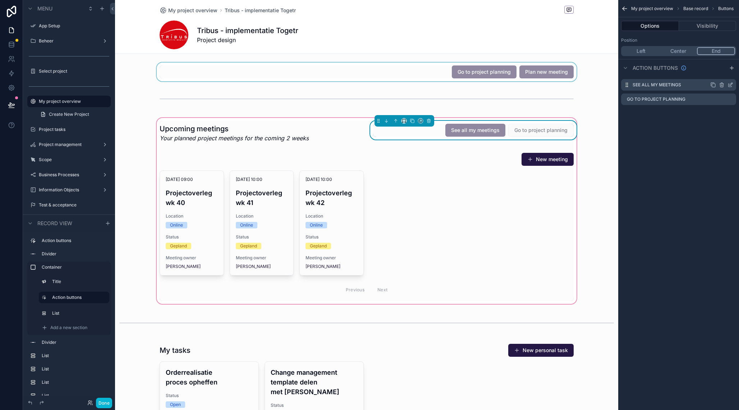
click at [731, 85] on icon "scrollable content" at bounding box center [731, 84] width 3 height 3
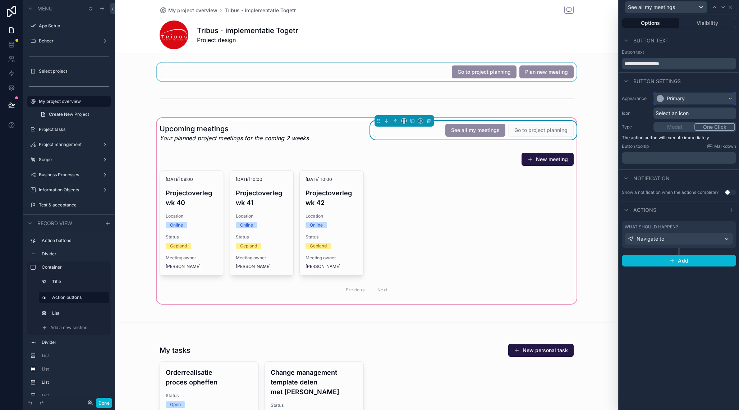
click at [707, 101] on div "Primary" at bounding box center [695, 99] width 82 height 12
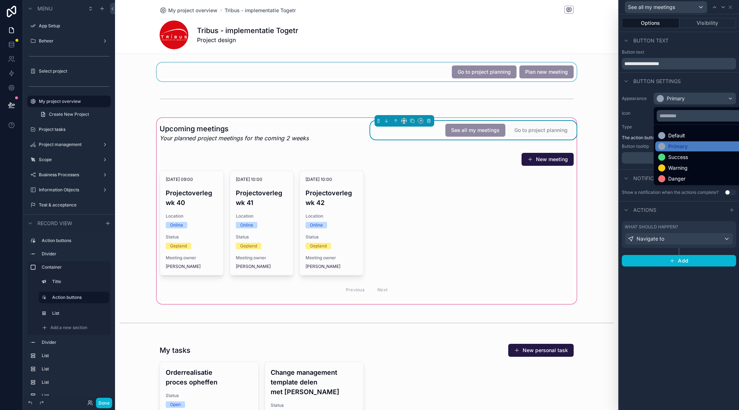
click at [676, 136] on div "Default" at bounding box center [676, 135] width 17 height 7
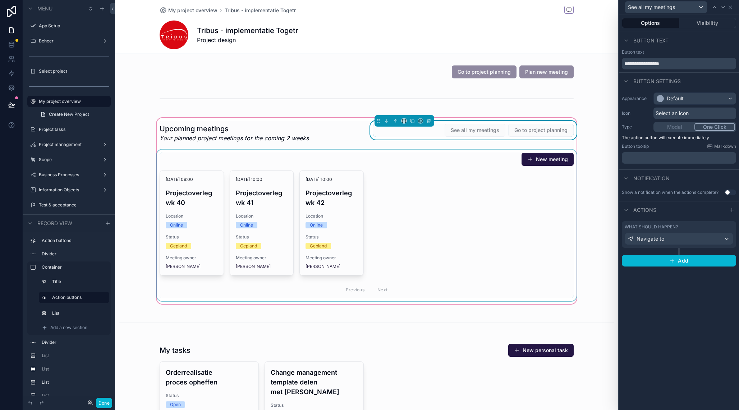
click at [504, 213] on div "scrollable content" at bounding box center [366, 225] width 423 height 151
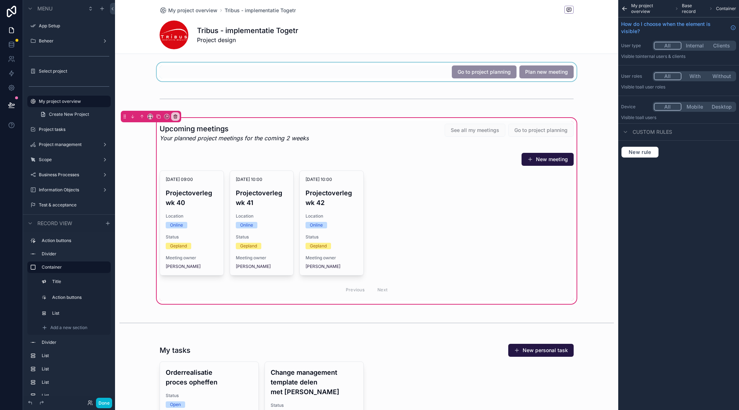
click at [417, 75] on div "scrollable content" at bounding box center [366, 72] width 503 height 19
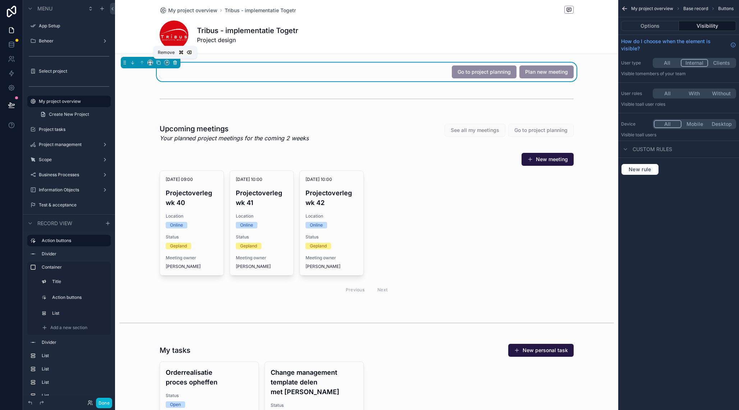
click at [175, 60] on icon "scrollable content" at bounding box center [175, 62] width 5 height 5
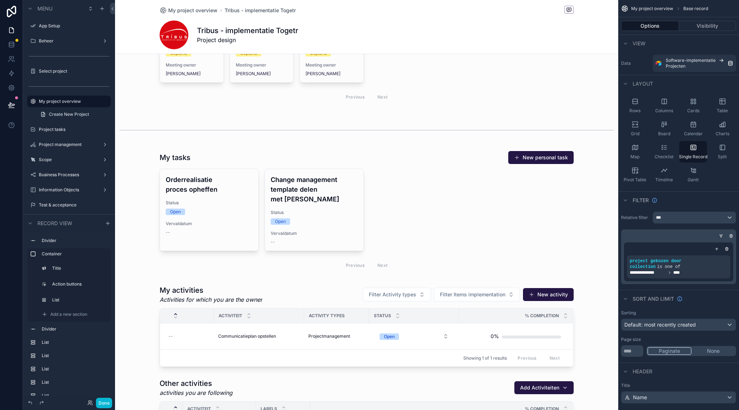
scroll to position [169, 0]
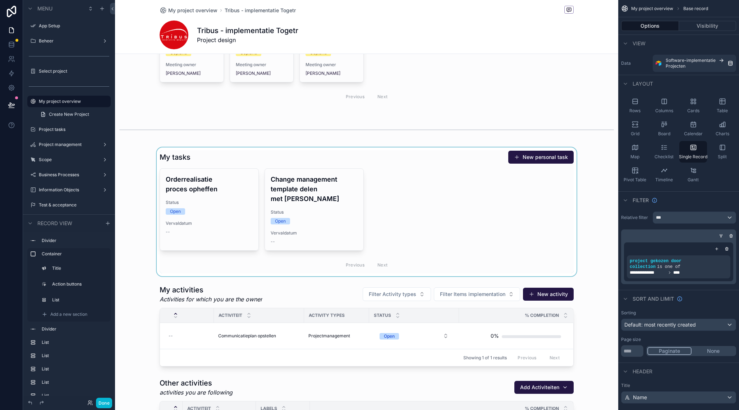
click at [447, 164] on div "scrollable content" at bounding box center [366, 211] width 503 height 129
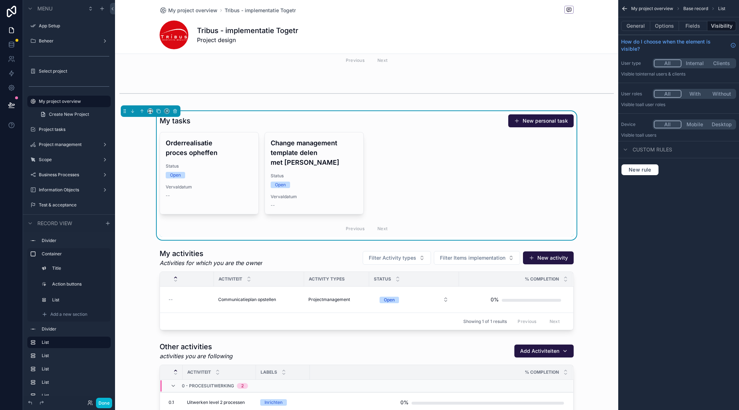
scroll to position [206, 0]
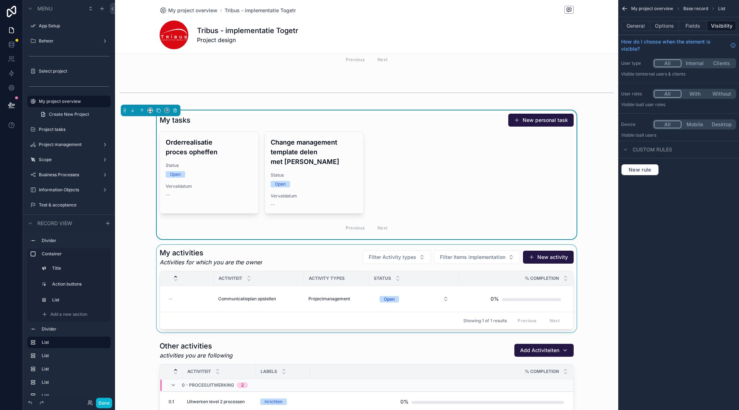
click at [325, 254] on div "scrollable content" at bounding box center [366, 288] width 503 height 87
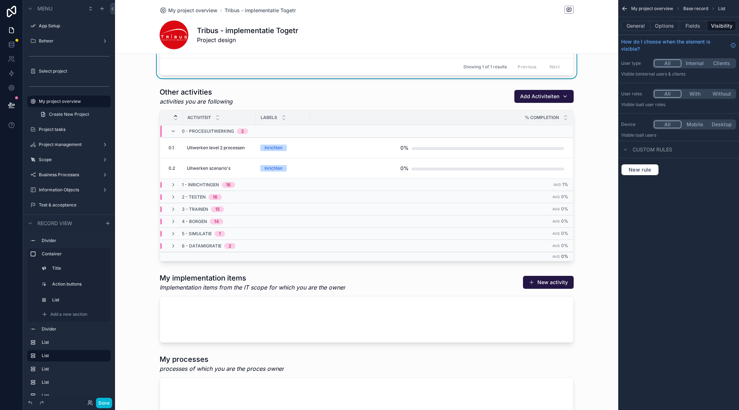
scroll to position [460, 0]
click at [486, 96] on div "scrollable content" at bounding box center [366, 173] width 503 height 180
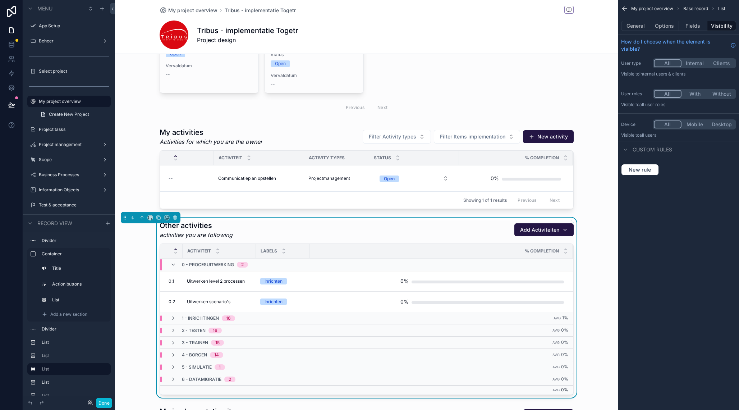
scroll to position [325, 0]
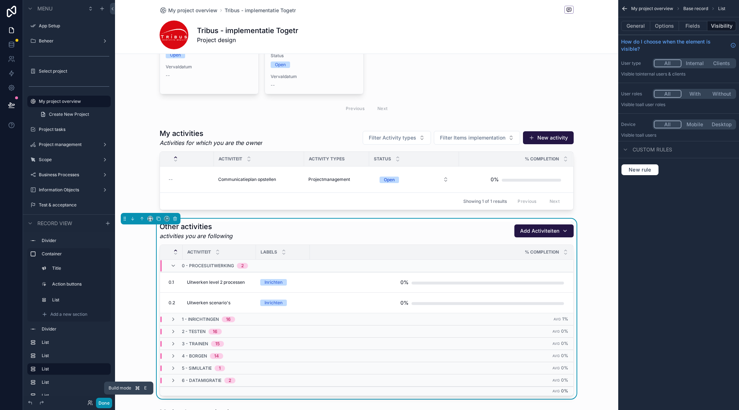
click at [103, 402] on button "Done" at bounding box center [104, 402] width 16 height 10
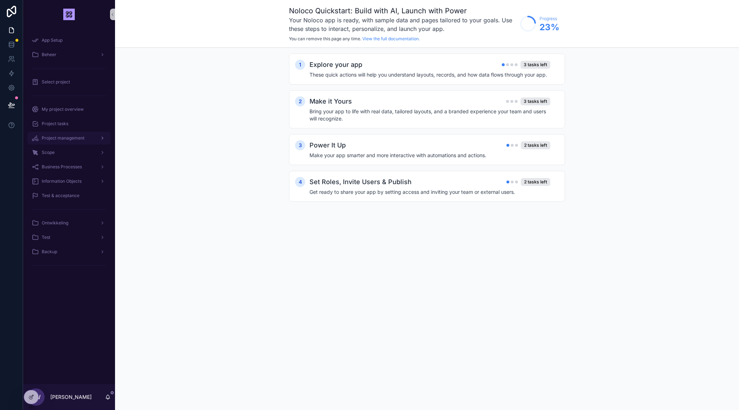
click at [73, 137] on span "Project management" at bounding box center [63, 138] width 43 height 6
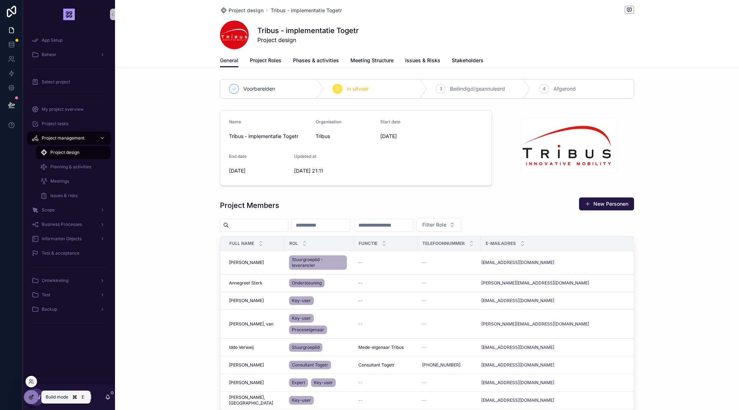
click at [32, 394] on div at bounding box center [31, 397] width 14 height 14
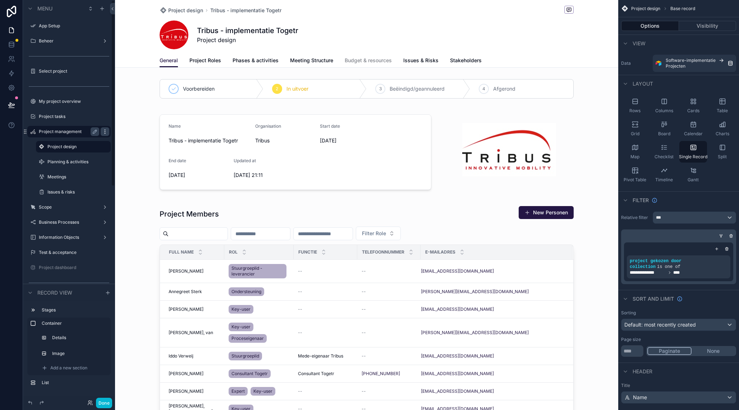
click at [105, 132] on icon "scrollable content" at bounding box center [105, 132] width 6 height 6
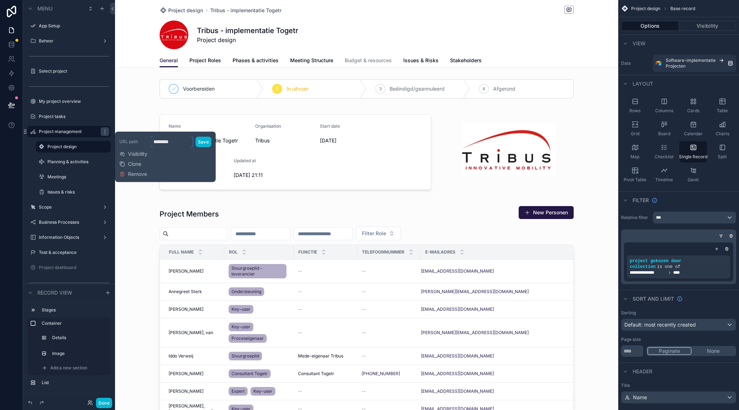
click at [178, 141] on input "********" at bounding box center [172, 142] width 42 height 12
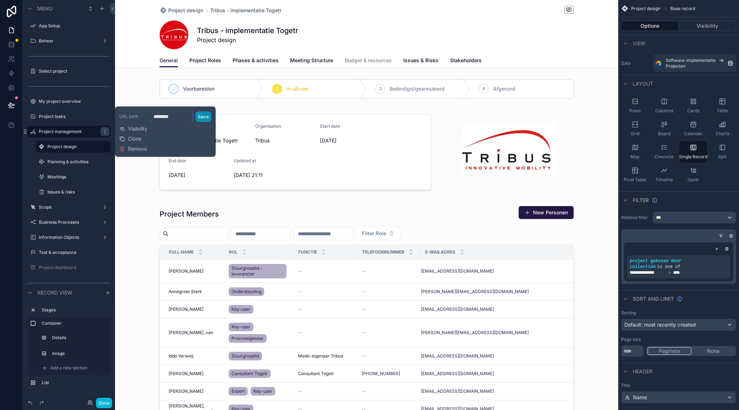
type input "********"
drag, startPoint x: 201, startPoint y: 118, endPoint x: 197, endPoint y: 120, distance: 4.7
click at [201, 118] on button "Save" at bounding box center [204, 116] width 16 height 10
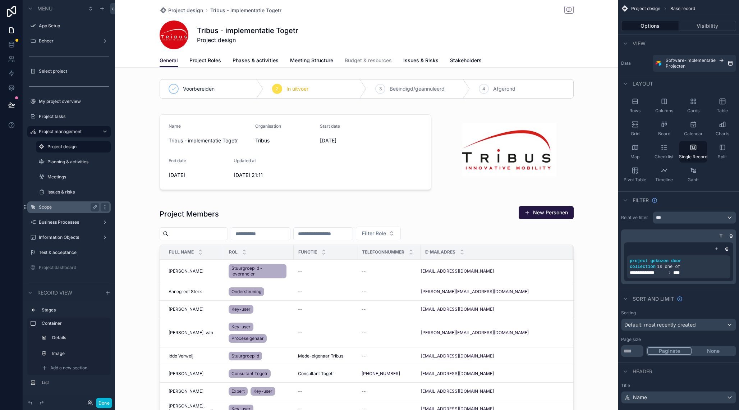
click at [107, 206] on icon "scrollable content" at bounding box center [105, 207] width 6 height 6
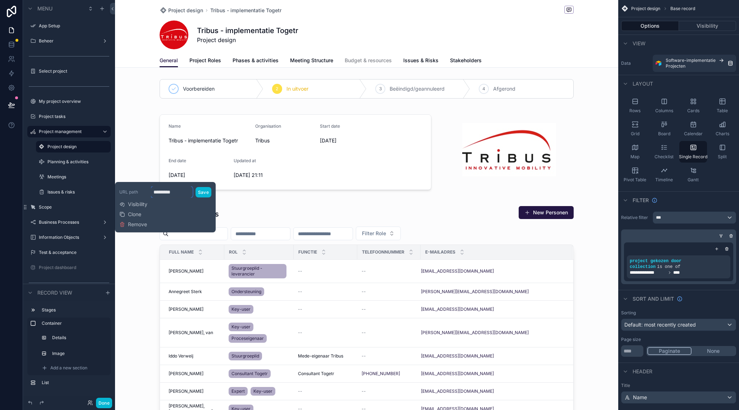
click at [180, 192] on input "*********" at bounding box center [172, 192] width 42 height 12
type input "*"
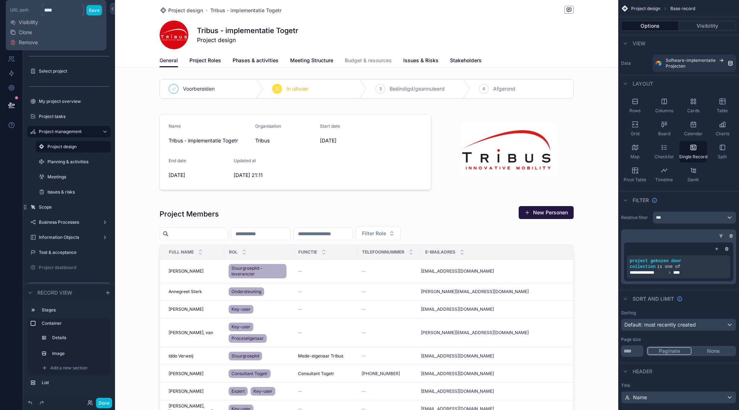
type input "*****"
click at [105, 206] on icon "scrollable content" at bounding box center [105, 207] width 6 height 6
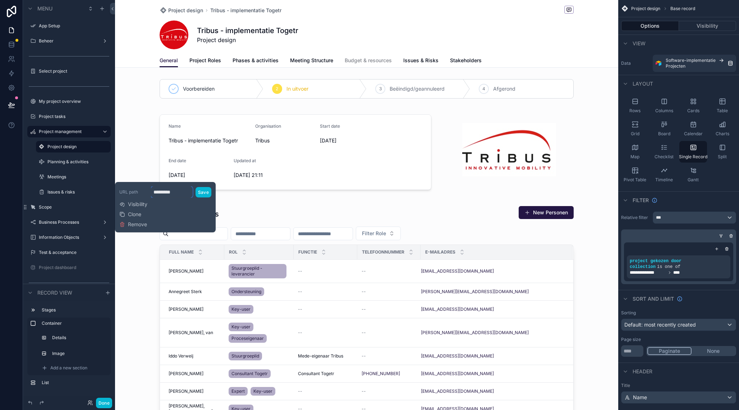
click at [176, 191] on input "*********" at bounding box center [172, 192] width 42 height 12
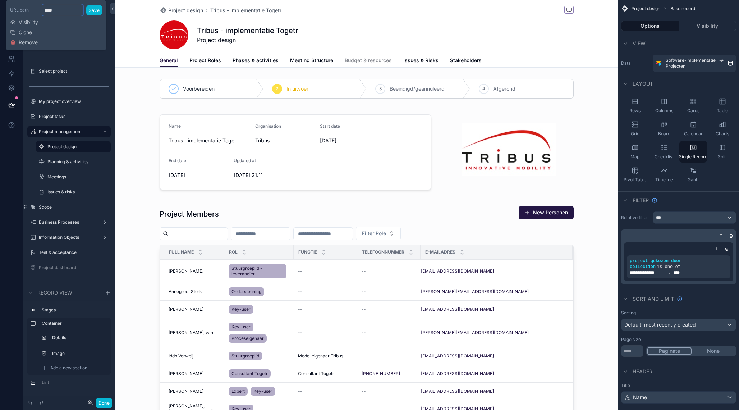
type input "*****"
click at [105, 206] on icon "scrollable content" at bounding box center [105, 205] width 0 height 0
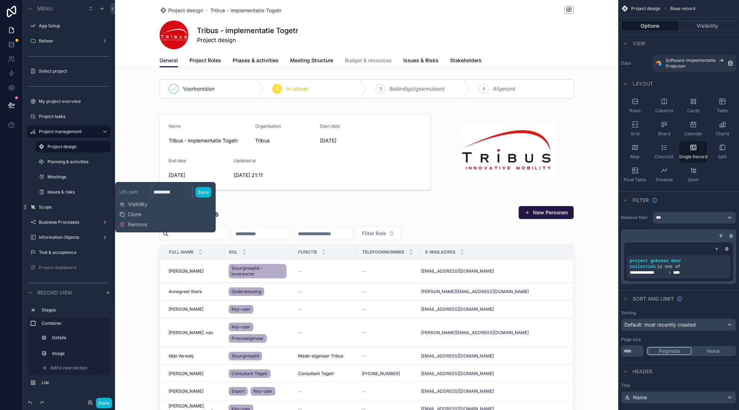
click at [165, 194] on input "*********" at bounding box center [172, 192] width 42 height 12
click at [183, 193] on input "*********" at bounding box center [172, 192] width 42 height 12
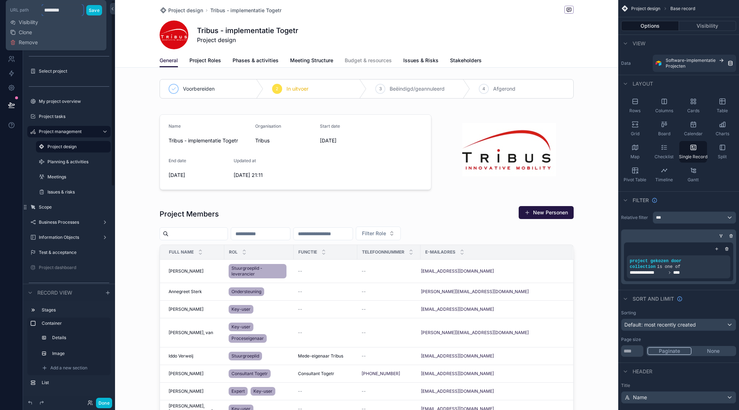
click at [58, 12] on input "********" at bounding box center [63, 10] width 42 height 12
type input "*****"
drag, startPoint x: 91, startPoint y: 11, endPoint x: 96, endPoint y: 17, distance: 8.1
click at [91, 11] on button "Save" at bounding box center [94, 10] width 16 height 10
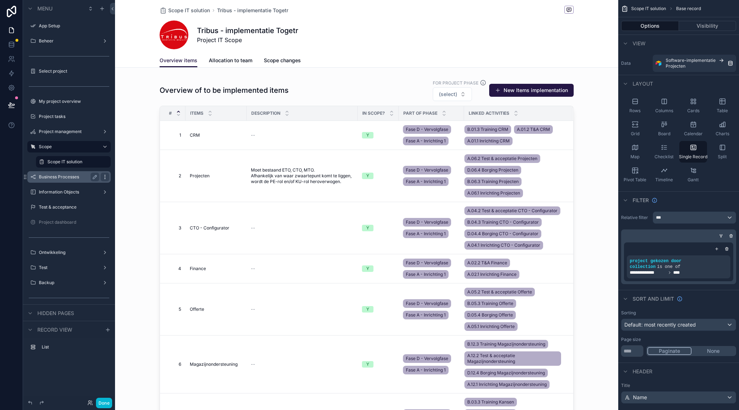
click at [104, 176] on icon "scrollable content" at bounding box center [105, 177] width 6 height 6
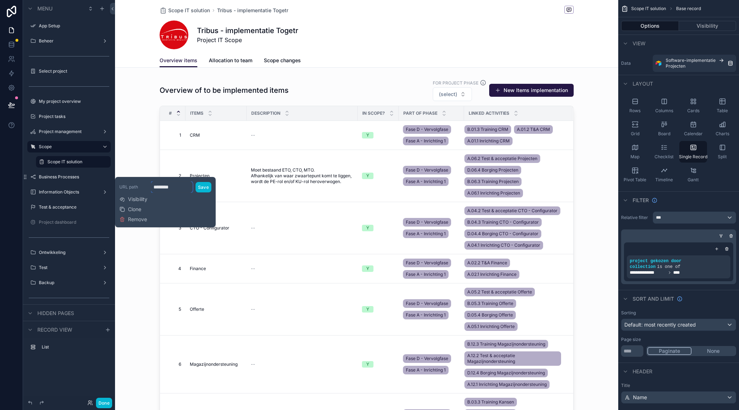
click at [176, 189] on input "********" at bounding box center [172, 187] width 42 height 12
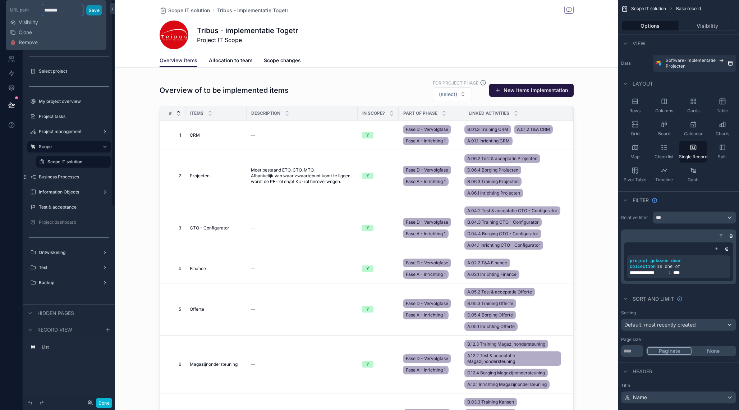
type input "*******"
click at [93, 10] on button "Save" at bounding box center [94, 10] width 16 height 10
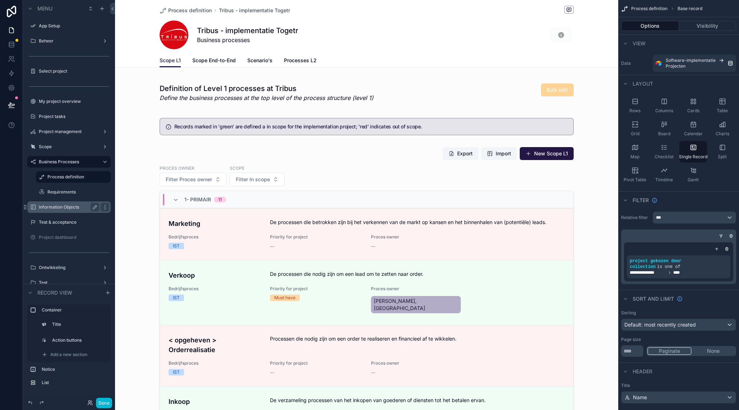
click at [73, 204] on div "Information Objects" at bounding box center [69, 207] width 60 height 9
click at [69, 221] on label "Test & acceptance" at bounding box center [68, 222] width 58 height 6
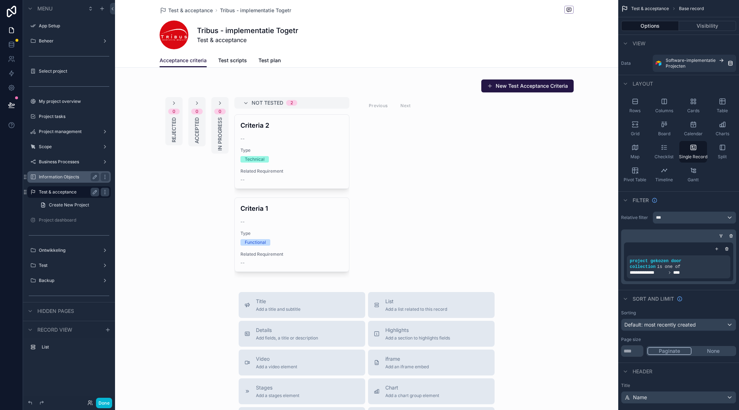
click at [70, 175] on label "Information Objects" at bounding box center [68, 177] width 58 height 6
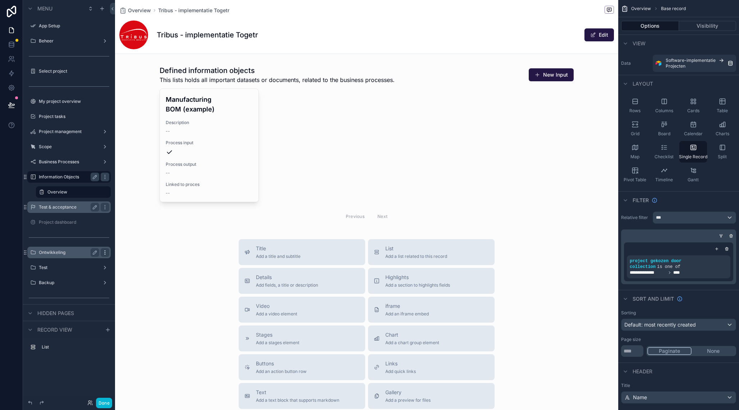
click at [105, 252] on icon "scrollable content" at bounding box center [105, 252] width 6 height 6
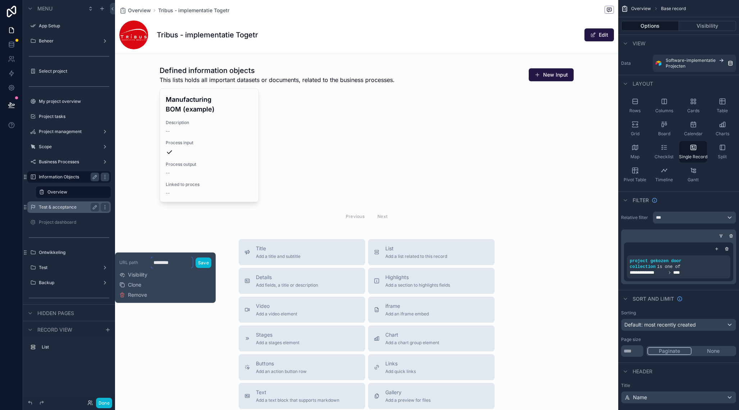
click at [180, 264] on input "********" at bounding box center [172, 263] width 42 height 12
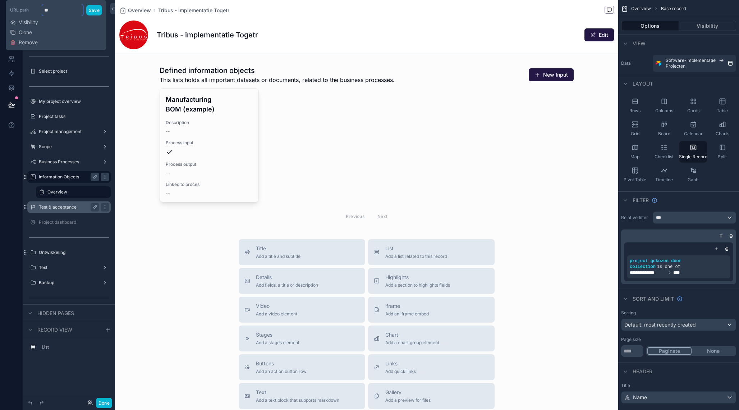
type input "*"
type input "***"
click at [91, 10] on button "Save" at bounding box center [94, 10] width 16 height 10
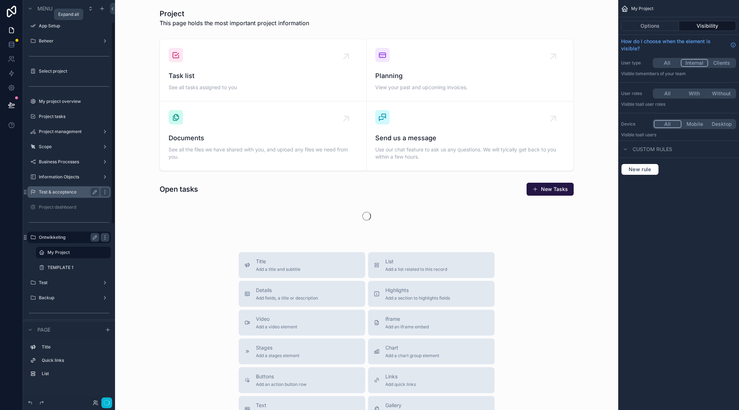
scroll to position [44, 0]
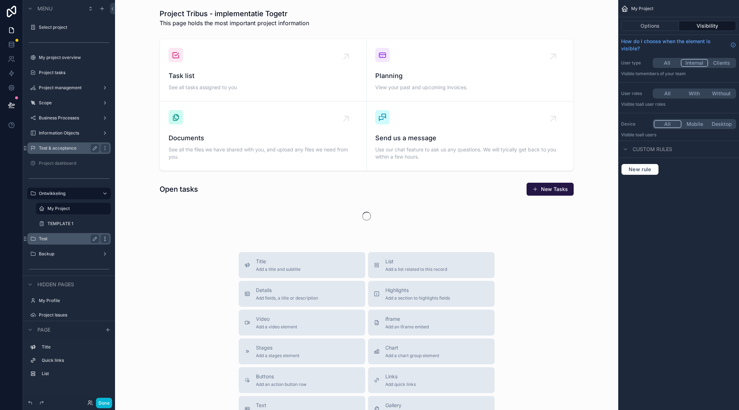
click at [107, 239] on icon "scrollable content" at bounding box center [105, 239] width 6 height 6
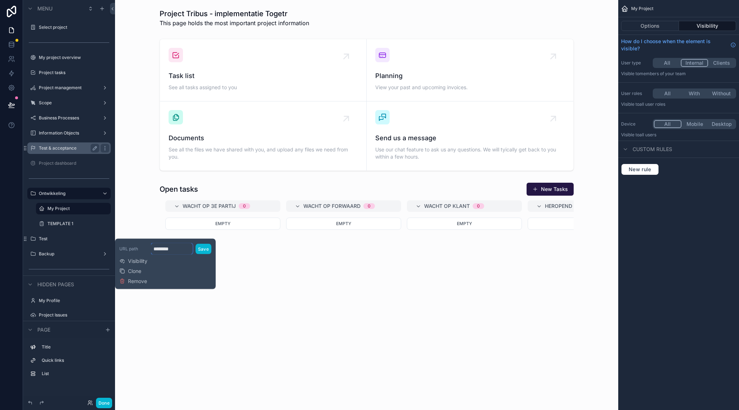
click at [165, 249] on input "********" at bounding box center [172, 249] width 42 height 12
click at [164, 249] on input "********" at bounding box center [172, 249] width 42 height 12
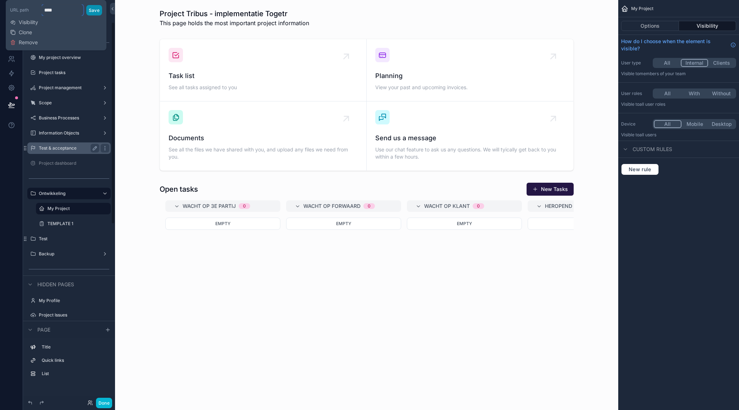
type input "****"
click at [91, 9] on button "Save" at bounding box center [94, 10] width 16 height 10
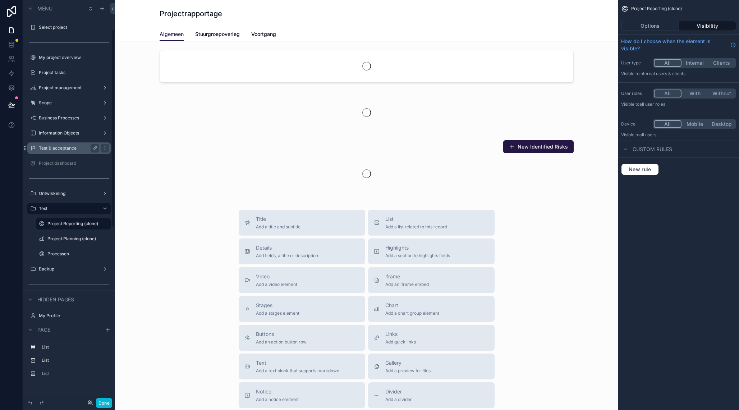
scroll to position [59, 0]
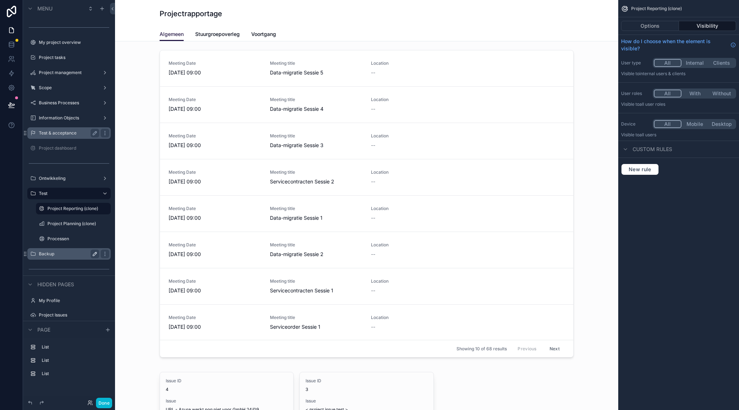
click at [96, 254] on icon "scrollable content" at bounding box center [95, 254] width 4 height 4
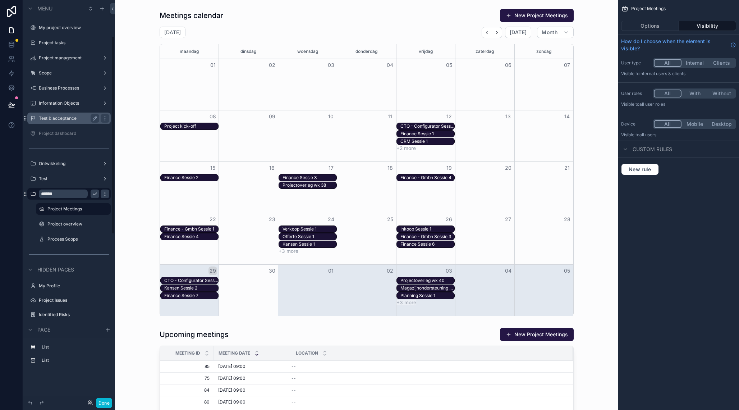
scroll to position [73, 0]
click at [105, 194] on icon "scrollable content" at bounding box center [105, 194] width 0 height 0
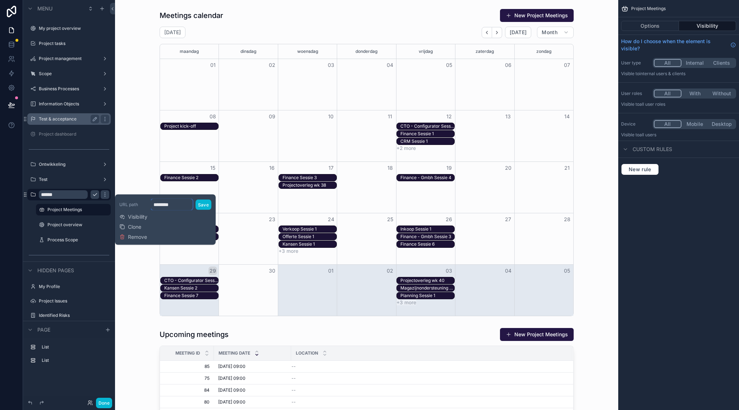
click at [166, 201] on input "********" at bounding box center [172, 205] width 42 height 12
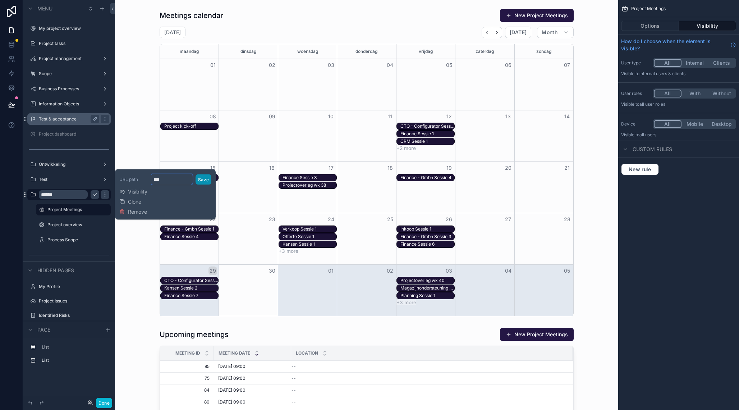
type input "***"
click at [206, 180] on button "Save" at bounding box center [204, 179] width 16 height 10
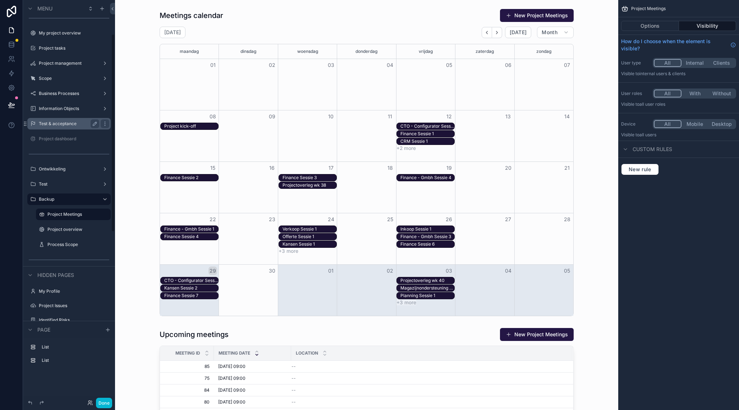
scroll to position [65, 0]
click at [64, 79] on label "Scope" at bounding box center [68, 82] width 58 height 6
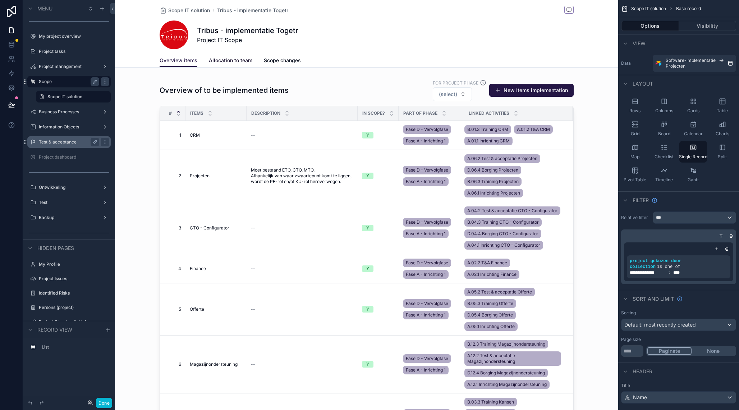
click at [243, 60] on span "Allocation to team" at bounding box center [230, 60] width 43 height 7
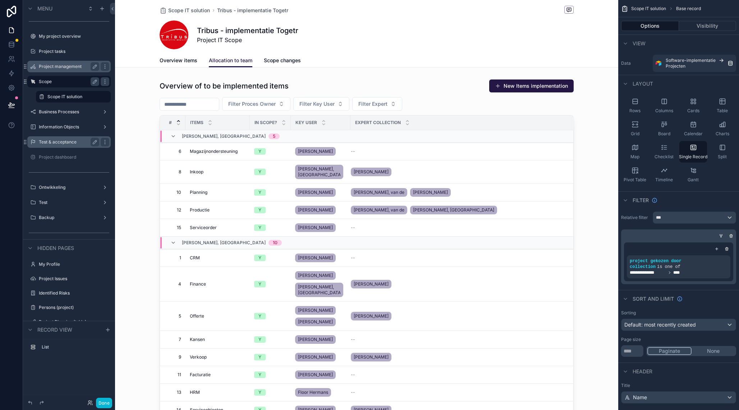
click at [66, 70] on div "Project management" at bounding box center [69, 66] width 60 height 9
click at [68, 67] on label "Project management" at bounding box center [68, 67] width 58 height 6
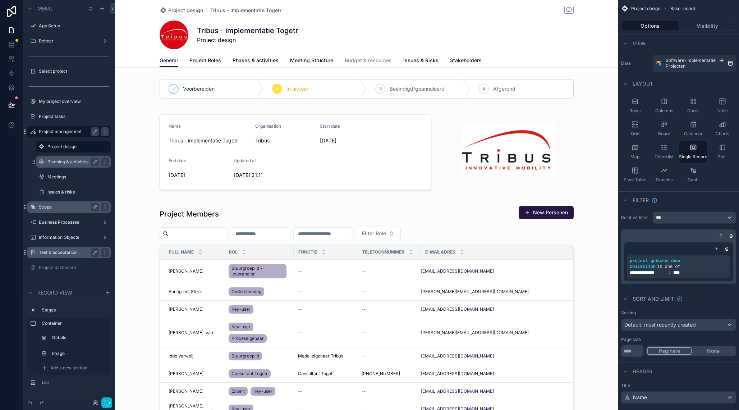
click at [70, 164] on label "Planning & activities" at bounding box center [71, 162] width 49 height 6
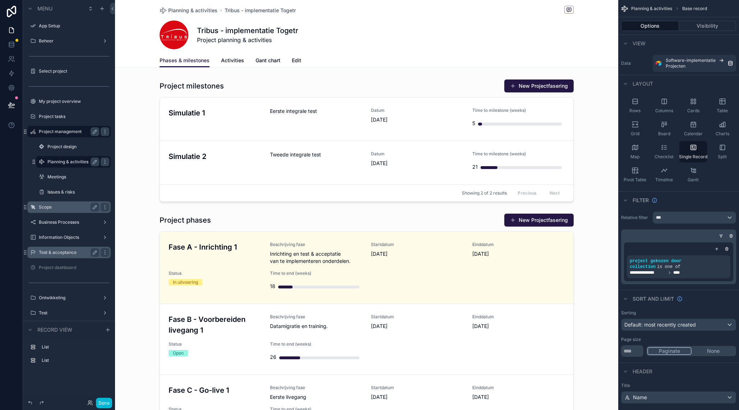
click at [10, 56] on icon at bounding box center [11, 58] width 7 height 7
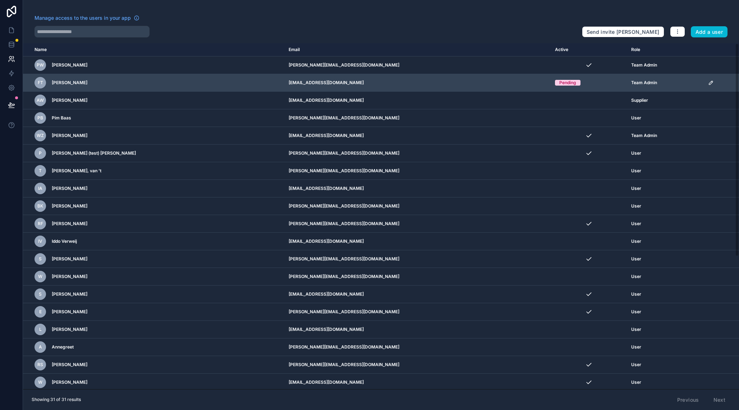
click at [704, 78] on td "scrollable content" at bounding box center [721, 83] width 35 height 18
click at [708, 80] on icon "scrollable content" at bounding box center [711, 83] width 6 height 6
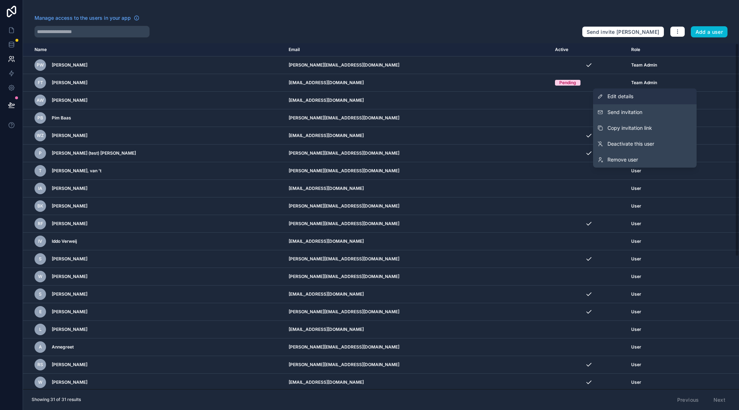
click at [643, 97] on link "Edit details" at bounding box center [645, 96] width 104 height 16
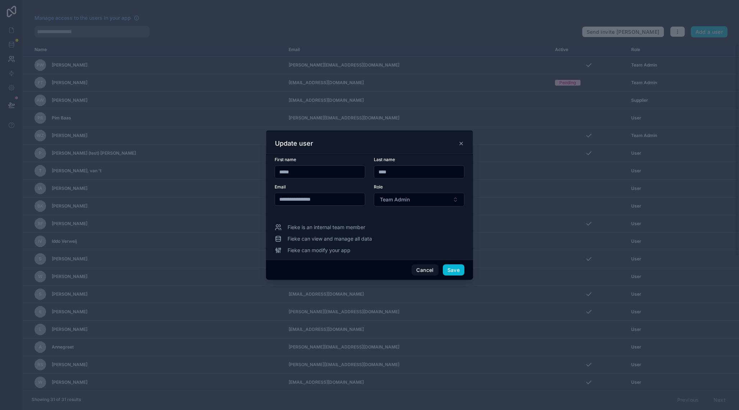
click at [351, 198] on input "**********" at bounding box center [320, 199] width 90 height 10
drag, startPoint x: 423, startPoint y: 271, endPoint x: 457, endPoint y: 241, distance: 45.9
click at [423, 271] on button "Cancel" at bounding box center [424, 270] width 27 height 12
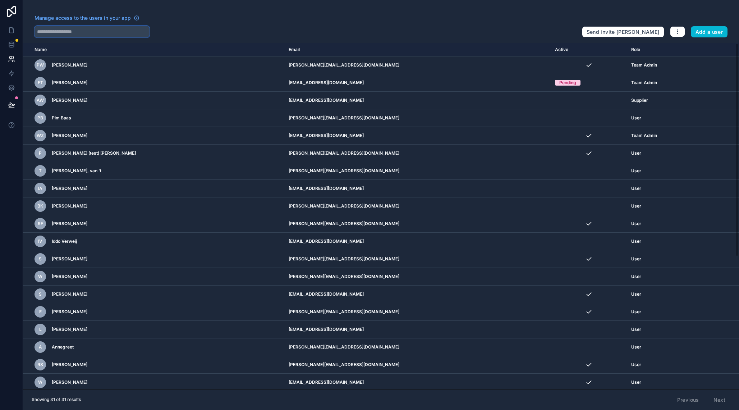
click at [79, 32] on input "text" at bounding box center [92, 32] width 115 height 12
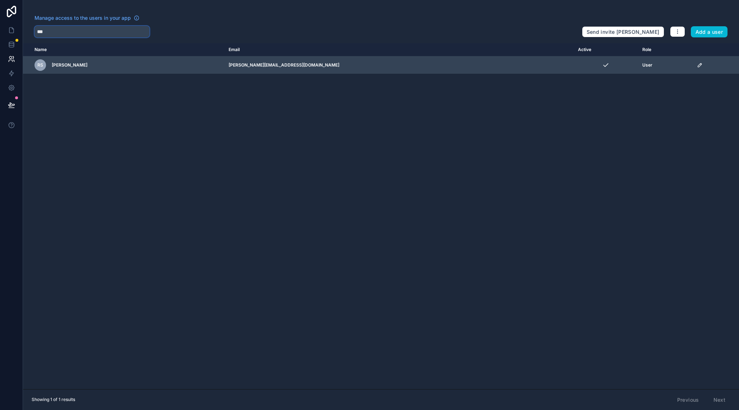
type input "***"
click at [698, 65] on icon "scrollable content" at bounding box center [700, 65] width 4 height 4
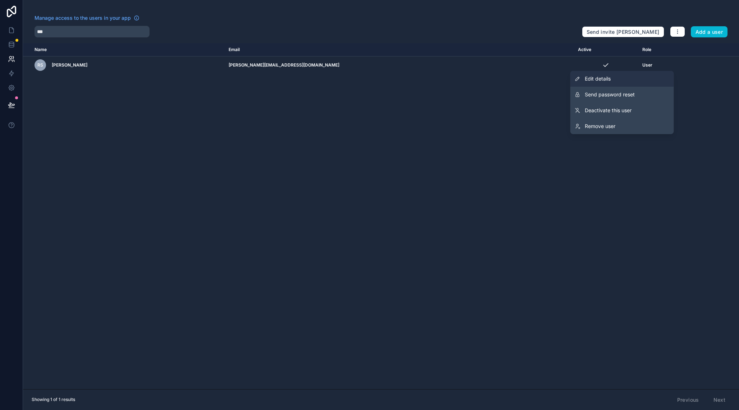
click at [601, 77] on span "Edit details" at bounding box center [598, 78] width 26 height 7
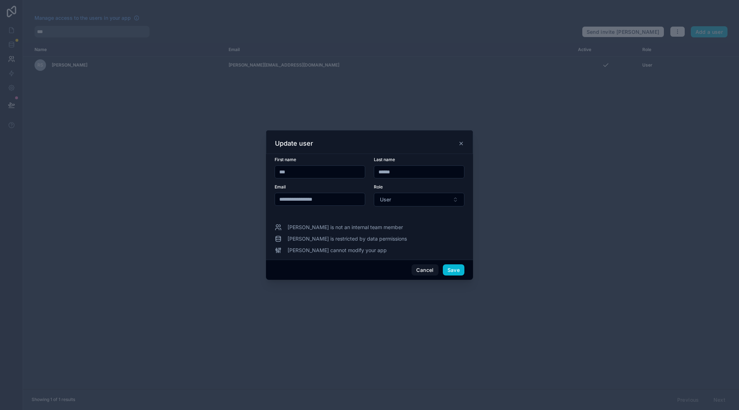
drag, startPoint x: 311, startPoint y: 203, endPoint x: 299, endPoint y: 200, distance: 12.1
click at [311, 203] on input "**********" at bounding box center [320, 199] width 90 height 10
click at [302, 198] on input "**********" at bounding box center [320, 199] width 90 height 10
drag, startPoint x: 316, startPoint y: 198, endPoint x: 321, endPoint y: 204, distance: 8.4
click at [316, 198] on input "**********" at bounding box center [320, 199] width 90 height 10
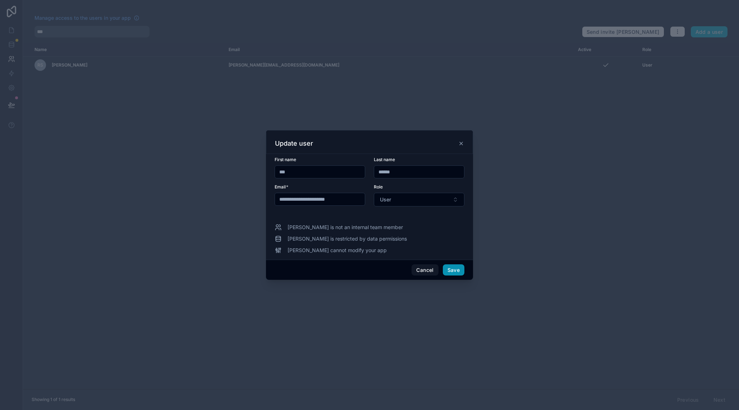
type input "**********"
click at [461, 269] on button "Save" at bounding box center [454, 270] width 22 height 12
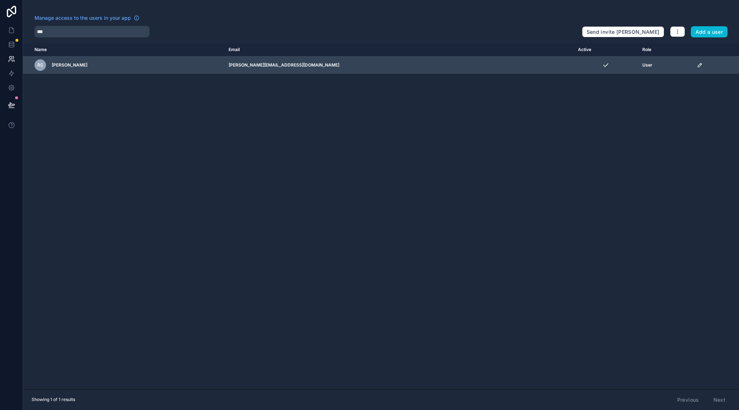
click at [697, 66] on icon "scrollable content" at bounding box center [700, 65] width 6 height 6
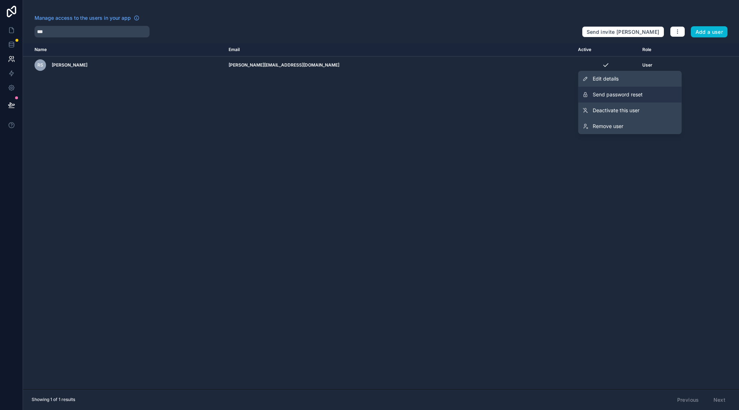
click at [634, 95] on span "Send password reset" at bounding box center [618, 94] width 50 height 7
